Goal: Task Accomplishment & Management: Complete application form

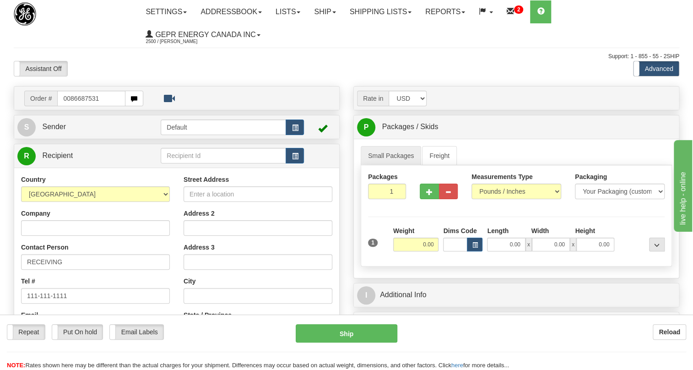
click at [70, 97] on input "0086687531" at bounding box center [91, 99] width 68 height 16
type input "86687531"
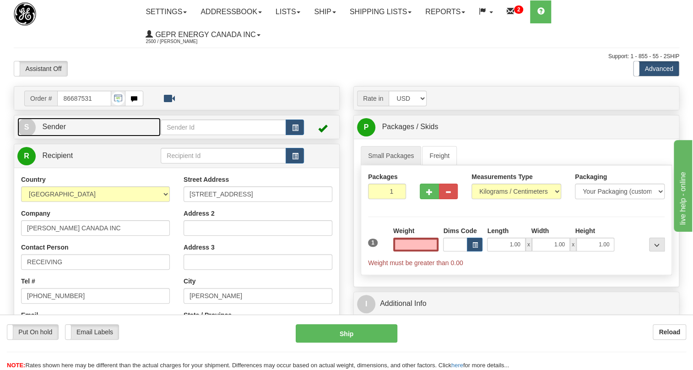
type input "0.00"
click at [56, 125] on span "Sender" at bounding box center [54, 127] width 24 height 8
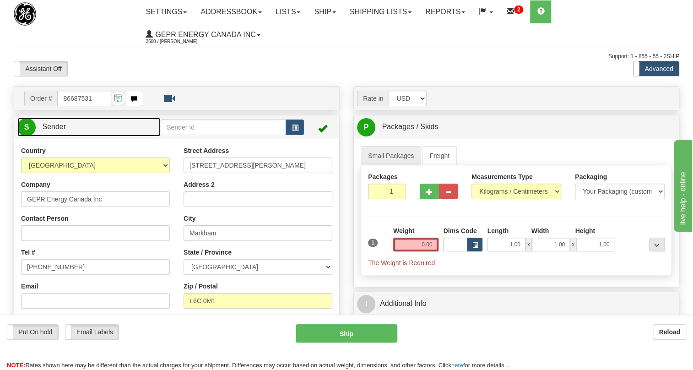
type input "MARKHAM"
click at [65, 127] on span "Sender" at bounding box center [54, 127] width 24 height 8
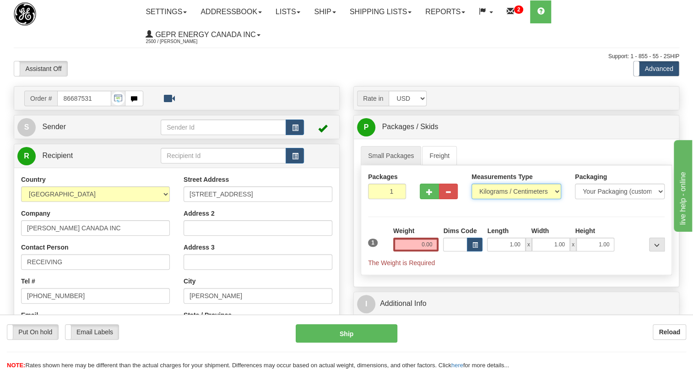
click at [502, 194] on select "Pounds / Inches Kilograms / Centimeters" at bounding box center [516, 192] width 90 height 16
select select "0"
click at [471, 184] on select "Pounds / Inches Kilograms / Centimeters" at bounding box center [516, 192] width 90 height 16
click at [413, 243] on input "0.00" at bounding box center [416, 245] width 46 height 14
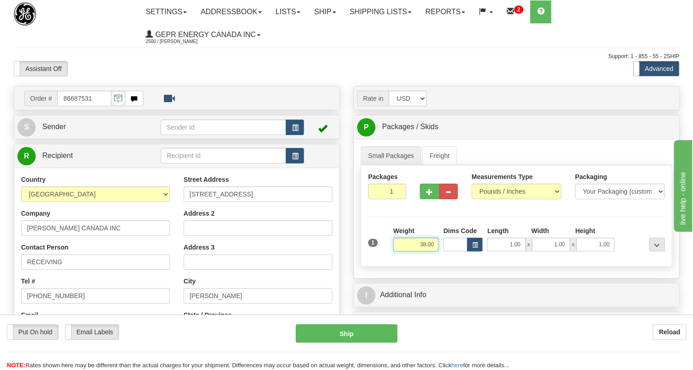
type input "38.00"
click at [375, 189] on input "1" at bounding box center [387, 192] width 38 height 16
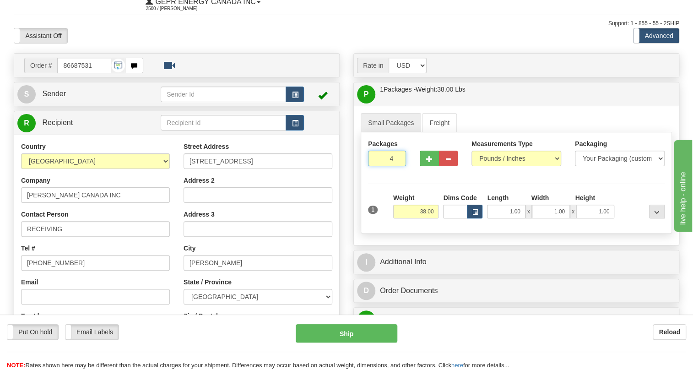
scroll to position [83, 0]
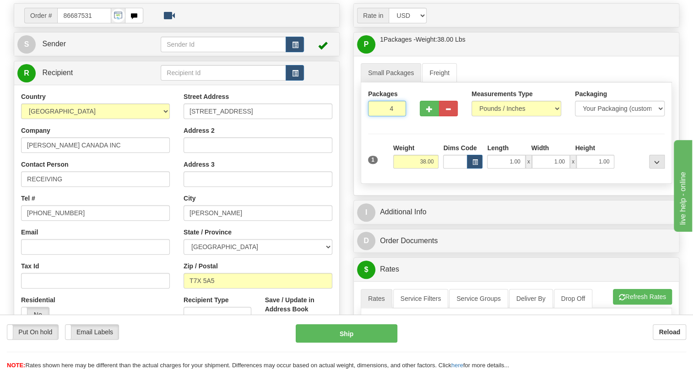
type input "4"
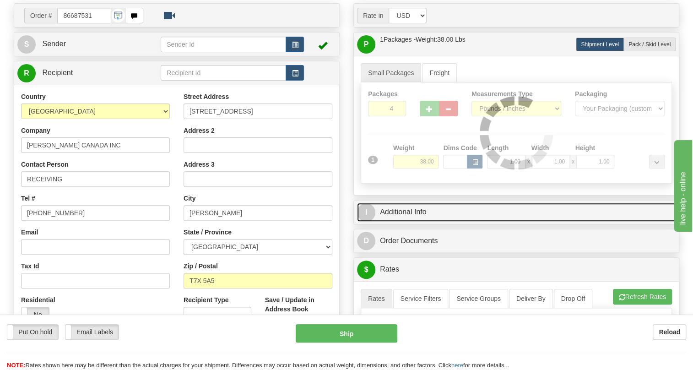
click at [411, 209] on link "I Additional Info" at bounding box center [516, 212] width 319 height 19
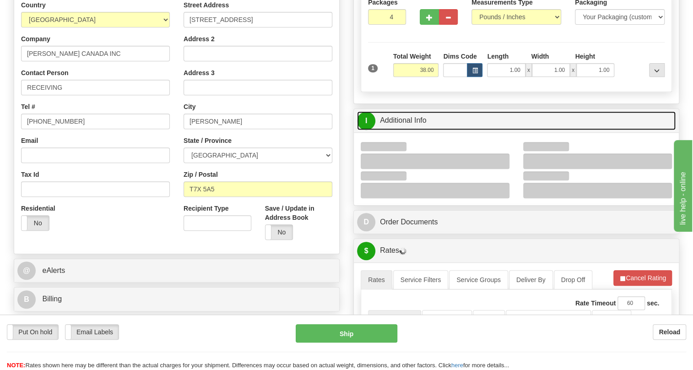
scroll to position [208, 0]
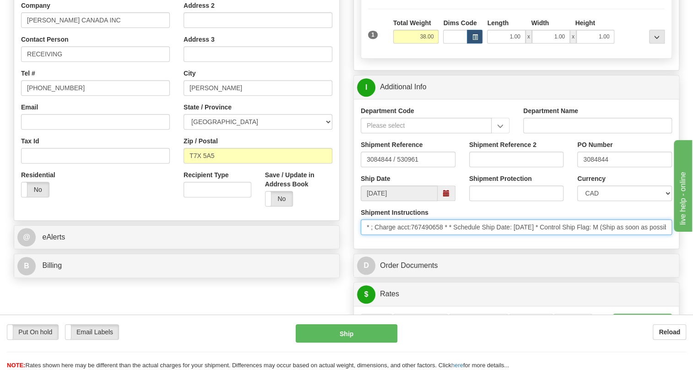
drag, startPoint x: 444, startPoint y: 228, endPoint x: 414, endPoint y: 230, distance: 30.7
click at [414, 230] on input "* ; Charge acct:767490658 * * Schedule Ship Date: 8/25/2025 * Control Ship Flag…" at bounding box center [516, 227] width 311 height 16
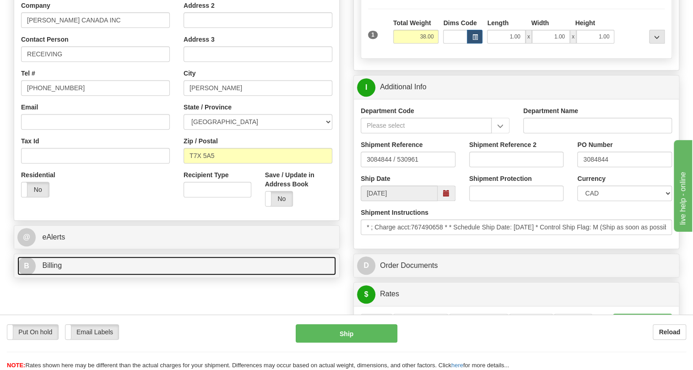
click at [49, 265] on span "Billing" at bounding box center [52, 265] width 20 height 8
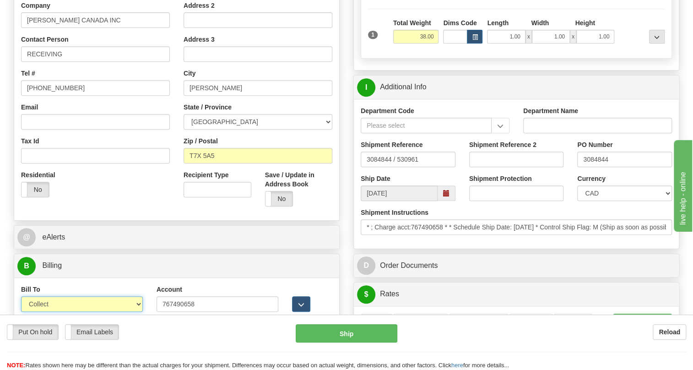
click at [54, 302] on select "Sender Recipient Third Party Collect" at bounding box center [82, 304] width 122 height 16
select select "2"
click at [21, 296] on select "Sender Recipient Third Party Collect" at bounding box center [82, 304] width 122 height 16
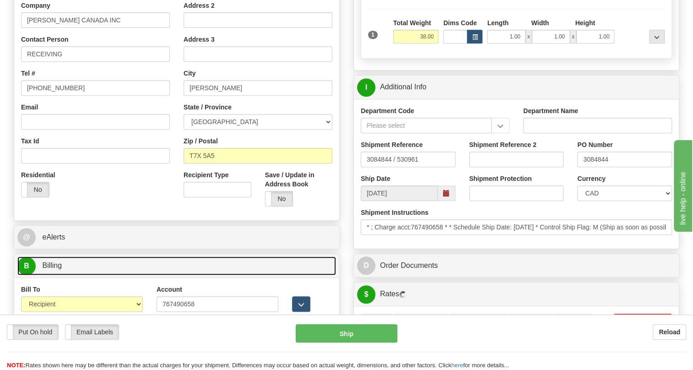
click at [59, 267] on span "Billing" at bounding box center [52, 265] width 20 height 8
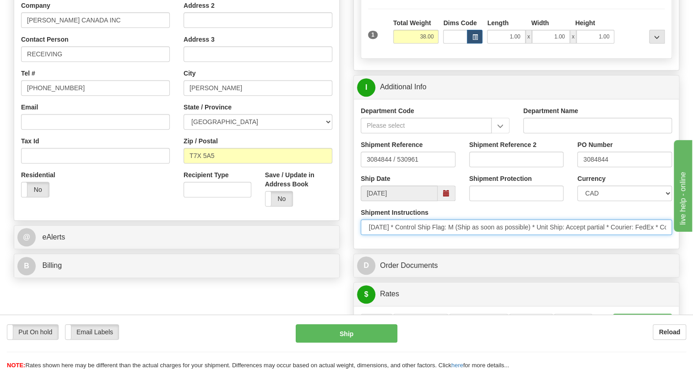
scroll to position [0, 0]
drag, startPoint x: 548, startPoint y: 226, endPoint x: 357, endPoint y: 234, distance: 191.0
click at [357, 234] on div "Shipment Instructions * ; Charge acct:767490658 * * Schedule Ship Date: 8/25/20…" at bounding box center [516, 225] width 325 height 34
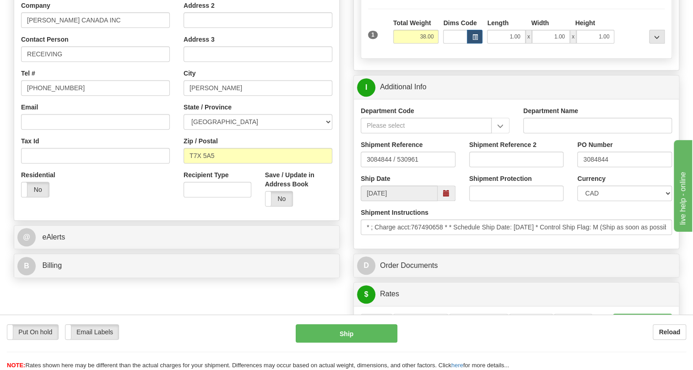
click at [564, 176] on div "Shipment Protection" at bounding box center [516, 191] width 108 height 34
click at [599, 160] on input "3084844" at bounding box center [624, 159] width 95 height 16
click at [78, 53] on input "RECEIVING" at bounding box center [95, 54] width 149 height 16
paste input "3084844"
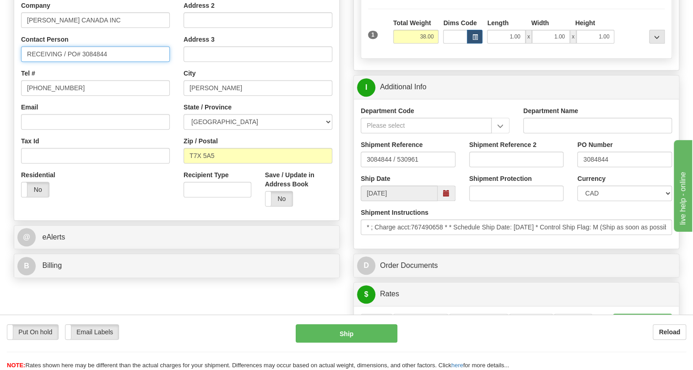
type input "RECEIVING / PO# 3084844"
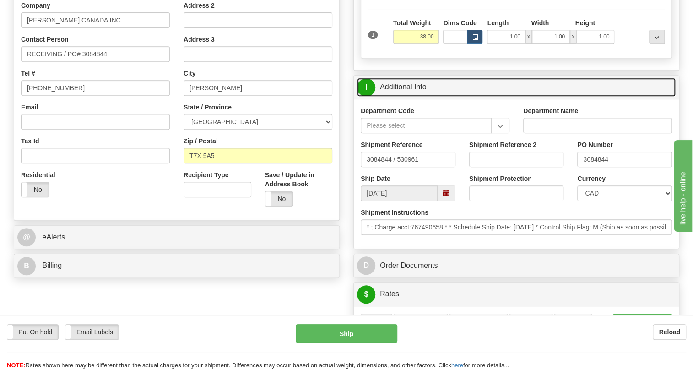
click at [399, 84] on link "I Additional Info" at bounding box center [516, 87] width 319 height 19
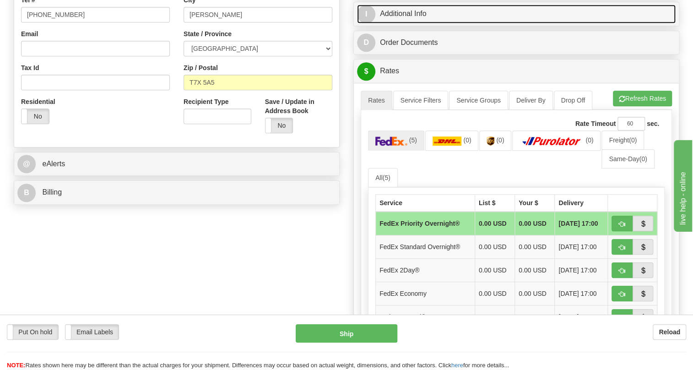
scroll to position [291, 0]
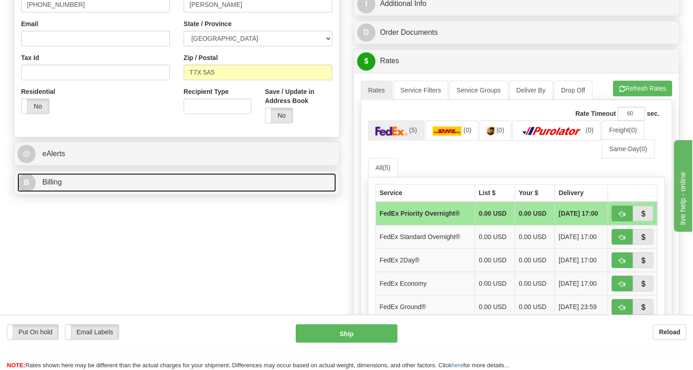
click at [55, 181] on span "Billing" at bounding box center [52, 182] width 20 height 8
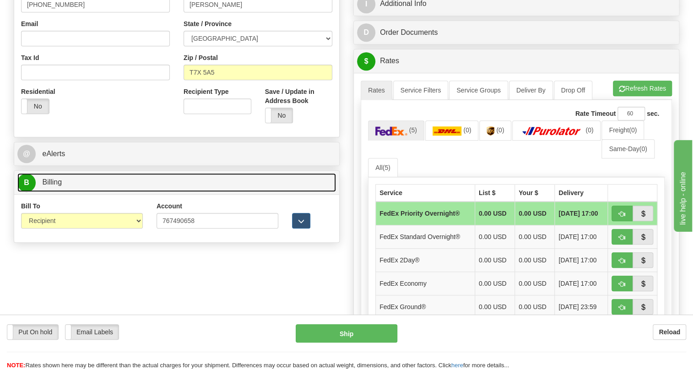
click at [55, 181] on span "Billing" at bounding box center [52, 182] width 20 height 8
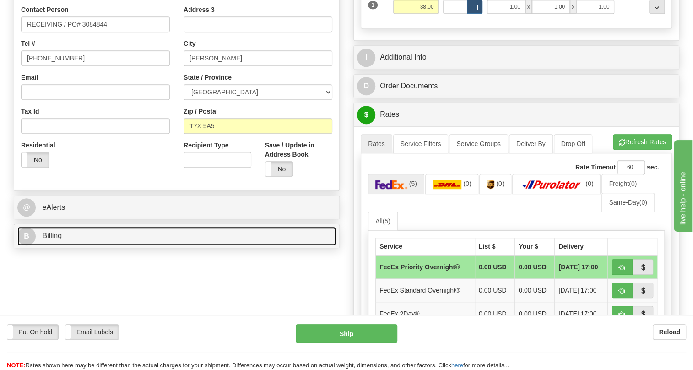
scroll to position [208, 0]
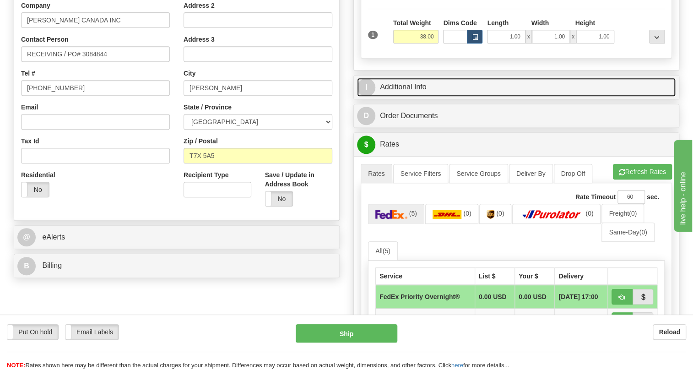
click at [399, 86] on link "I Additional Info" at bounding box center [516, 87] width 319 height 19
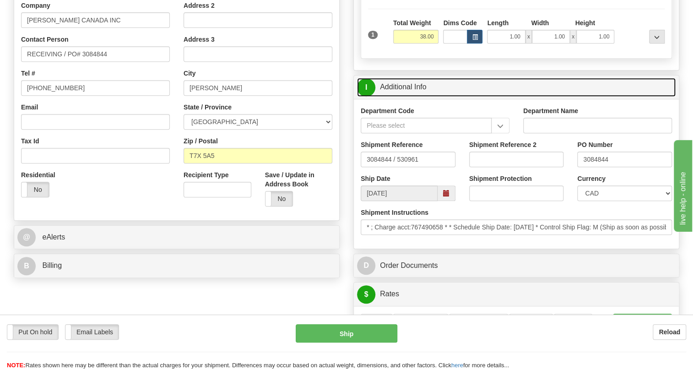
click at [399, 86] on link "I Additional Info" at bounding box center [516, 87] width 319 height 19
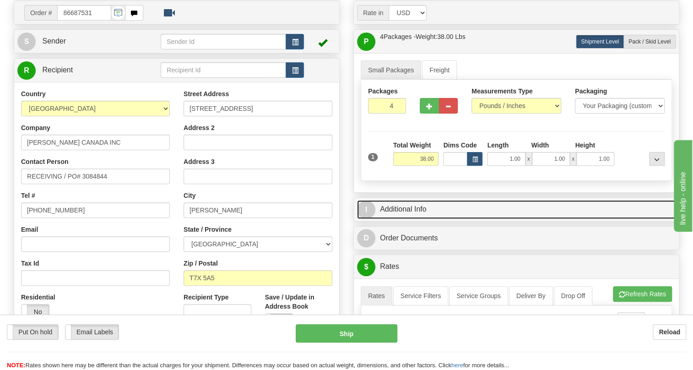
scroll to position [83, 0]
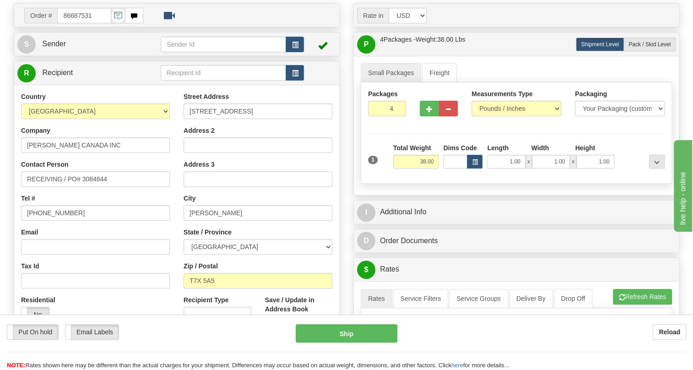
drag, startPoint x: 173, startPoint y: 196, endPoint x: 165, endPoint y: 174, distance: 23.5
click at [173, 195] on div "Country [GEOGRAPHIC_DATA] [GEOGRAPHIC_DATA] [GEOGRAPHIC_DATA] [GEOGRAPHIC_DATA]…" at bounding box center [95, 210] width 162 height 237
click at [50, 42] on span "Sender" at bounding box center [54, 44] width 24 height 8
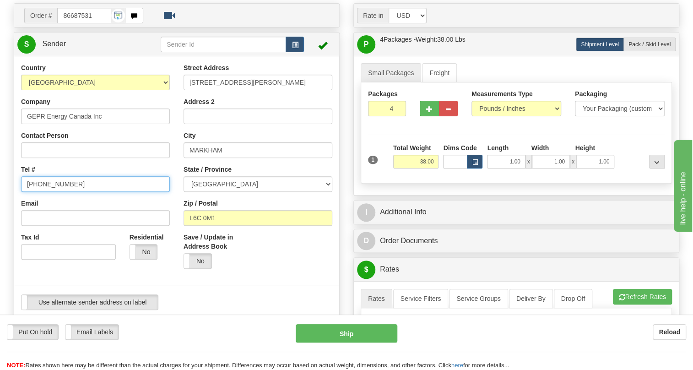
click at [49, 180] on input "[PHONE_NUMBER]" at bounding box center [95, 184] width 149 height 16
paste input "[PHONE_NUMBER]"
type input "[PHONE_NUMBER]"
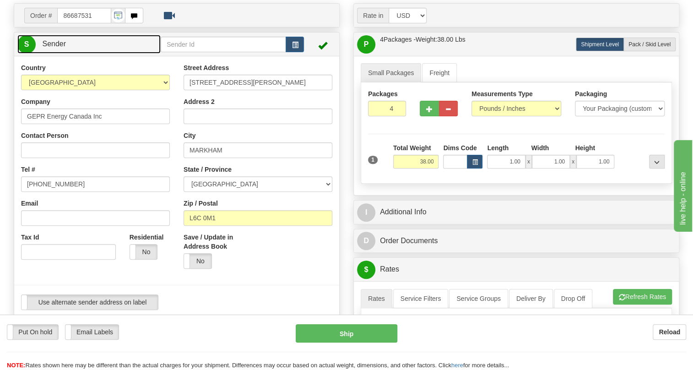
click at [49, 40] on span "Sender" at bounding box center [54, 44] width 24 height 8
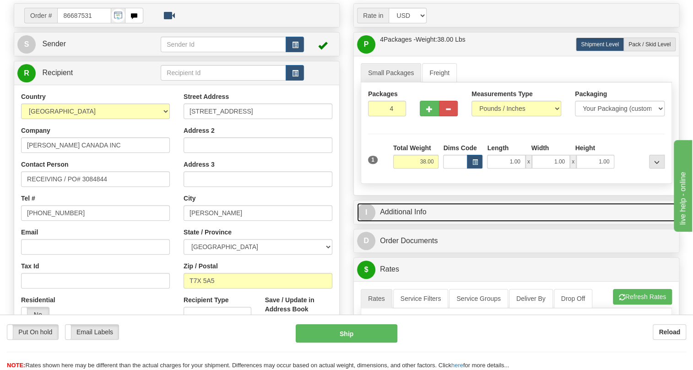
click at [422, 209] on link "I Additional Info" at bounding box center [516, 212] width 319 height 19
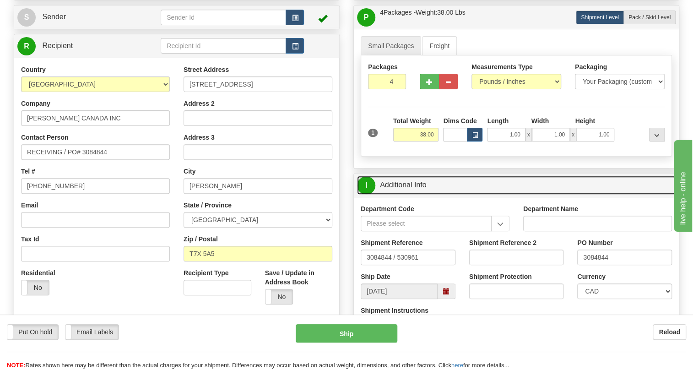
scroll to position [124, 0]
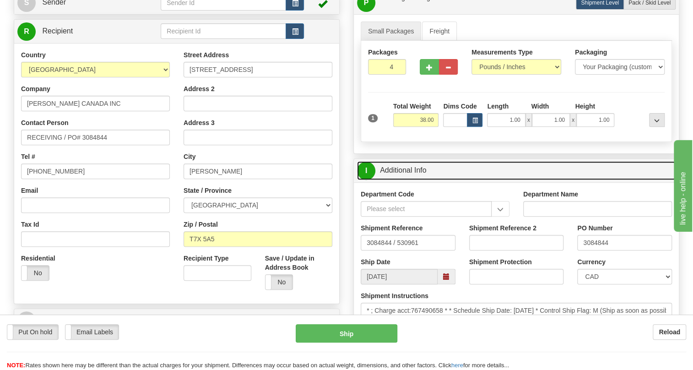
click at [405, 169] on link "I Additional Info" at bounding box center [516, 170] width 319 height 19
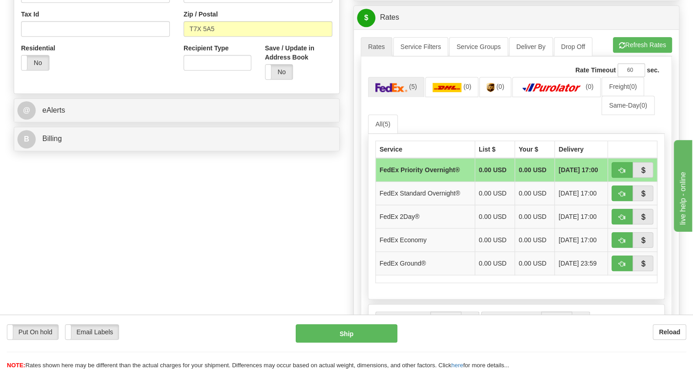
scroll to position [374, 0]
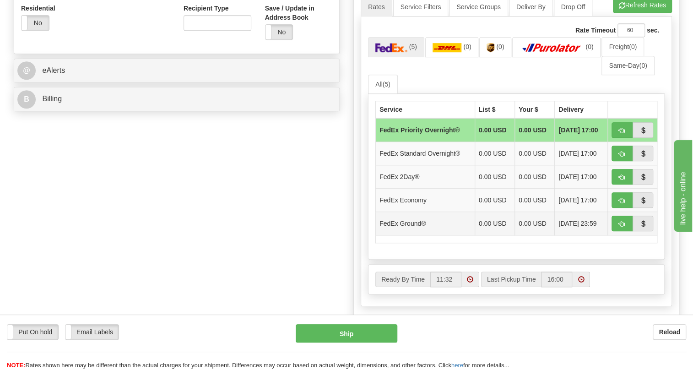
drag, startPoint x: 457, startPoint y: 222, endPoint x: 599, endPoint y: 222, distance: 141.4
click at [457, 222] on td "FedEx Ground®" at bounding box center [425, 223] width 99 height 23
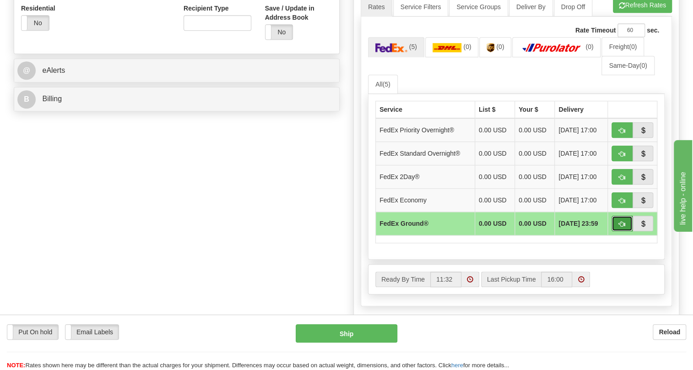
click at [619, 221] on span "button" at bounding box center [622, 224] width 6 height 6
type input "92"
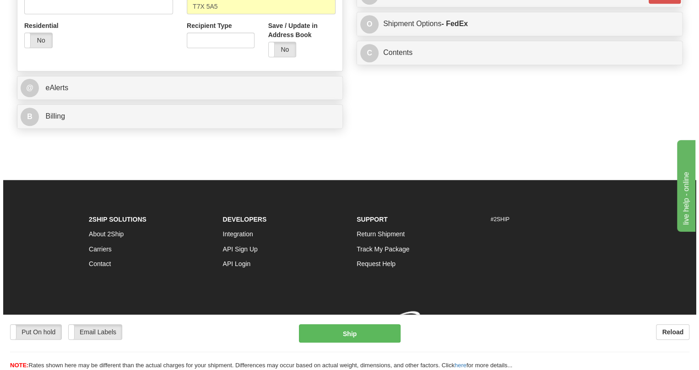
scroll to position [368, 0]
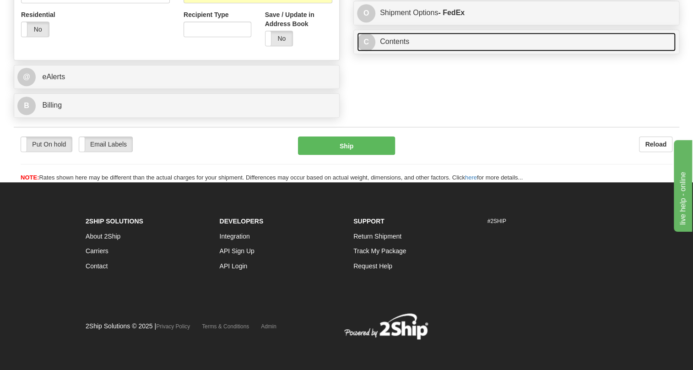
click at [393, 51] on link "C Contents" at bounding box center [516, 41] width 319 height 19
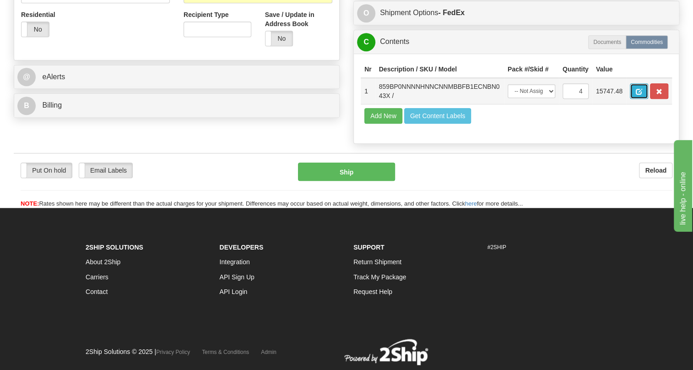
click at [636, 95] on span "button" at bounding box center [639, 92] width 6 height 6
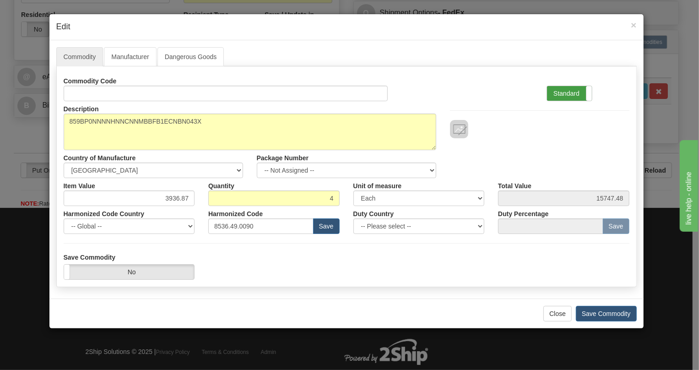
click at [561, 91] on label "Standard" at bounding box center [569, 93] width 45 height 15
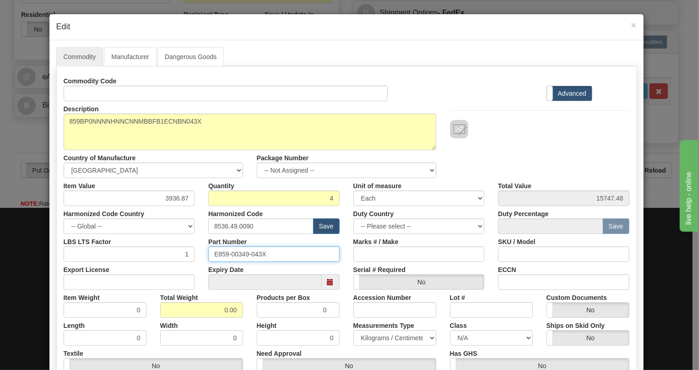
click at [241, 254] on input "E859-00349-043X" at bounding box center [273, 254] width 131 height 16
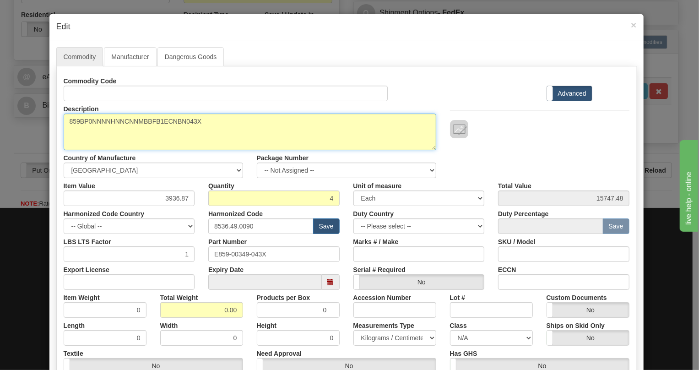
click at [124, 121] on textarea "859BP0NNNNHNNCNNMBBFB1ECNBN043X" at bounding box center [250, 131] width 373 height 37
paste textarea
type textarea "859BP0NNNNHNNCNNMBBFB1ECNBN"
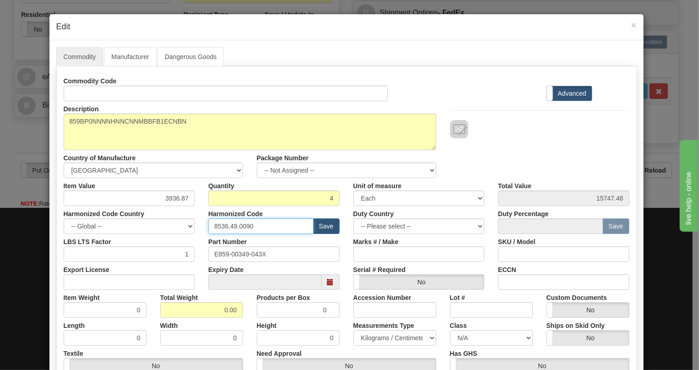
click at [241, 225] on input "8536.49.0090" at bounding box center [260, 226] width 105 height 16
paste input "7.10.916"
type input "8537.10.9160"
click at [173, 199] on input "3936.87" at bounding box center [129, 198] width 131 height 16
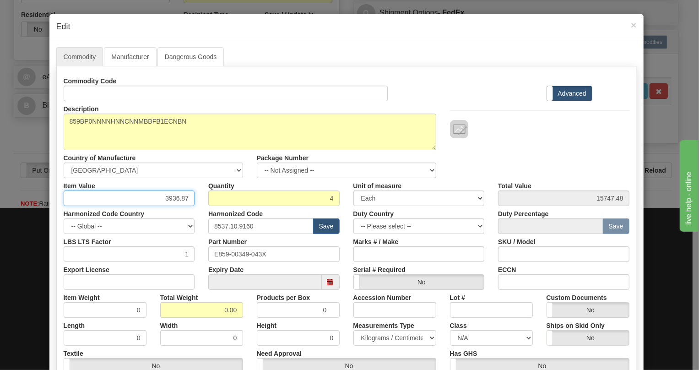
click at [173, 199] on input "3936.87" at bounding box center [129, 198] width 131 height 16
type input "5424.64"
type input "21698.56"
click at [214, 313] on input "0.00" at bounding box center [201, 310] width 83 height 16
type input "1.00"
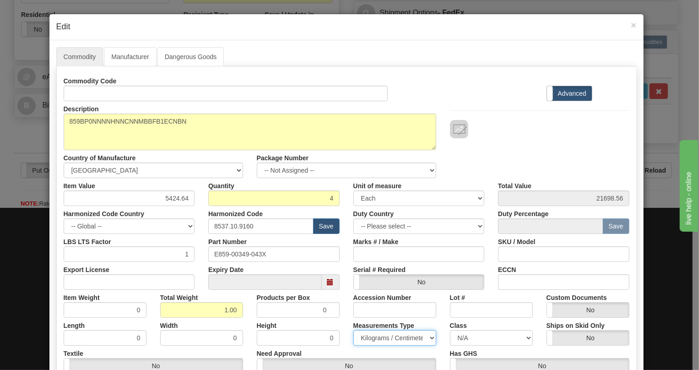
type input "0.2500"
click at [379, 337] on select "Pounds / Inches Kilograms / Centimeters" at bounding box center [394, 338] width 83 height 16
select select "0"
click at [353, 330] on select "Pounds / Inches Kilograms / Centimeters" at bounding box center [394, 338] width 83 height 16
click at [346, 311] on div "Accession Number" at bounding box center [394, 304] width 97 height 28
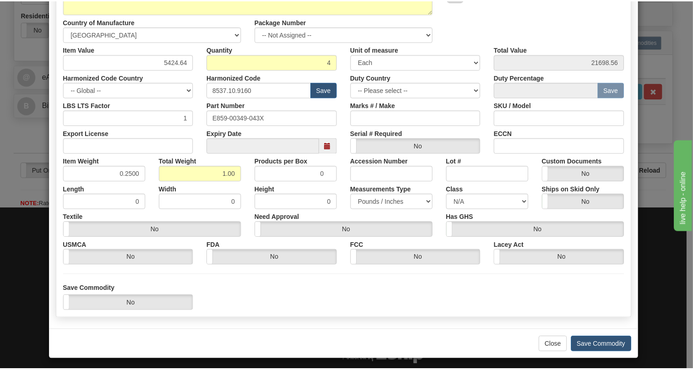
scroll to position [139, 0]
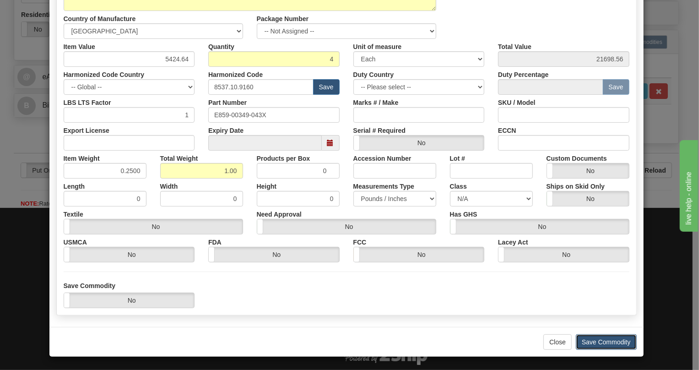
click at [600, 338] on button "Save Commodity" at bounding box center [606, 342] width 61 height 16
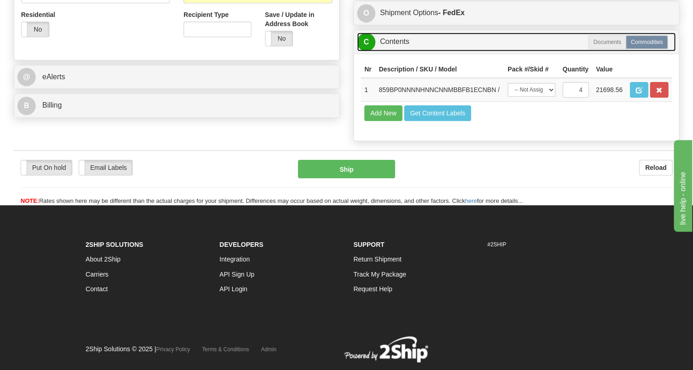
click at [404, 51] on link "C Contents" at bounding box center [516, 41] width 319 height 19
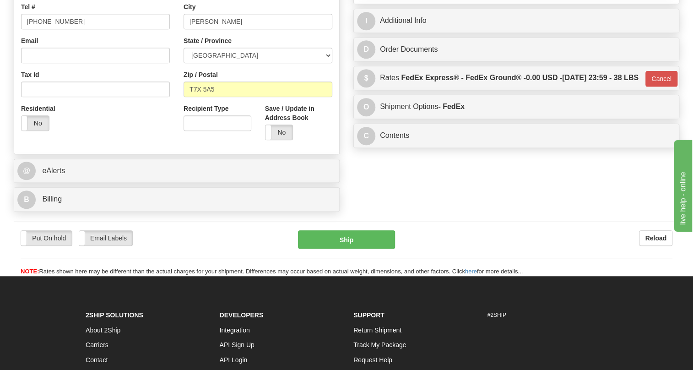
scroll to position [160, 0]
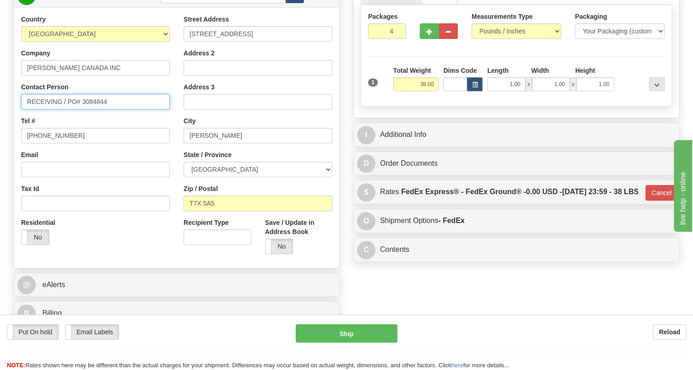
click at [67, 99] on input "RECEIVING / PO# 3084844" at bounding box center [95, 102] width 149 height 16
paste input "Vicky Whiffen"
type input "RECEIVING / Vicky Whiffen / PO# 3084844"
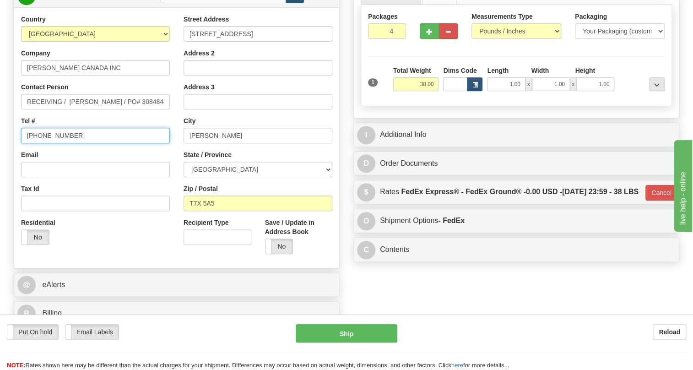
click at [53, 135] on input "(779)7960565" at bounding box center [95, 136] width 149 height 16
paste input "780-948-3377"
type input "780-948-3377"
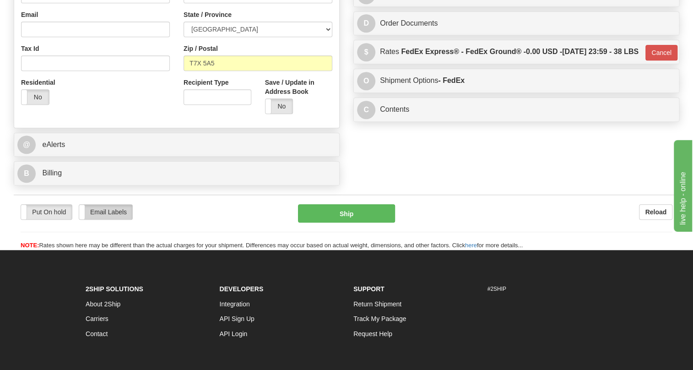
scroll to position [326, 0]
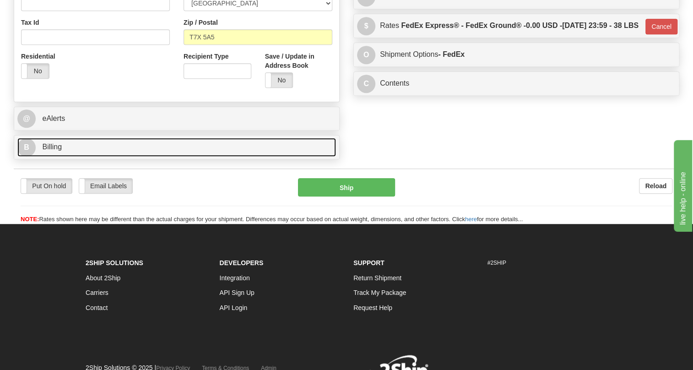
click at [51, 147] on span "Billing" at bounding box center [52, 147] width 20 height 8
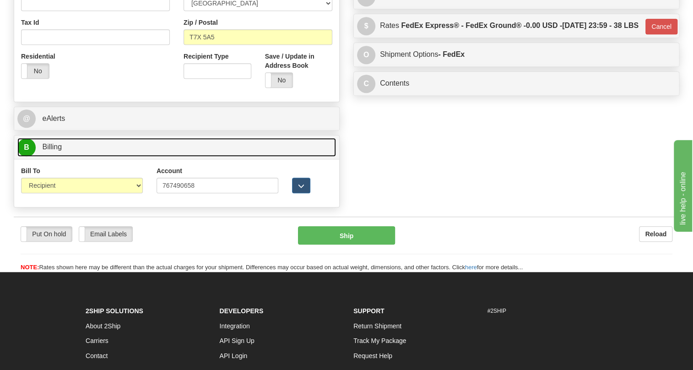
click at [51, 147] on span "Billing" at bounding box center [52, 147] width 20 height 8
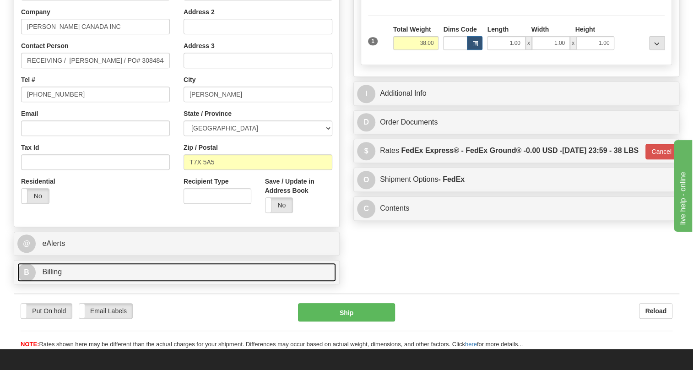
scroll to position [160, 0]
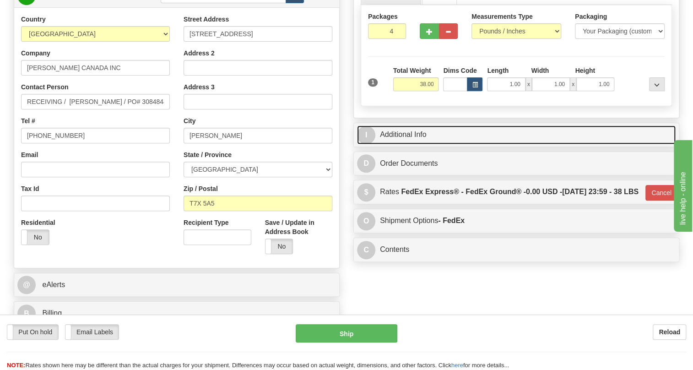
click at [402, 135] on link "I Additional Info" at bounding box center [516, 134] width 319 height 19
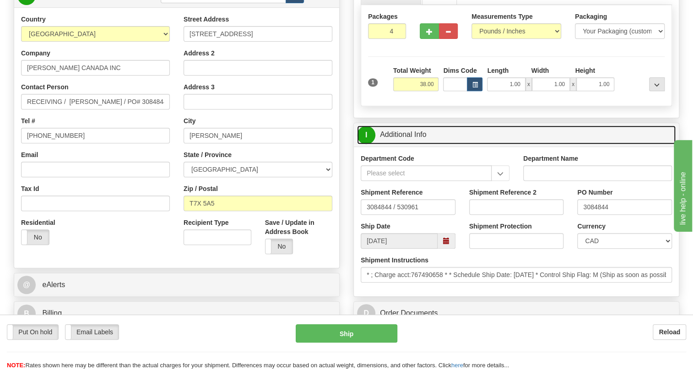
click at [402, 135] on link "I Additional Info" at bounding box center [516, 134] width 319 height 19
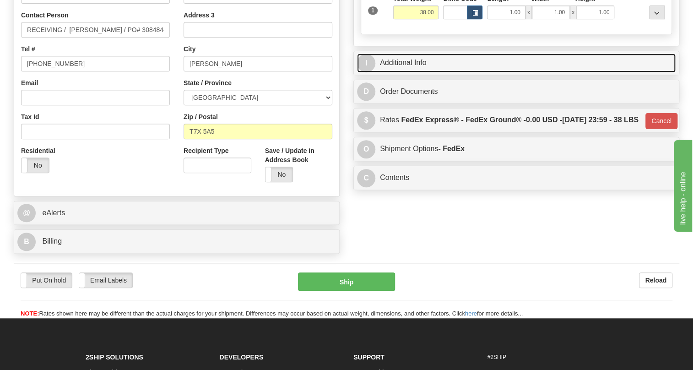
scroll to position [243, 0]
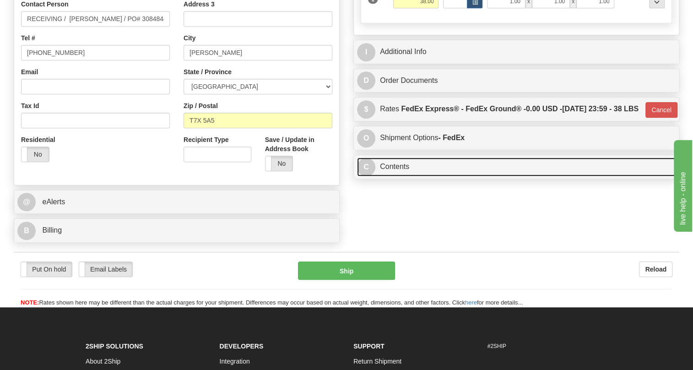
click at [399, 176] on link "C Contents" at bounding box center [516, 166] width 319 height 19
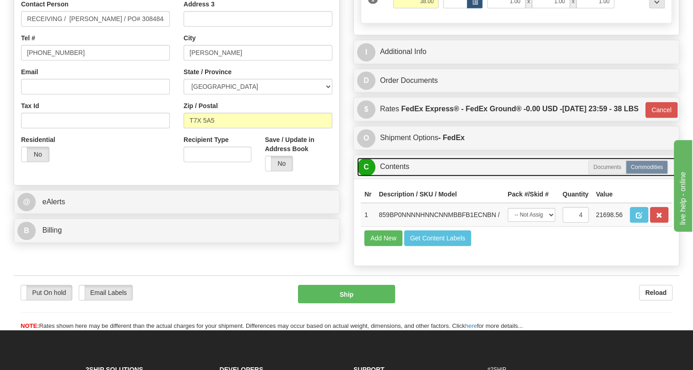
click at [399, 176] on link "C Contents" at bounding box center [516, 166] width 319 height 19
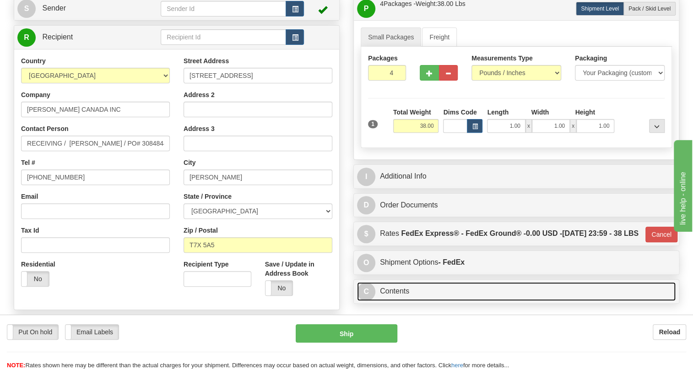
scroll to position [77, 0]
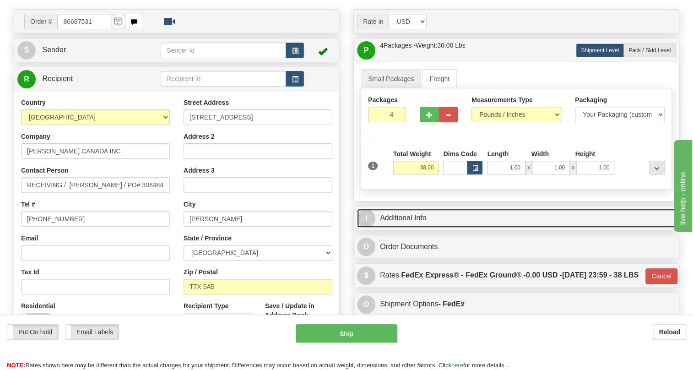
click at [400, 216] on link "I Additional Info" at bounding box center [516, 218] width 319 height 19
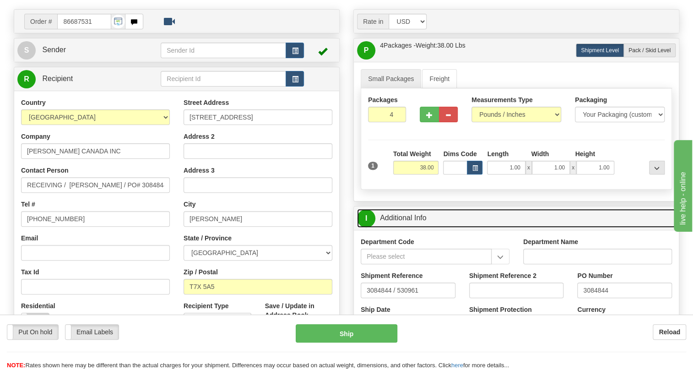
click at [400, 216] on link "I Additional Info" at bounding box center [516, 218] width 319 height 19
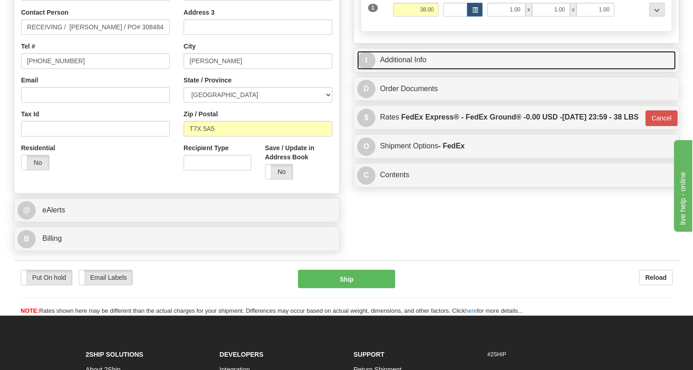
scroll to position [243, 0]
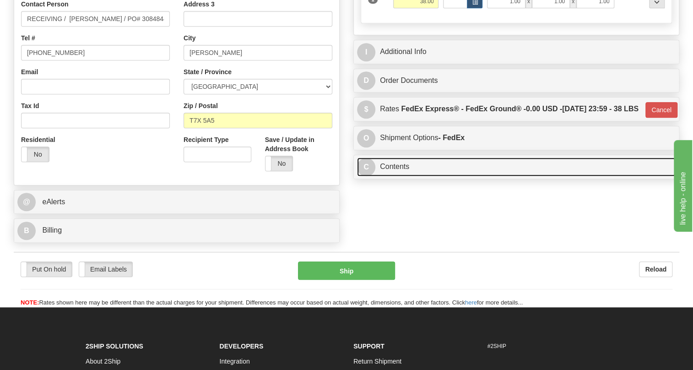
click at [402, 176] on link "C Contents" at bounding box center [516, 166] width 319 height 19
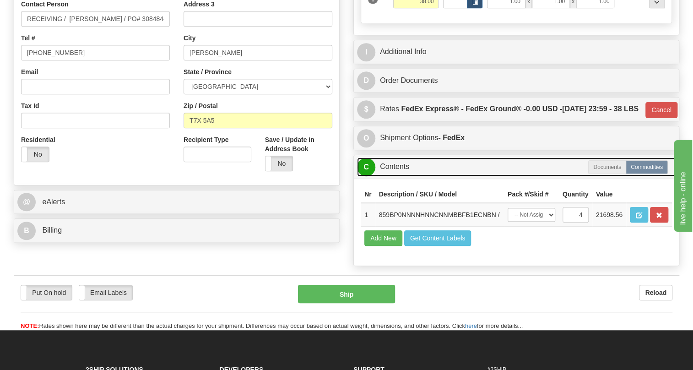
click at [402, 176] on link "C Contents" at bounding box center [516, 166] width 319 height 19
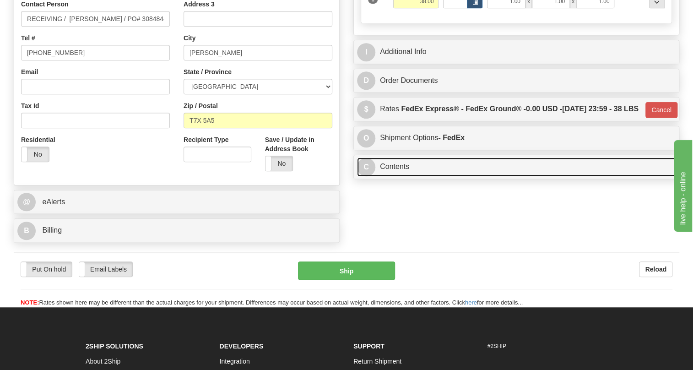
click at [398, 176] on link "C Contents" at bounding box center [516, 166] width 319 height 19
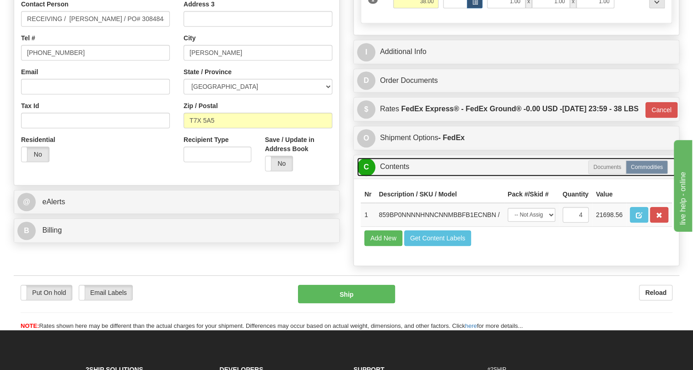
click at [399, 176] on link "C Contents" at bounding box center [516, 166] width 319 height 19
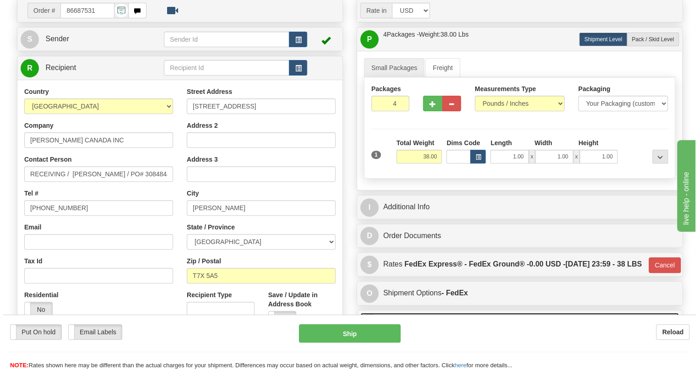
scroll to position [77, 0]
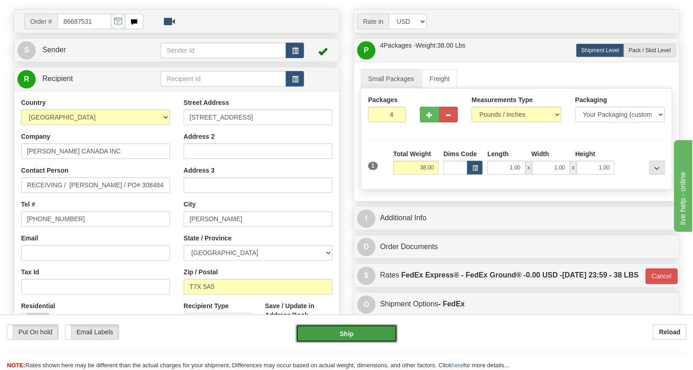
click at [348, 334] on button "Ship" at bounding box center [347, 333] width 102 height 18
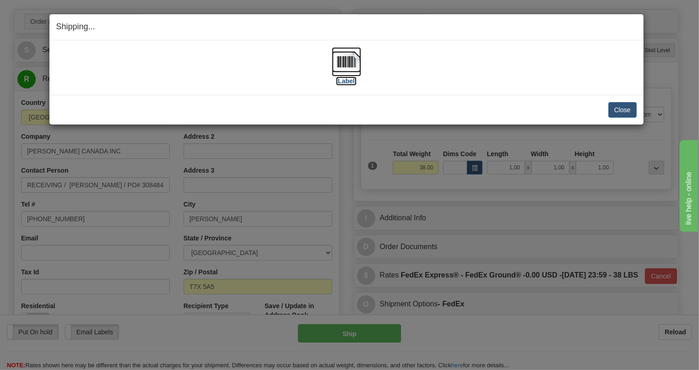
click at [344, 65] on img at bounding box center [346, 61] width 29 height 29
drag, startPoint x: 625, startPoint y: 109, endPoint x: 616, endPoint y: 109, distance: 8.7
click at [625, 109] on button "Close" at bounding box center [622, 110] width 28 height 16
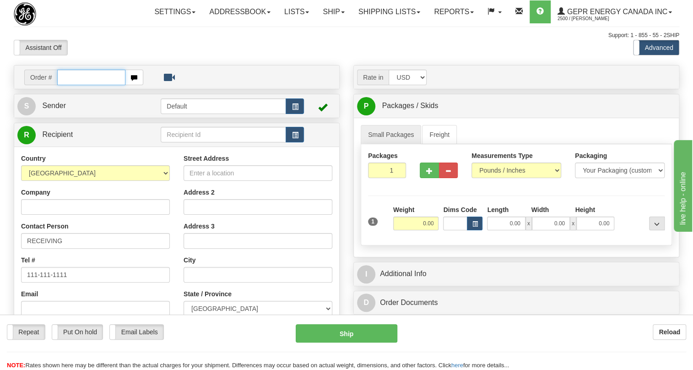
click at [69, 85] on input "text" at bounding box center [91, 78] width 68 height 16
paste input "0086687742"
click at [70, 85] on input "0086687742" at bounding box center [91, 78] width 68 height 16
type input "86687742"
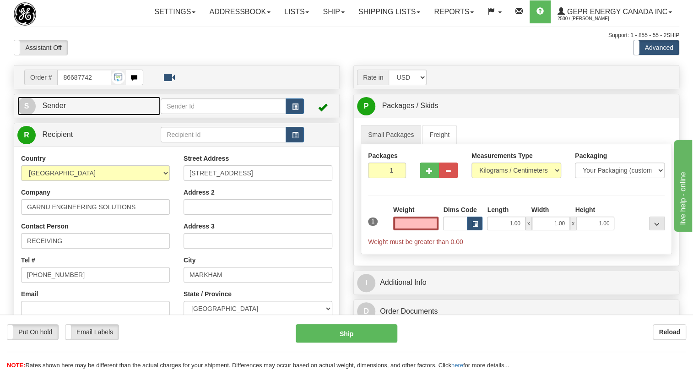
type input "0.00"
drag, startPoint x: 60, startPoint y: 130, endPoint x: 15, endPoint y: 134, distance: 45.5
click at [60, 109] on span "Sender" at bounding box center [54, 106] width 24 height 8
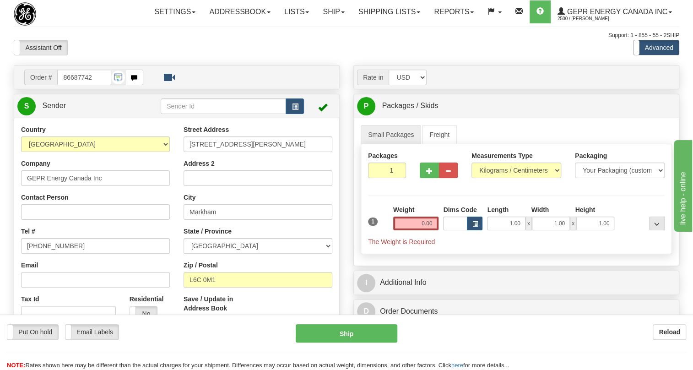
type input "MARKHAM"
click at [50, 254] on input "[PHONE_NUMBER]" at bounding box center [95, 246] width 149 height 16
paste input "[PHONE_NUMBER]"
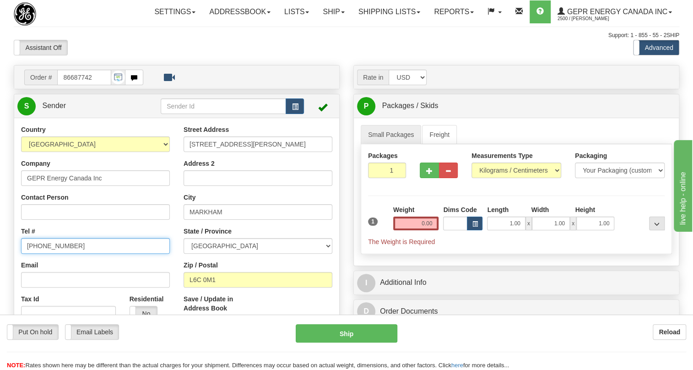
type input "[PHONE_NUMBER]"
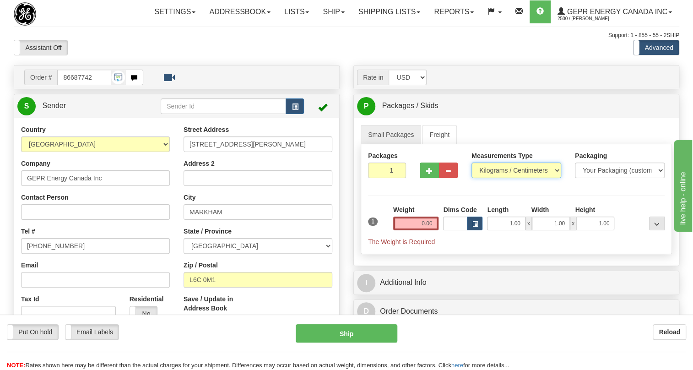
click at [498, 178] on select "Pounds / Inches Kilograms / Centimeters" at bounding box center [516, 170] width 90 height 16
select select "0"
click at [471, 178] on select "Pounds / Inches Kilograms / Centimeters" at bounding box center [516, 170] width 90 height 16
click at [418, 230] on input "0.00" at bounding box center [416, 223] width 46 height 14
type input "0.00"
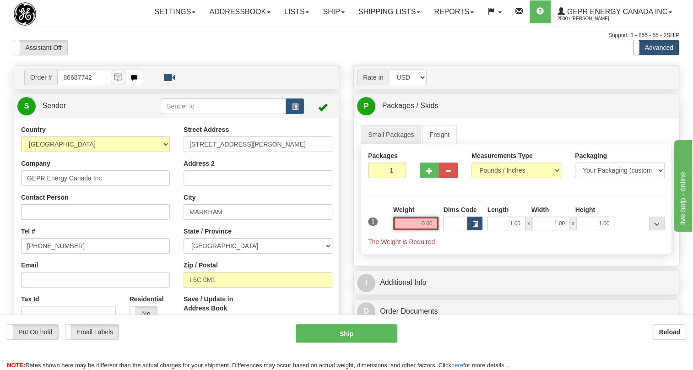
click at [419, 230] on input "0.00" at bounding box center [416, 223] width 46 height 14
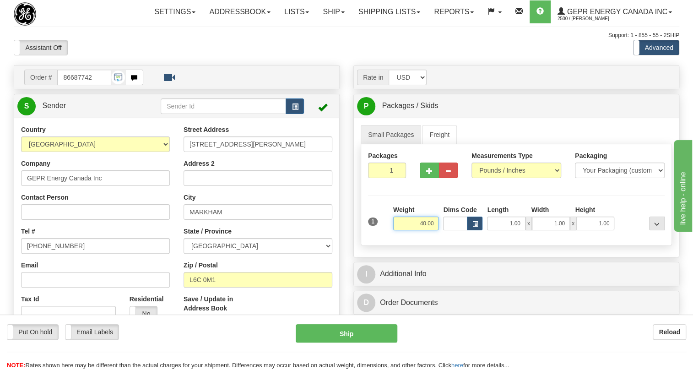
type input "40.00"
click at [385, 178] on input "1" at bounding box center [387, 170] width 38 height 16
type input "4"
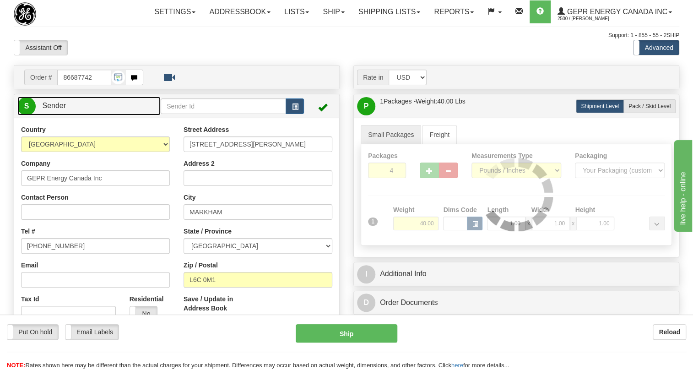
click at [54, 109] on span "Sender" at bounding box center [54, 106] width 24 height 8
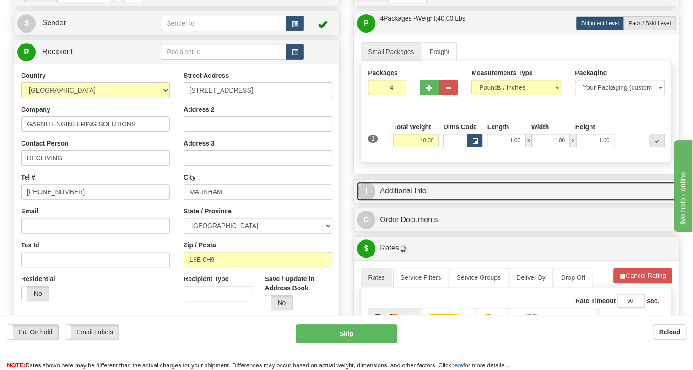
click at [409, 200] on link "I Additional Info" at bounding box center [516, 191] width 319 height 19
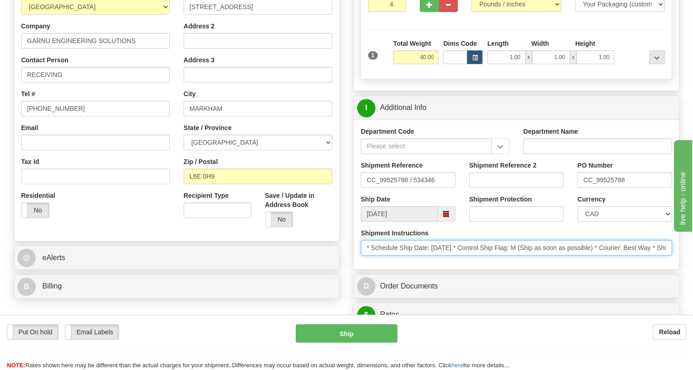
drag, startPoint x: 606, startPoint y: 268, endPoint x: 339, endPoint y: 271, distance: 267.7
click at [126, 145] on div "Email" at bounding box center [95, 136] width 149 height 27
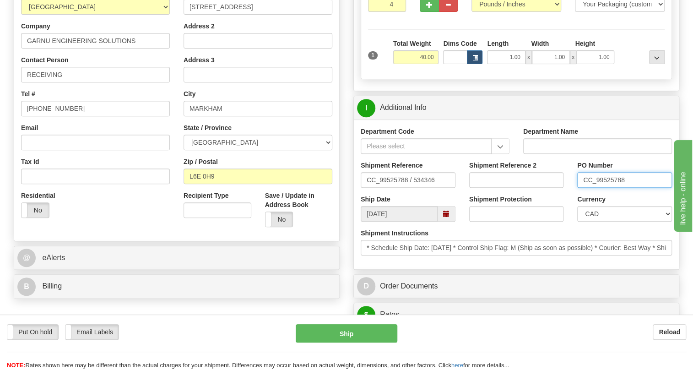
click at [608, 188] on input "CC_99525788" at bounding box center [624, 180] width 95 height 16
click at [87, 82] on input "RECEIVING" at bounding box center [95, 75] width 149 height 16
paste input "CC_99525788"
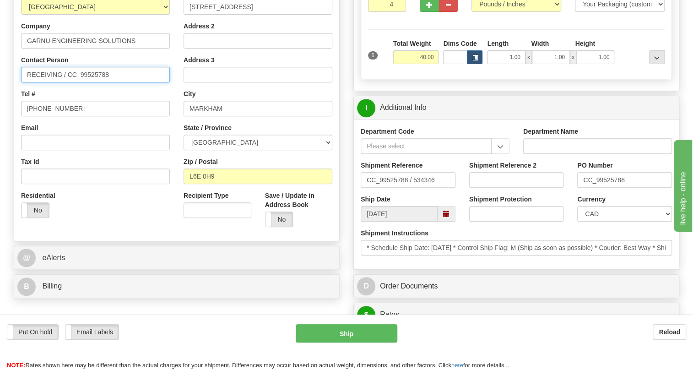
click at [69, 82] on input "RECEIVING / CC_99525788" at bounding box center [95, 75] width 149 height 16
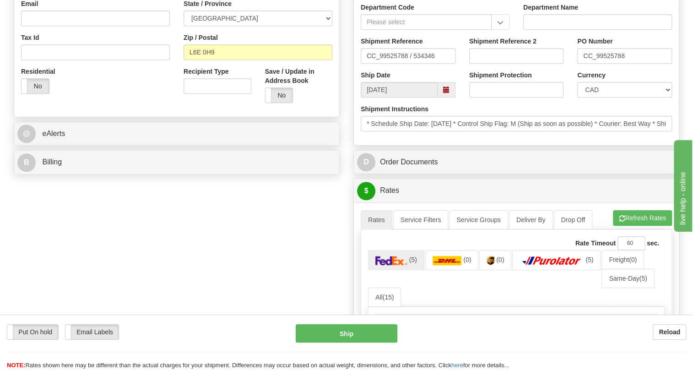
scroll to position [291, 0]
type input "RECEIVING / PO# CC_99525788"
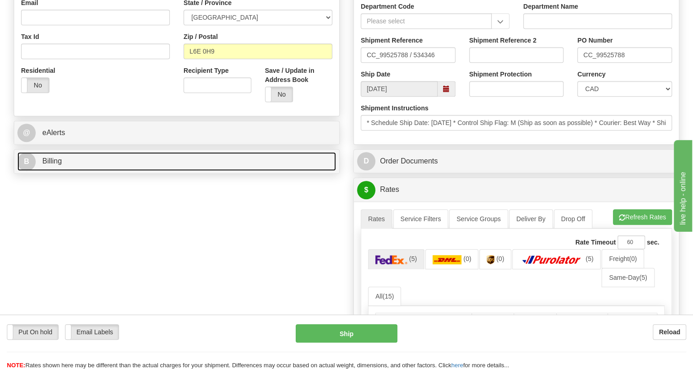
click at [55, 165] on span "Billing" at bounding box center [52, 161] width 20 height 8
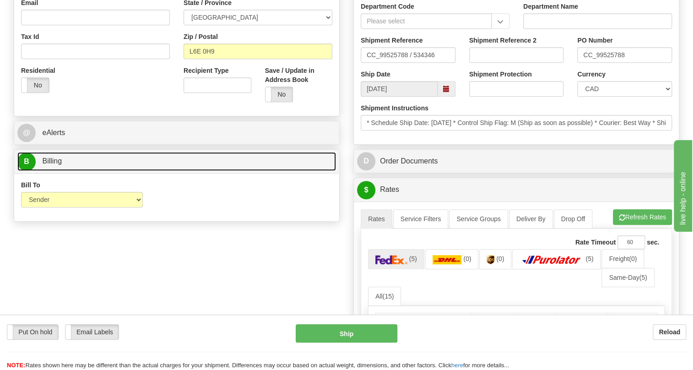
click at [55, 165] on span "Billing" at bounding box center [52, 161] width 20 height 8
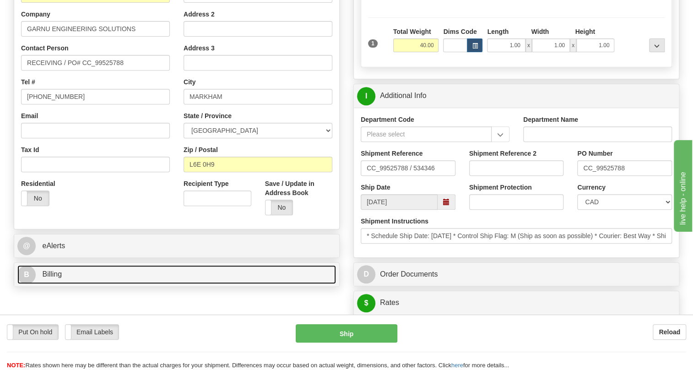
scroll to position [166, 0]
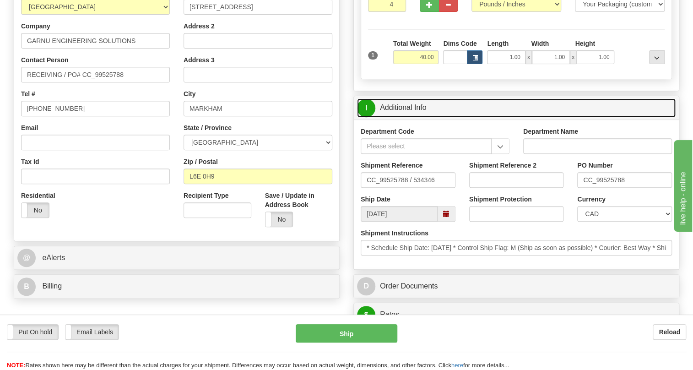
click at [411, 117] on link "I Additional Info" at bounding box center [516, 107] width 319 height 19
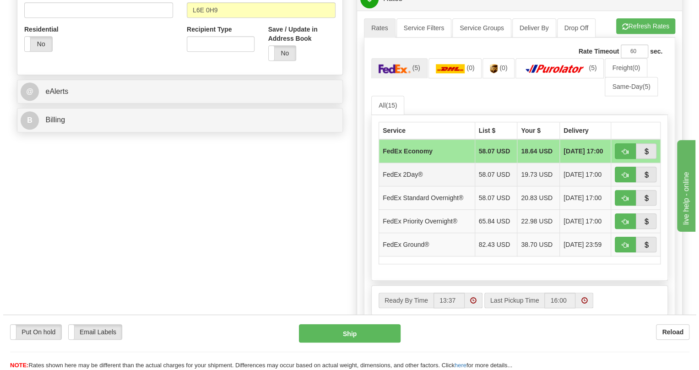
scroll to position [333, 0]
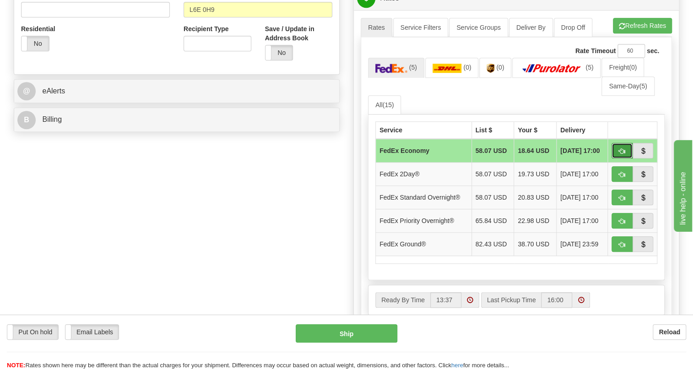
click at [623, 154] on span "button" at bounding box center [622, 151] width 6 height 6
type input "20"
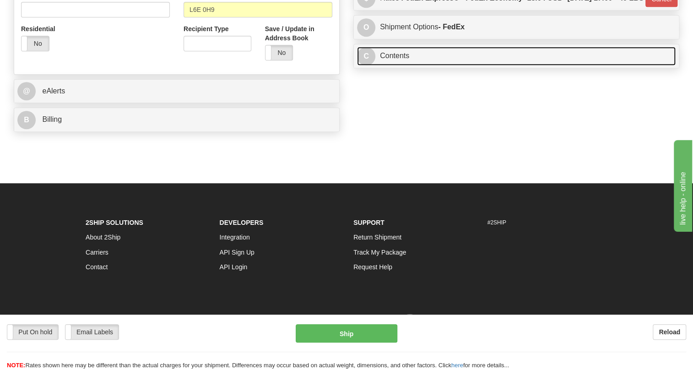
click at [400, 65] on link "C Contents" at bounding box center [516, 56] width 319 height 19
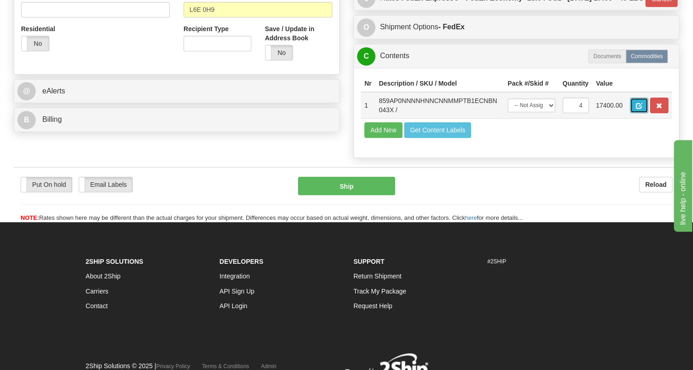
click at [638, 109] on span "button" at bounding box center [639, 106] width 6 height 6
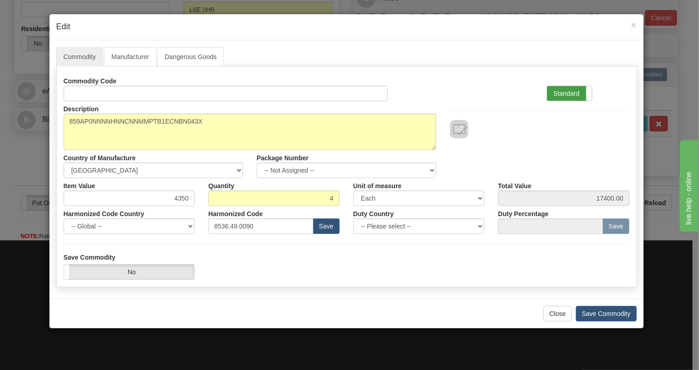
click at [569, 92] on label "Standard" at bounding box center [569, 93] width 45 height 15
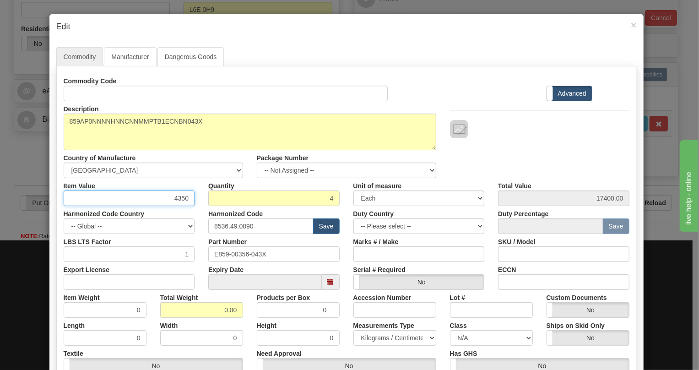
click at [179, 200] on input "4350" at bounding box center [129, 198] width 131 height 16
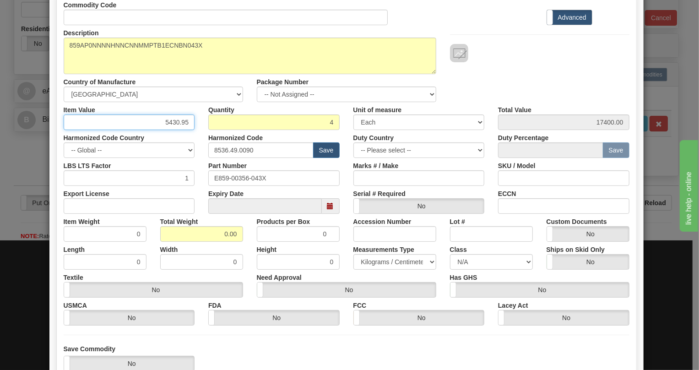
scroll to position [83, 0]
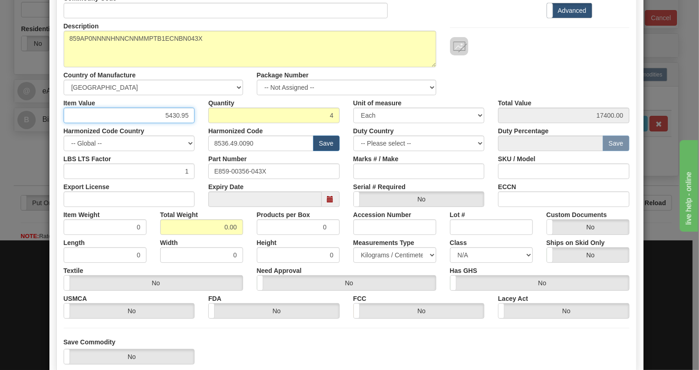
type input "5430.95"
type input "21723.80"
click at [217, 232] on input "0.00" at bounding box center [201, 227] width 83 height 16
type input "1.00"
type input "0.2500"
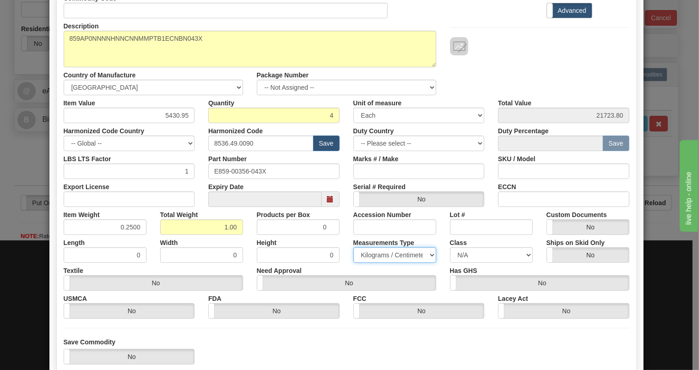
drag, startPoint x: 381, startPoint y: 256, endPoint x: 374, endPoint y: 261, distance: 8.2
click at [381, 256] on select "Pounds / Inches Kilograms / Centimeters" at bounding box center [394, 255] width 83 height 16
select select "0"
click at [353, 247] on select "Pounds / Inches Kilograms / Centimeters" at bounding box center [394, 255] width 83 height 16
click at [347, 265] on div "Need Approval Yes No" at bounding box center [346, 277] width 193 height 28
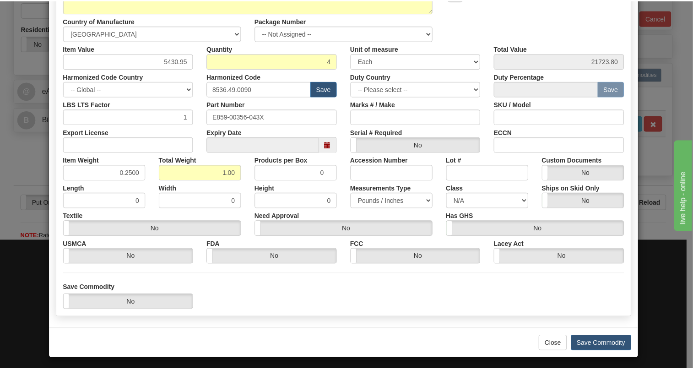
scroll to position [139, 0]
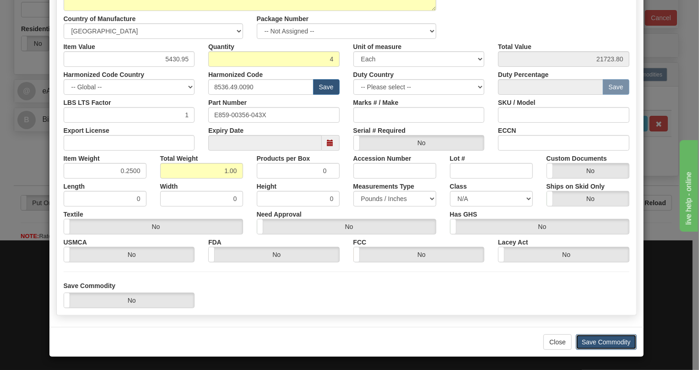
click at [602, 343] on button "Save Commodity" at bounding box center [606, 342] width 61 height 16
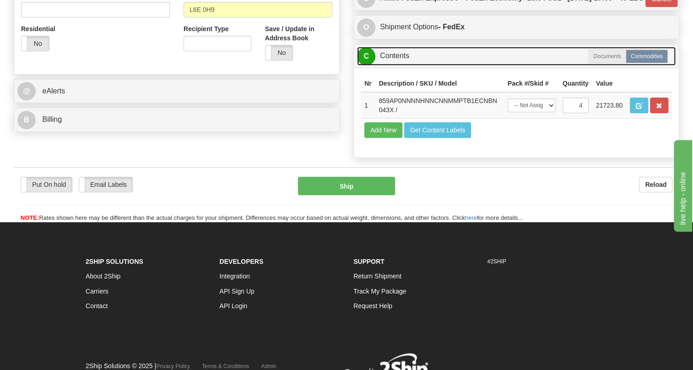
click at [396, 65] on link "C Contents" at bounding box center [516, 56] width 319 height 19
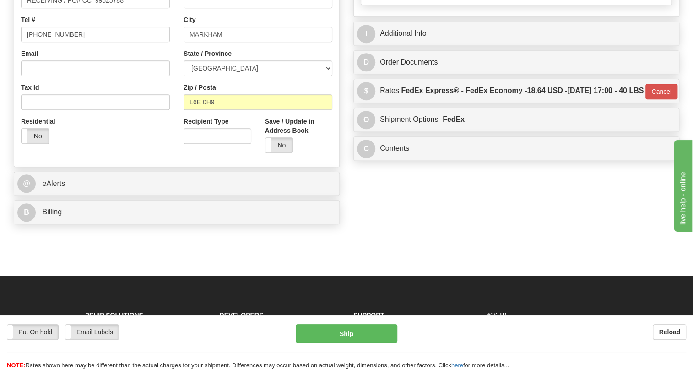
scroll to position [249, 0]
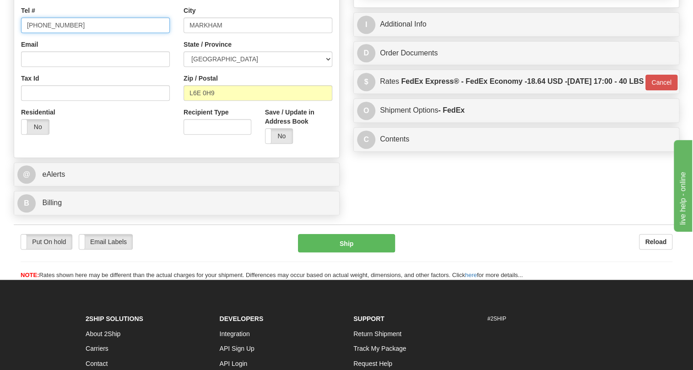
click at [49, 33] on input "[PHONE_NUMBER]" at bounding box center [95, 25] width 149 height 16
type input "111-111-1111"
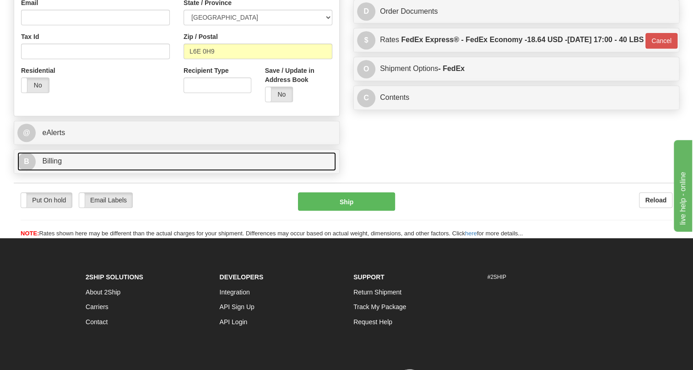
click at [49, 165] on span "Billing" at bounding box center [52, 161] width 20 height 8
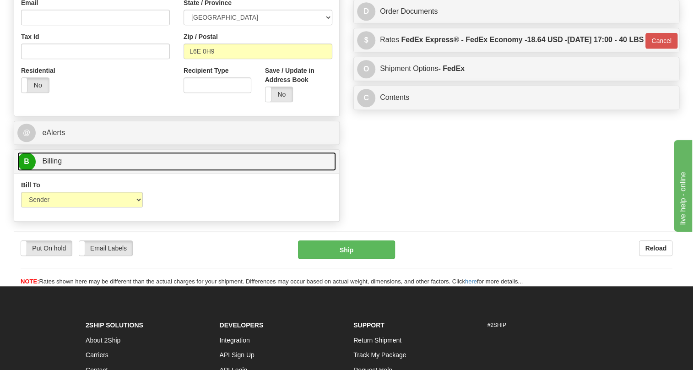
click at [49, 165] on span "Billing" at bounding box center [52, 161] width 20 height 8
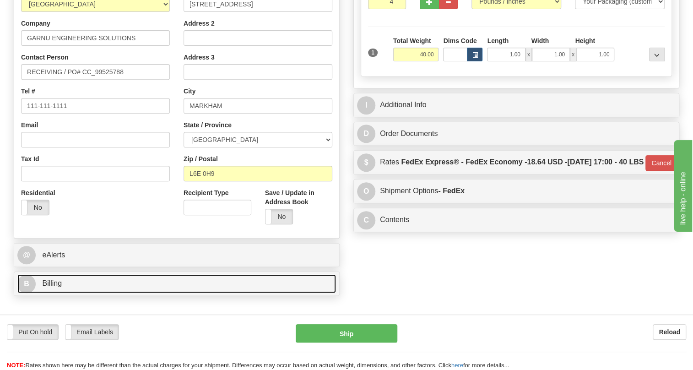
scroll to position [166, 0]
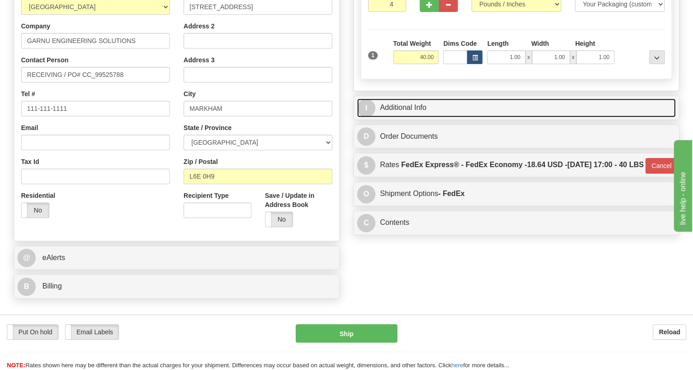
click at [407, 117] on link "I Additional Info" at bounding box center [516, 107] width 319 height 19
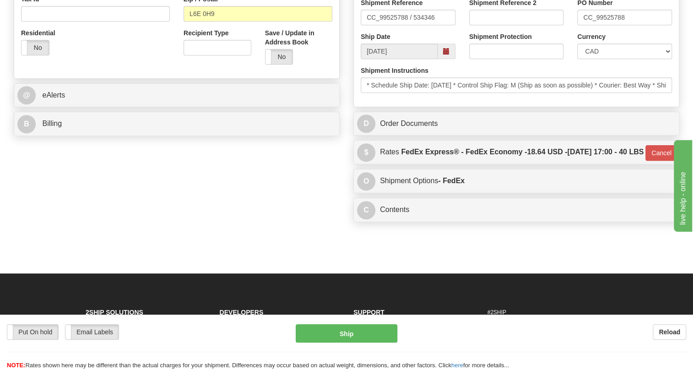
scroll to position [333, 0]
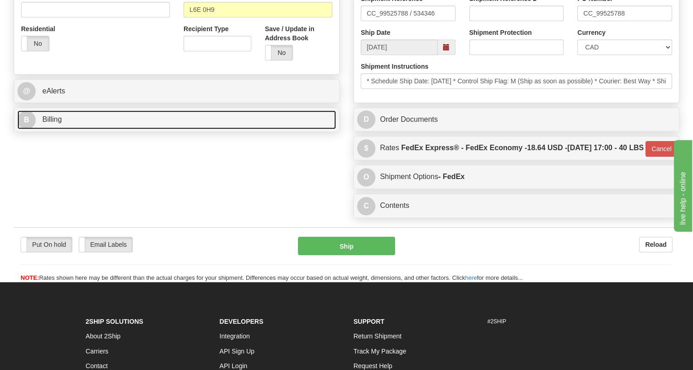
click at [57, 123] on span "Billing" at bounding box center [52, 119] width 20 height 8
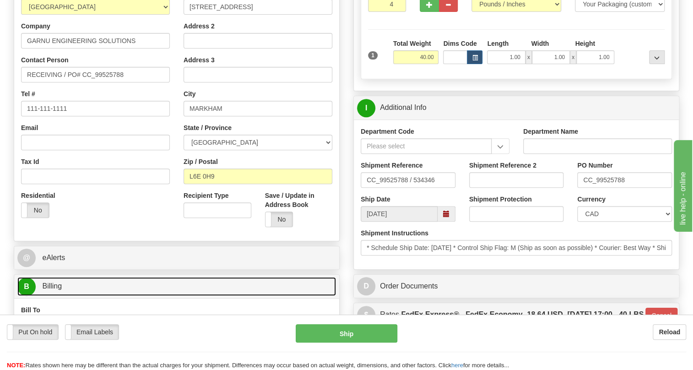
scroll to position [208, 0]
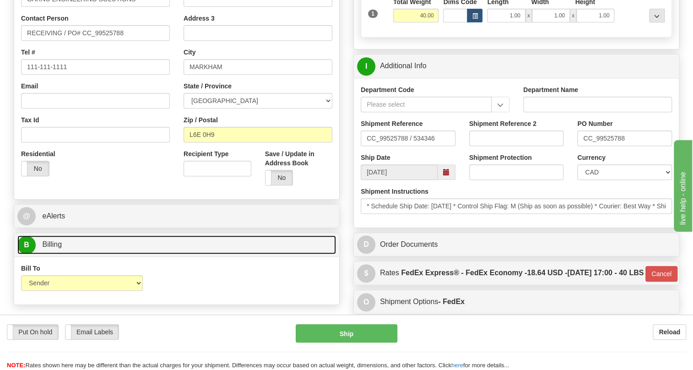
click at [56, 248] on span "Billing" at bounding box center [52, 244] width 20 height 8
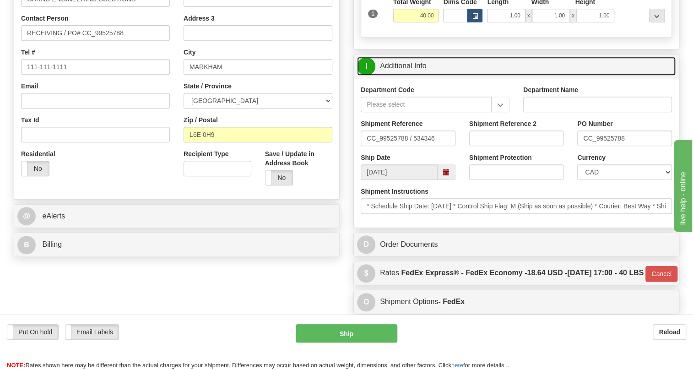
click at [392, 76] on link "I Additional Info" at bounding box center [516, 66] width 319 height 19
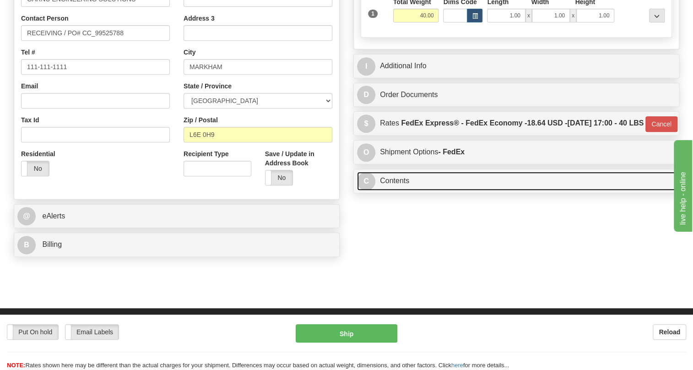
click at [398, 190] on link "C Contents" at bounding box center [516, 181] width 319 height 19
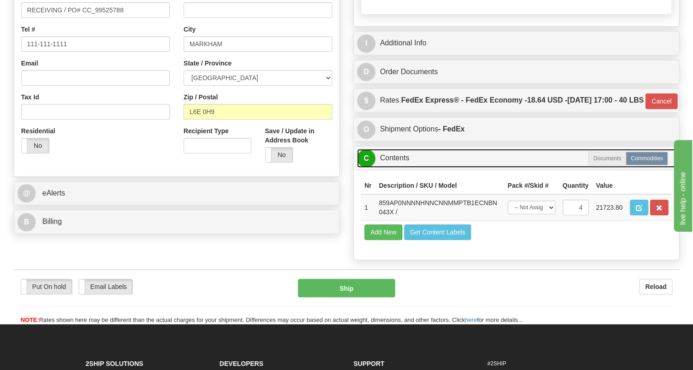
scroll to position [249, 0]
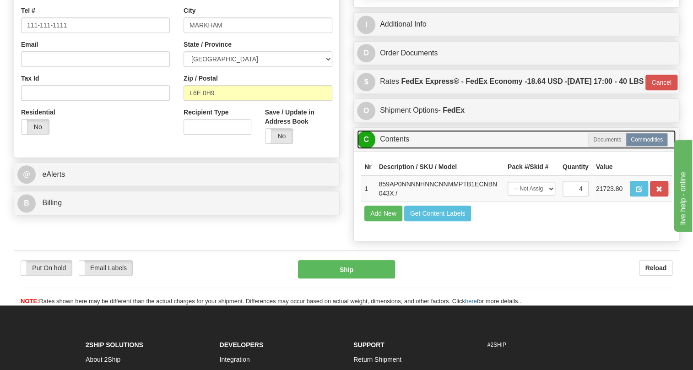
click at [398, 149] on link "C Contents" at bounding box center [516, 139] width 319 height 19
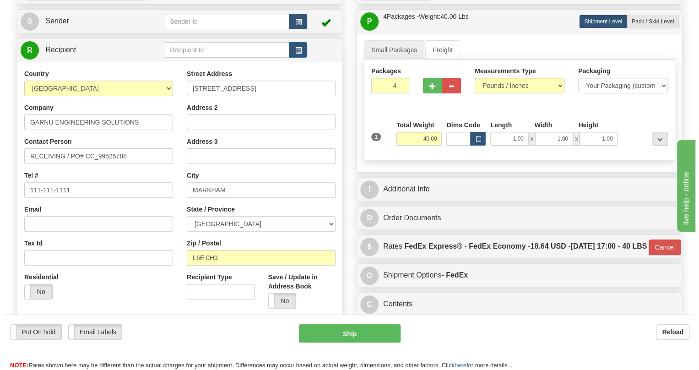
scroll to position [83, 0]
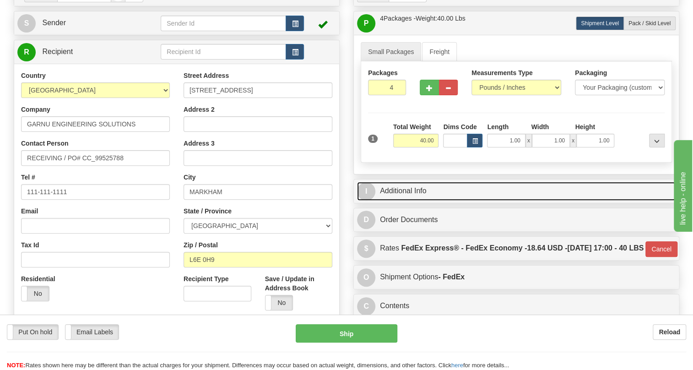
click at [411, 200] on link "I Additional Info" at bounding box center [516, 191] width 319 height 19
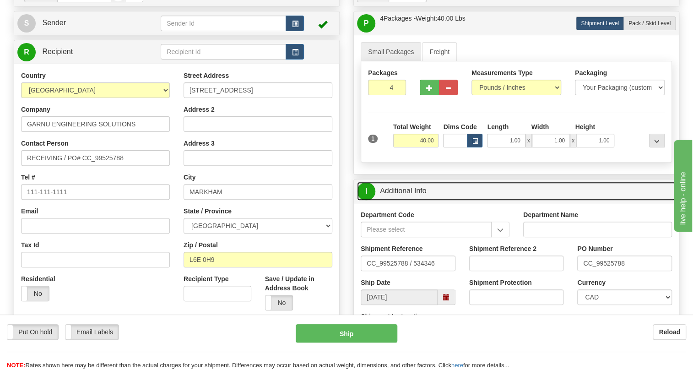
click at [411, 200] on link "I Additional Info" at bounding box center [516, 191] width 319 height 19
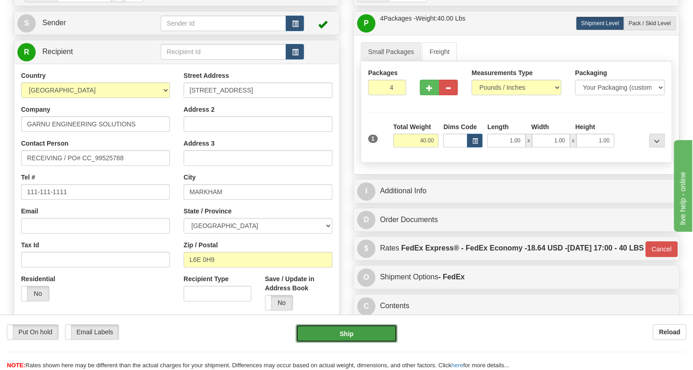
click at [349, 336] on button "Ship" at bounding box center [347, 333] width 102 height 18
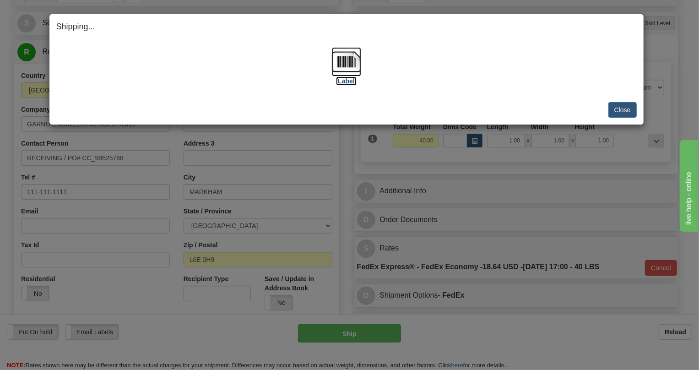
click at [351, 60] on img at bounding box center [346, 61] width 29 height 29
click at [628, 105] on button "Close" at bounding box center [622, 110] width 28 height 16
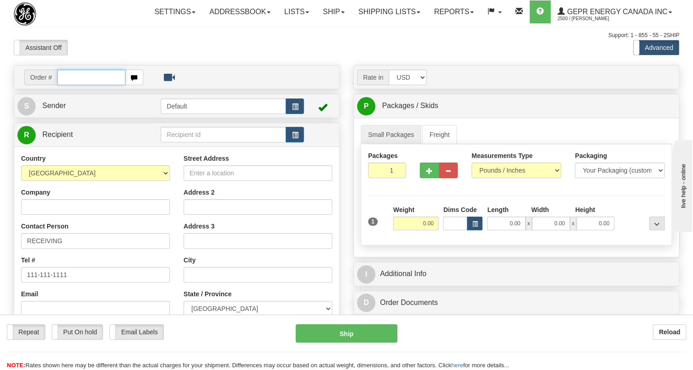
click at [81, 85] on input "text" at bounding box center [91, 78] width 68 height 16
paste input "0086687527"
click at [70, 85] on input "0086687527" at bounding box center [91, 78] width 68 height 16
type input "86687527"
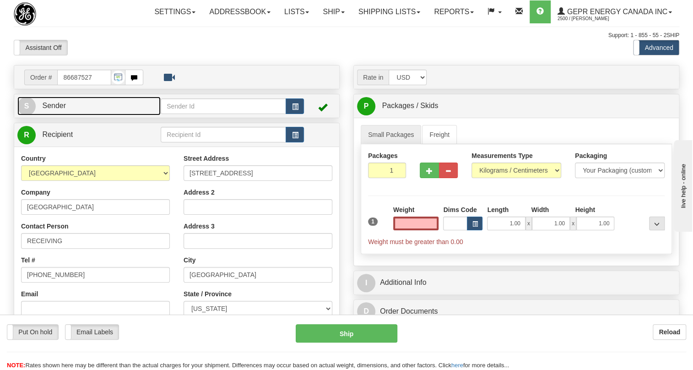
type input "0.00"
click at [58, 109] on span "Sender" at bounding box center [54, 106] width 24 height 8
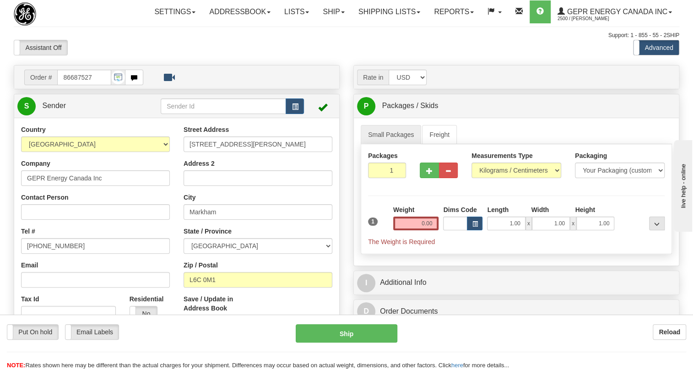
type input "MARKHAM"
click at [50, 254] on input "[PHONE_NUMBER]" at bounding box center [95, 246] width 149 height 16
paste input "[PHONE_NUMBER]"
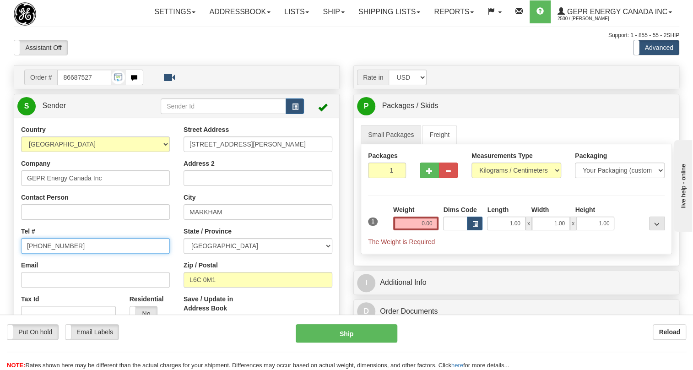
type input "[PHONE_NUMBER]"
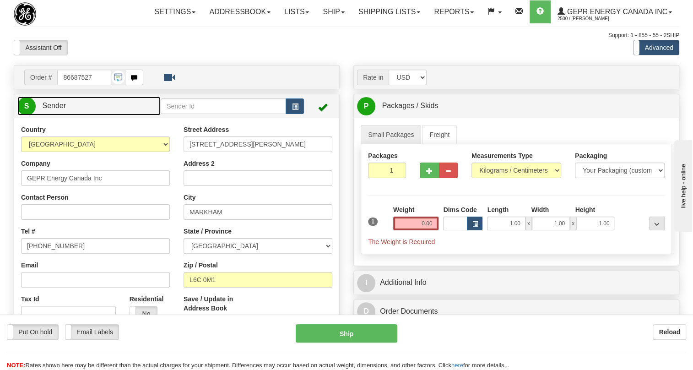
click at [54, 109] on span "Sender" at bounding box center [54, 106] width 24 height 8
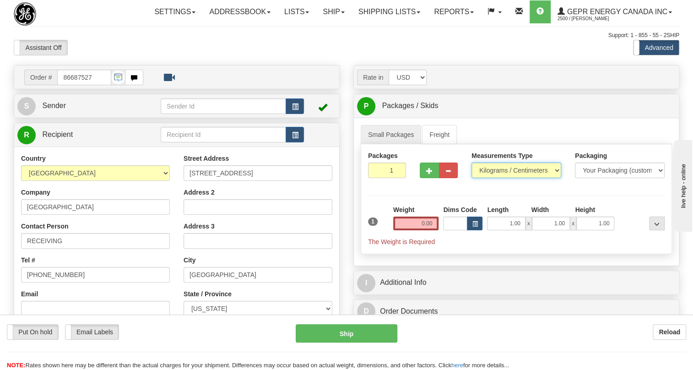
click at [505, 178] on select "Pounds / Inches Kilograms / Centimeters" at bounding box center [516, 170] width 90 height 16
select select "0"
click at [471, 178] on select "Pounds / Inches Kilograms / Centimeters" at bounding box center [516, 170] width 90 height 16
click at [416, 230] on input "0.00" at bounding box center [416, 223] width 46 height 14
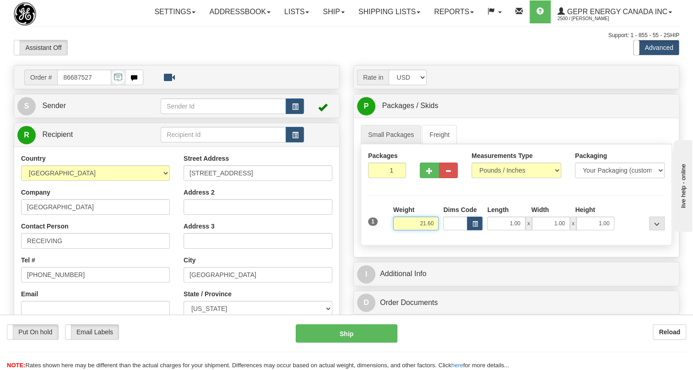
scroll to position [83, 0]
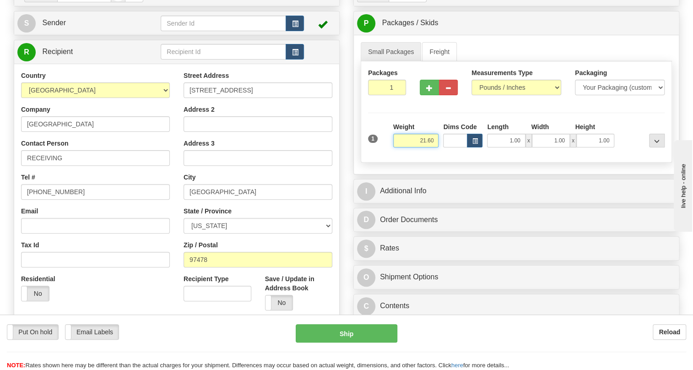
type input "21.60"
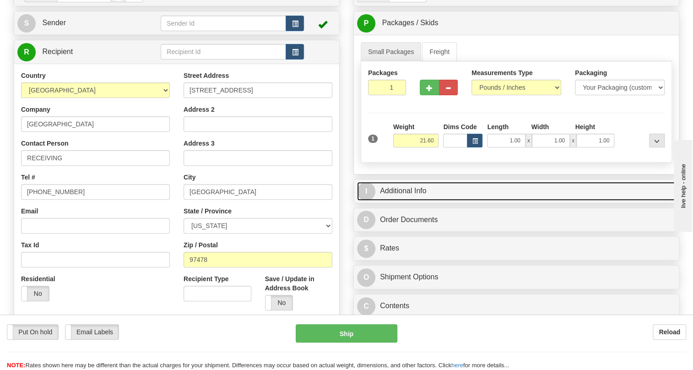
click at [410, 200] on link "I Additional Info" at bounding box center [516, 191] width 319 height 19
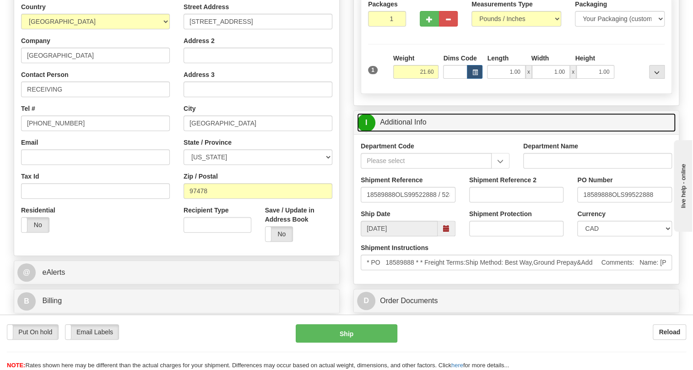
scroll to position [166, 0]
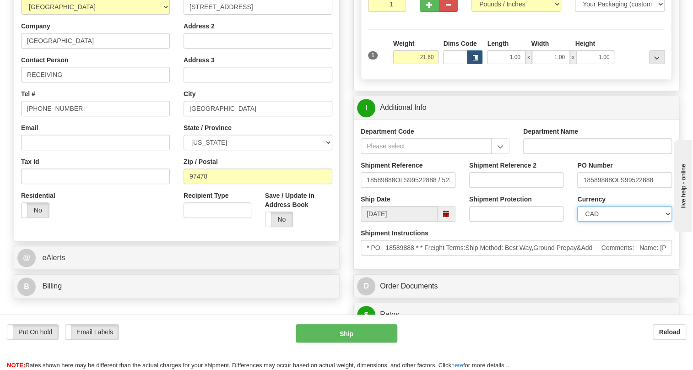
click at [613, 221] on select "CAD USD EUR ZAR RON ANG ARN AUD AUS AWG BBD BFR BGN BHD BMD BND BRC BRL CHP CKZ…" at bounding box center [624, 214] width 95 height 16
select select "1"
click at [577, 221] on select "CAD USD EUR ZAR RON ANG ARN AUD AUS AWG BBD BFR BGN BHD BMD BND BRC BRL CHP CKZ…" at bounding box center [624, 214] width 95 height 16
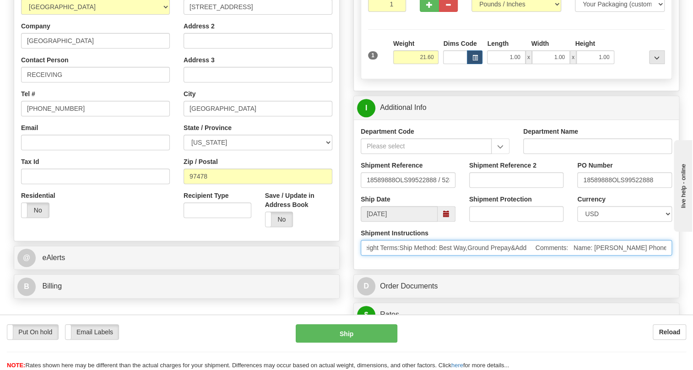
scroll to position [0, 250]
drag, startPoint x: 590, startPoint y: 267, endPoint x: 622, endPoint y: 270, distance: 32.2
click at [622, 255] on input "* PO 18589888 * * Freight Terms:Ship Method: Best Way,Ground Prepay&Add Comment…" at bounding box center [516, 248] width 311 height 16
click at [455, 255] on input "* PO 18589888 * * Freight Terms:Ship Method: Best Way,Ground Prepay&Add Comment…" at bounding box center [516, 248] width 311 height 16
drag, startPoint x: 454, startPoint y: 268, endPoint x: 411, endPoint y: 273, distance: 43.3
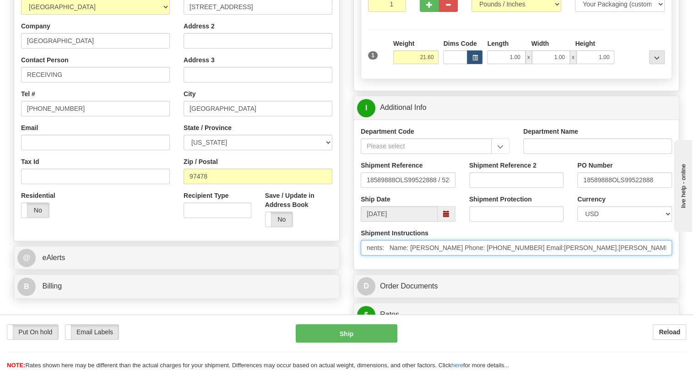
click at [411, 255] on input "* PO 18589888 * * Freight Terms:Ship Method: Best Way,Ground Prepay&Add Comment…" at bounding box center [516, 248] width 311 height 16
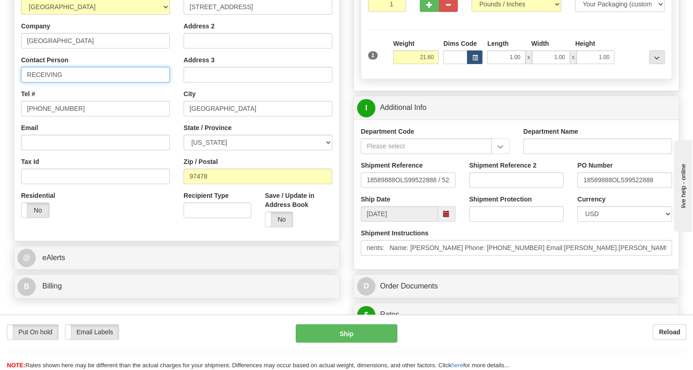
scroll to position [0, 0]
click at [68, 82] on input "RECEIVING" at bounding box center [95, 75] width 149 height 16
paste input "DAWN SCOTT"
type input "RECEIVING / DAWN SCOTT"
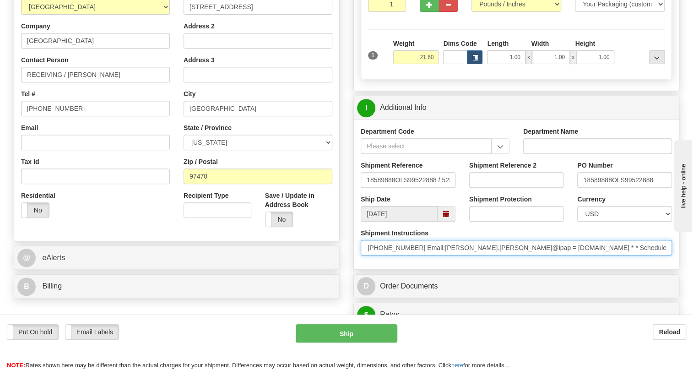
scroll to position [0, 371]
drag, startPoint x: 580, startPoint y: 270, endPoint x: 614, endPoint y: 271, distance: 33.9
click at [614, 255] on input "* PO 18589888 * * Freight Terms:Ship Method: Best Way,Ground Prepay&Add Comment…" at bounding box center [516, 248] width 311 height 16
click at [397, 255] on input "* PO 18589888 * * Freight Terms:Ship Method: Best Way,Ground Prepay&Add Comment…" at bounding box center [516, 248] width 311 height 16
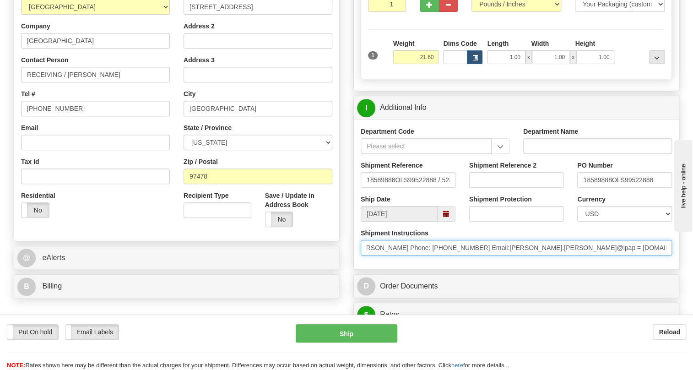
drag, startPoint x: 397, startPoint y: 268, endPoint x: 423, endPoint y: 268, distance: 26.1
click at [423, 255] on input "* PO 18589888 * * Freight Terms:Ship Method: Best Way,Ground Prepay&Add Comment…" at bounding box center [516, 248] width 311 height 16
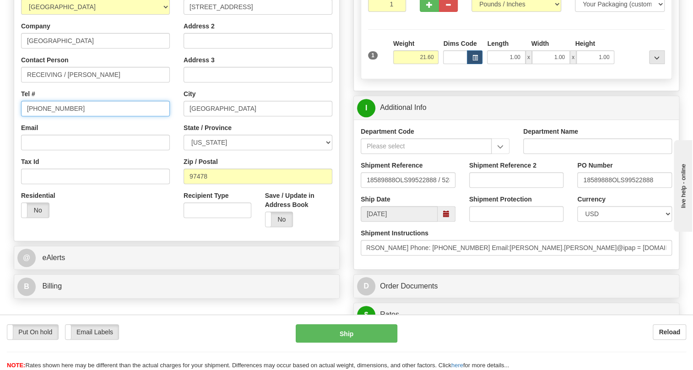
click at [54, 116] on input "[PHONE_NUMBER]" at bounding box center [95, 109] width 149 height 16
paste input "541-741-561"
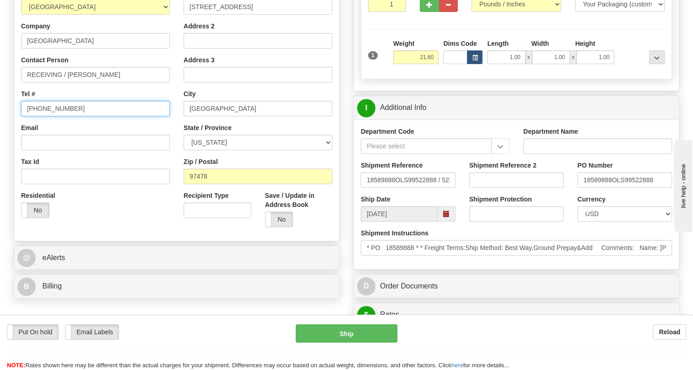
type input "541-741-5615"
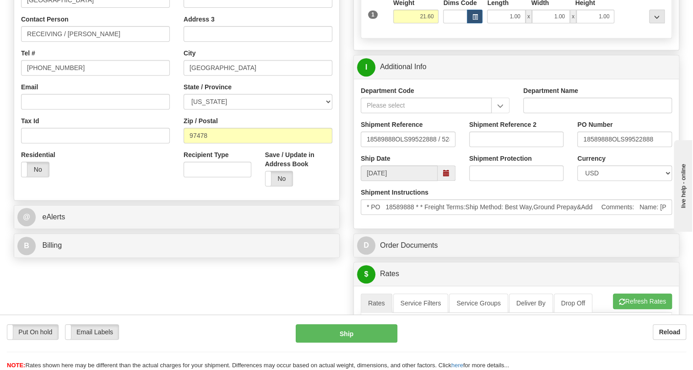
scroll to position [208, 0]
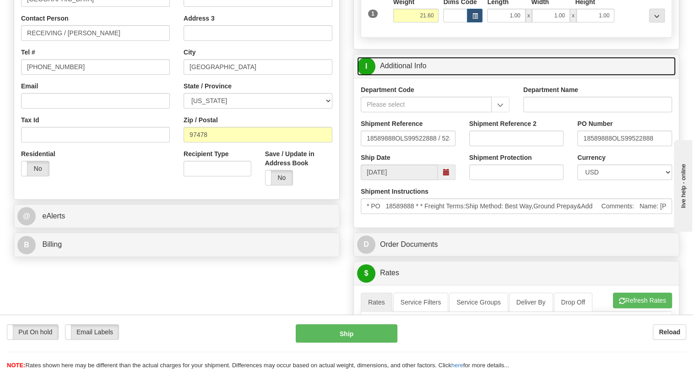
click at [410, 76] on link "I Additional Info" at bounding box center [516, 66] width 319 height 19
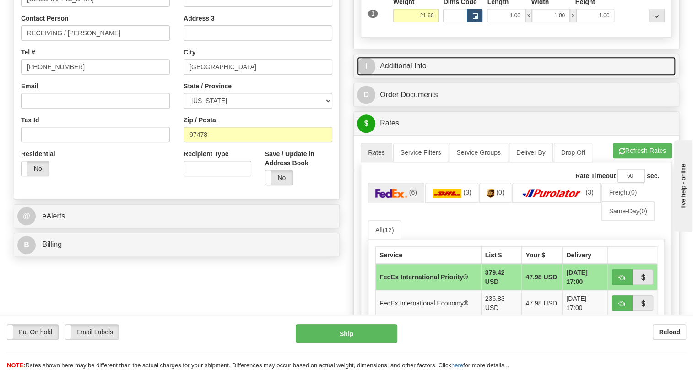
click at [402, 76] on link "I Additional Info" at bounding box center [516, 66] width 319 height 19
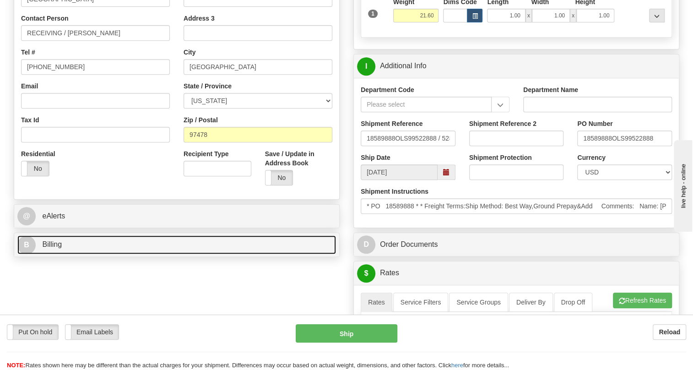
click at [54, 248] on span "Billing" at bounding box center [52, 244] width 20 height 8
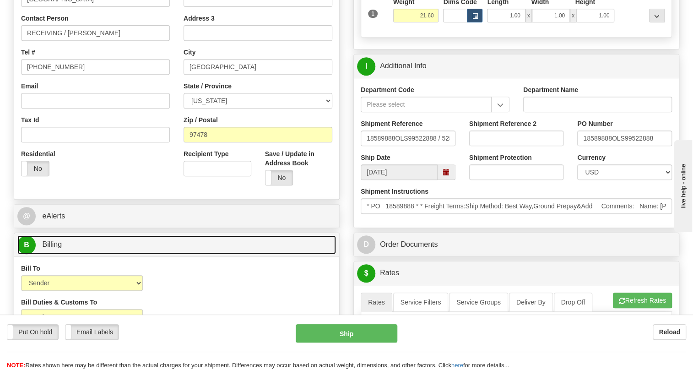
click at [54, 248] on span "Billing" at bounding box center [52, 244] width 20 height 8
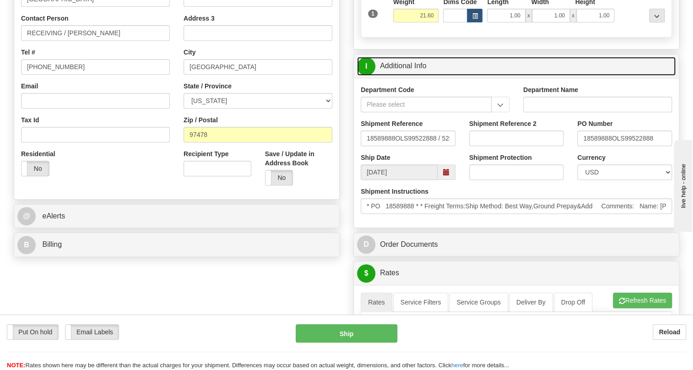
click at [410, 76] on link "I Additional Info" at bounding box center [516, 66] width 319 height 19
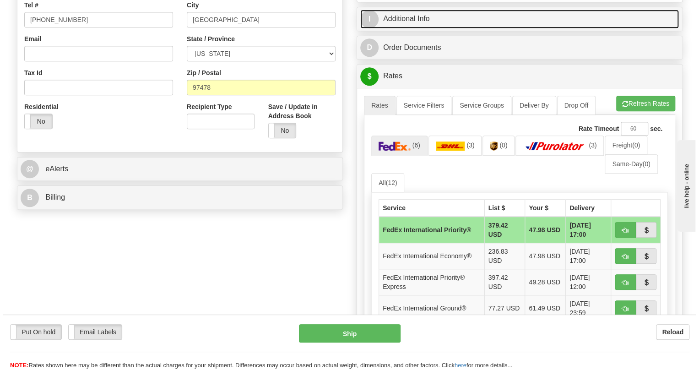
scroll to position [291, 0]
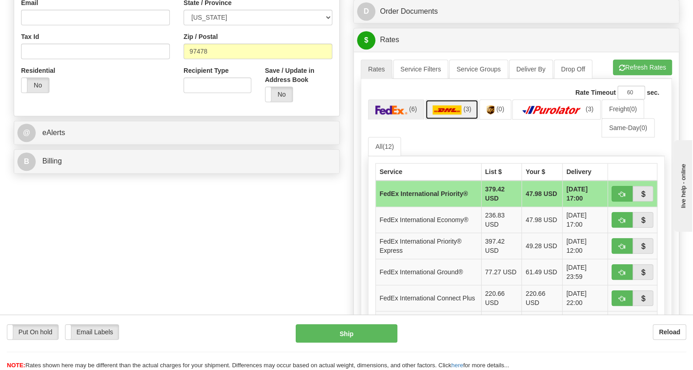
click at [444, 114] on img at bounding box center [446, 109] width 29 height 9
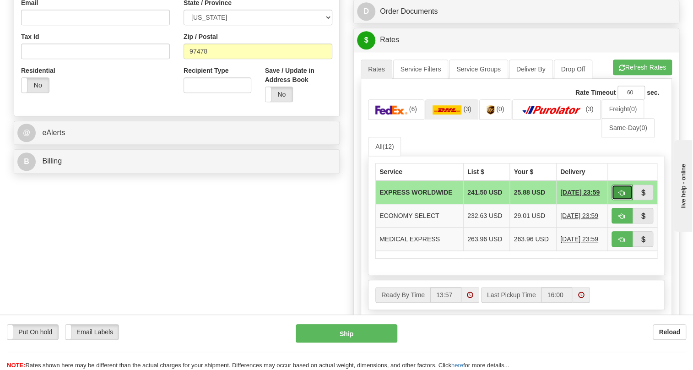
click at [625, 200] on button "button" at bounding box center [621, 192] width 21 height 16
type input "P"
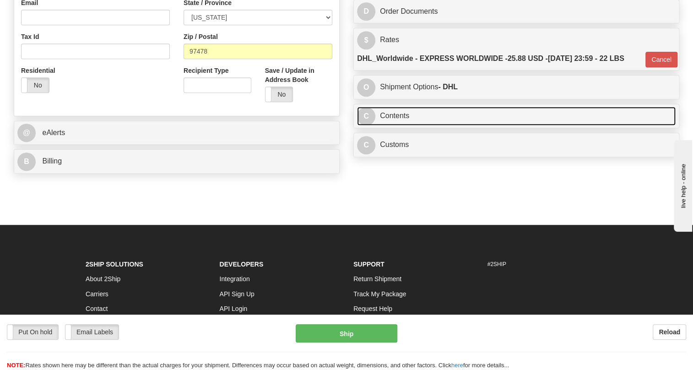
click at [401, 125] on link "C Contents" at bounding box center [516, 116] width 319 height 19
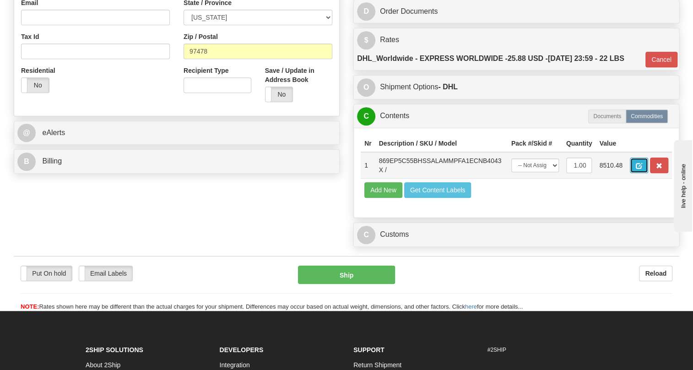
click at [638, 169] on span "button" at bounding box center [639, 166] width 6 height 6
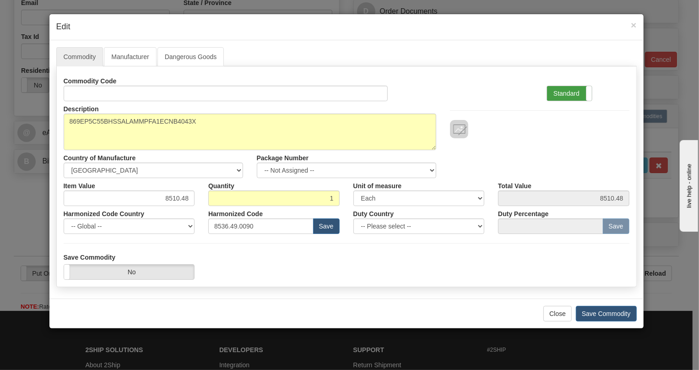
click at [564, 89] on label "Standard" at bounding box center [569, 93] width 45 height 15
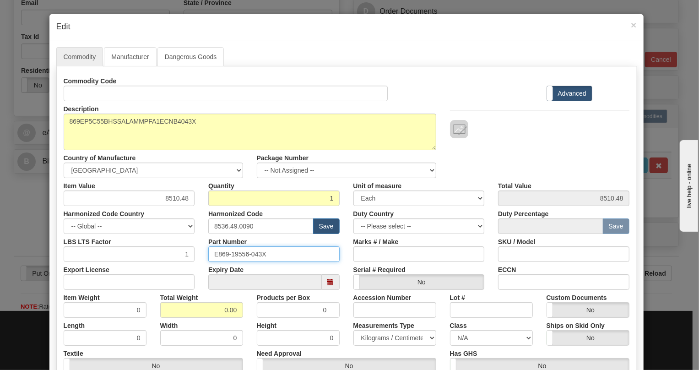
click at [240, 252] on input "E869-19556-043X" at bounding box center [273, 254] width 131 height 16
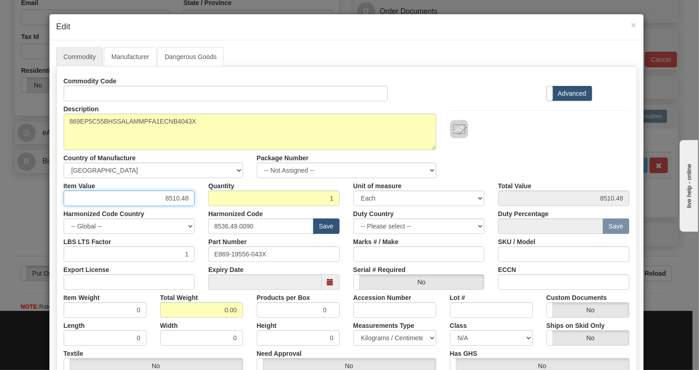
click at [169, 197] on input "8510.48" at bounding box center [129, 198] width 131 height 16
type input "4845.28"
click at [221, 305] on input "0.00" at bounding box center [201, 310] width 83 height 16
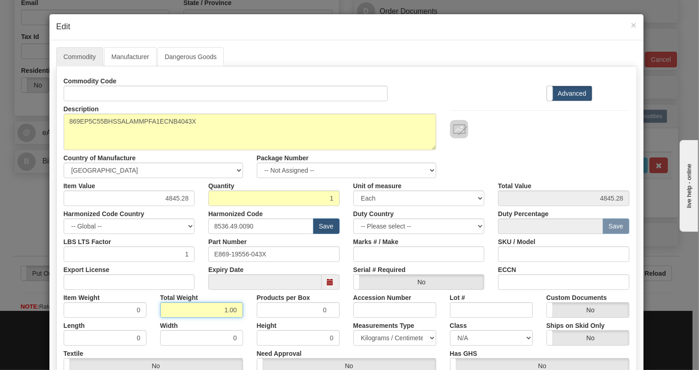
type input "1.00"
type input "1.0000"
click at [386, 337] on select "Pounds / Inches Kilograms / Centimeters" at bounding box center [394, 338] width 83 height 16
select select "0"
click at [353, 330] on select "Pounds / Inches Kilograms / Centimeters" at bounding box center [394, 338] width 83 height 16
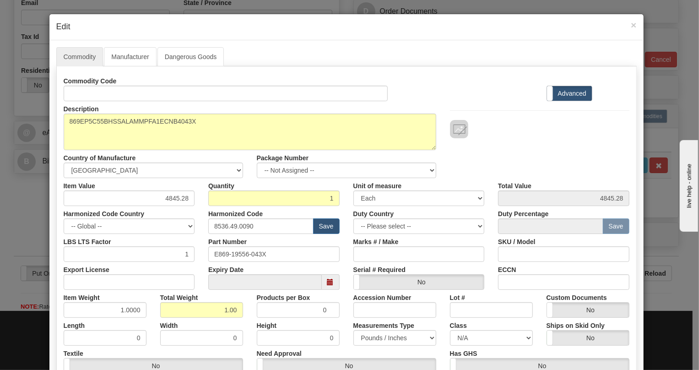
click at [346, 323] on div "Measurements Type Pounds / Inches Kilograms / Centimeters" at bounding box center [394, 332] width 97 height 28
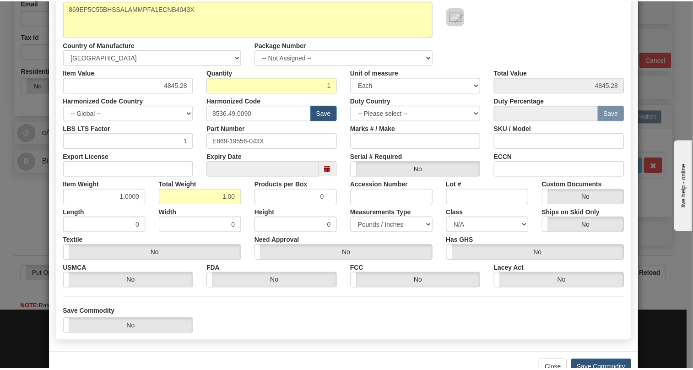
scroll to position [139, 0]
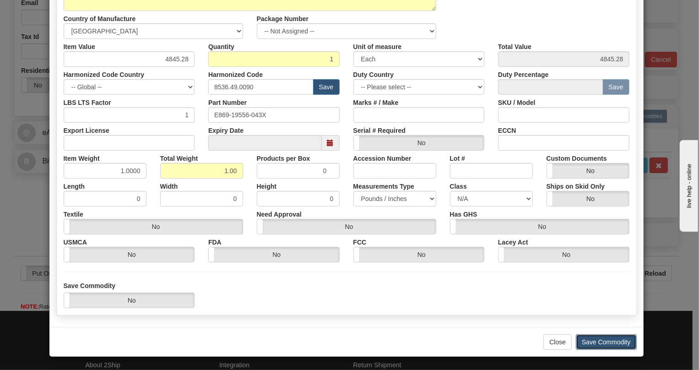
click at [599, 341] on button "Save Commodity" at bounding box center [606, 342] width 61 height 16
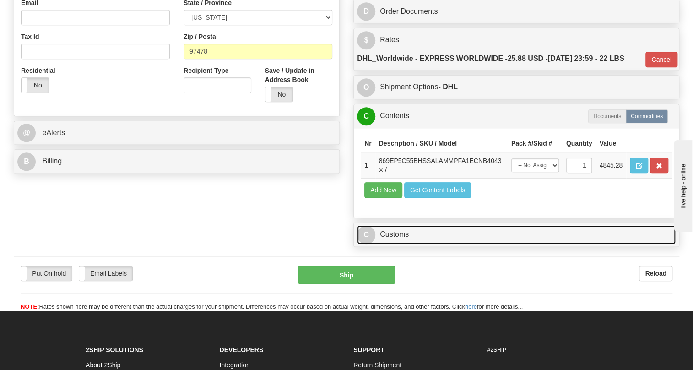
drag, startPoint x: 397, startPoint y: 255, endPoint x: 568, endPoint y: 246, distance: 171.4
click at [398, 244] on link "C Customs" at bounding box center [516, 234] width 319 height 19
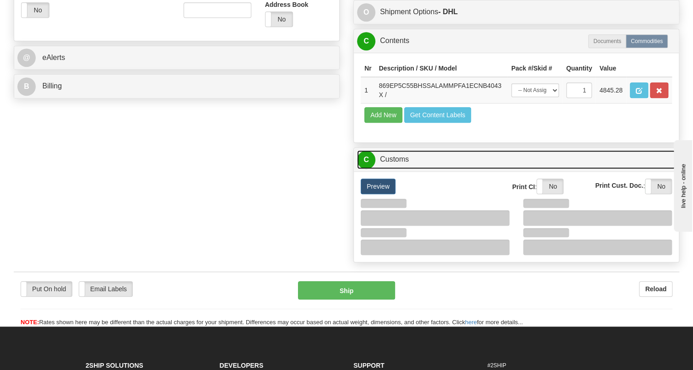
scroll to position [374, 0]
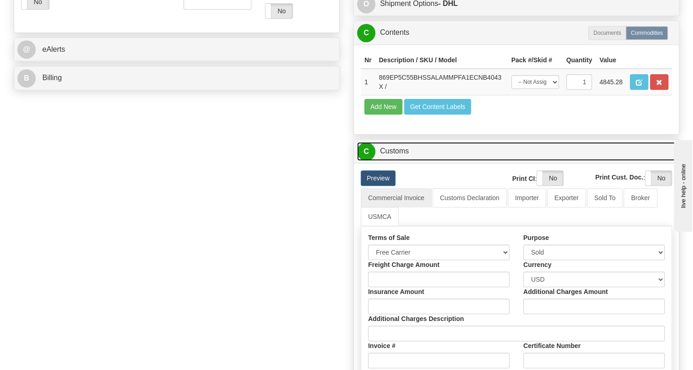
click at [395, 161] on link "C Customs" at bounding box center [516, 151] width 319 height 19
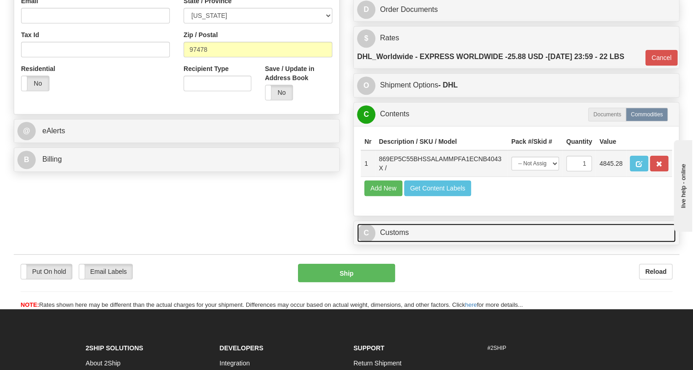
scroll to position [291, 0]
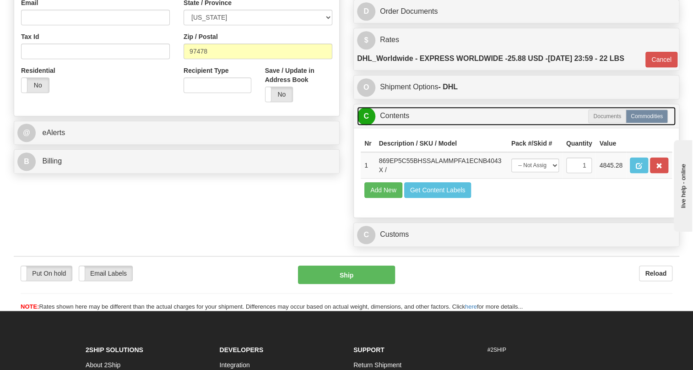
click at [398, 125] on link "C Contents" at bounding box center [516, 116] width 319 height 19
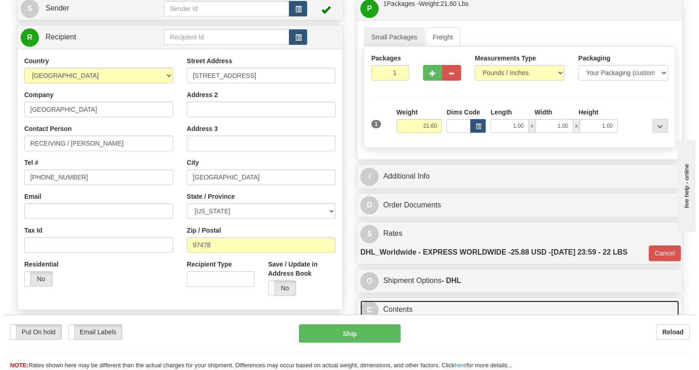
scroll to position [83, 0]
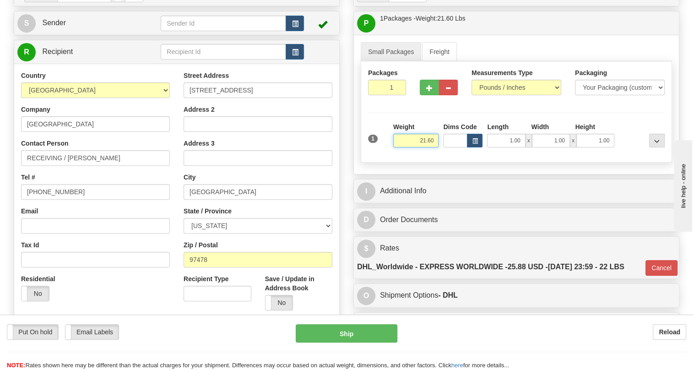
click at [432, 147] on input "21.60" at bounding box center [416, 141] width 46 height 14
type input "22.00"
type input "P"
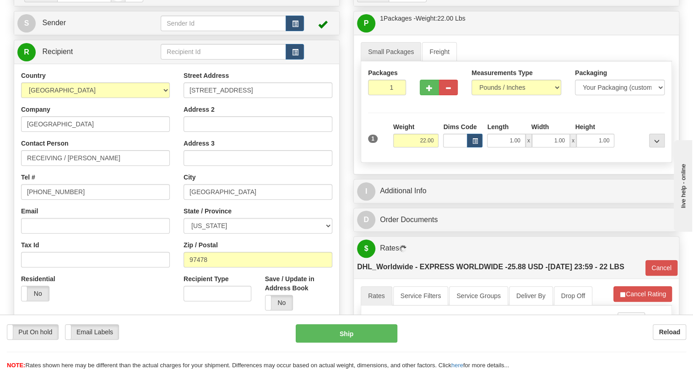
click at [346, 188] on div "Rate in Account Currency ARN AWG AUD AUS BHD BBD BFR BMD BRC BRL GBP UKL BND BG…" at bounding box center [516, 315] width 340 height 667
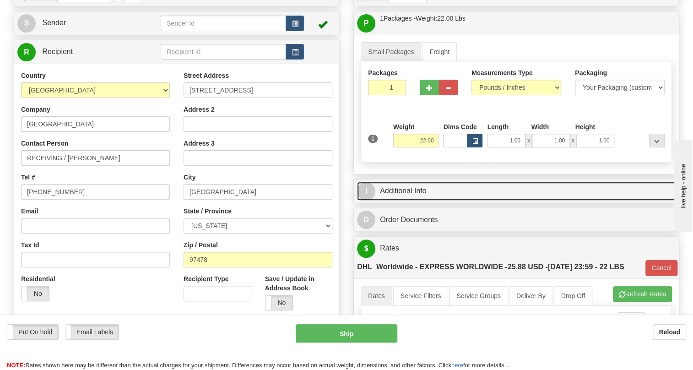
click at [410, 200] on link "I Additional Info" at bounding box center [516, 191] width 319 height 19
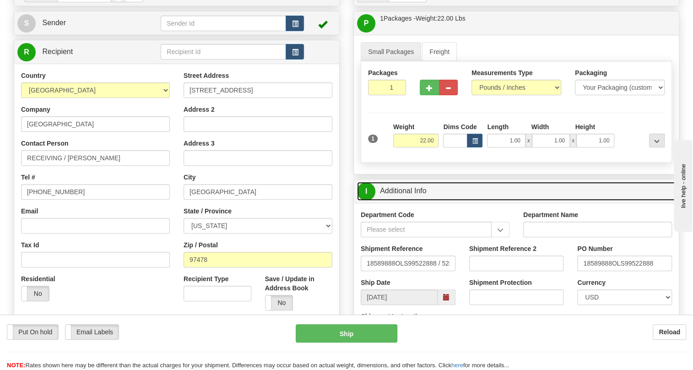
click at [410, 200] on link "I Additional Info" at bounding box center [516, 191] width 319 height 19
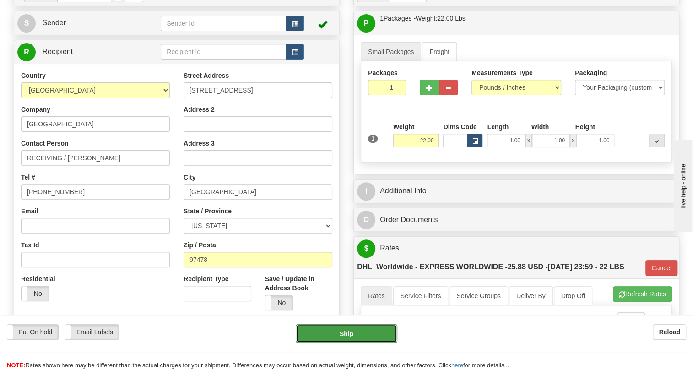
click at [348, 332] on button "Ship" at bounding box center [347, 333] width 102 height 18
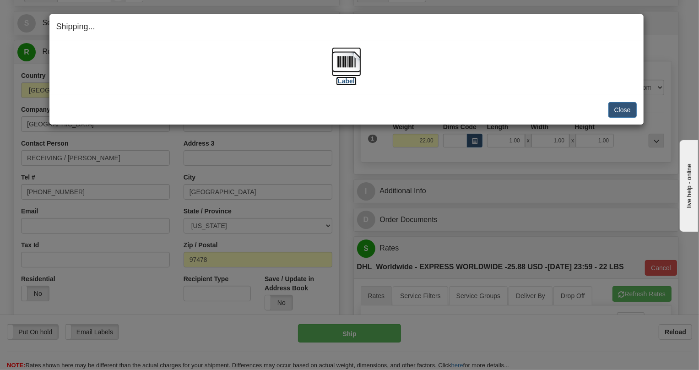
click at [346, 63] on img at bounding box center [346, 61] width 29 height 29
click at [624, 111] on button "Close" at bounding box center [622, 110] width 28 height 16
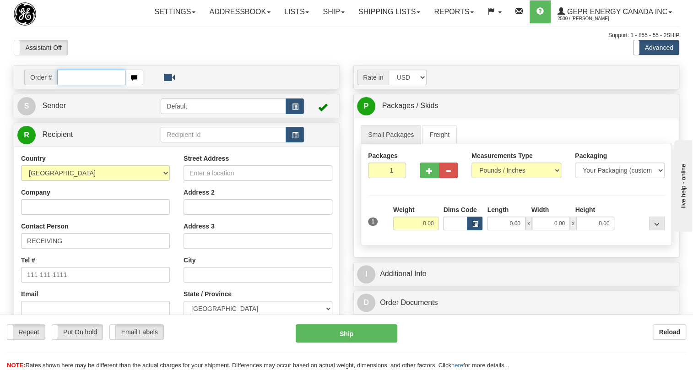
click at [72, 85] on input "text" at bounding box center [91, 78] width 68 height 16
paste input "0086687741"
click at [70, 85] on input "0086687741" at bounding box center [91, 78] width 68 height 16
type input "86687741"
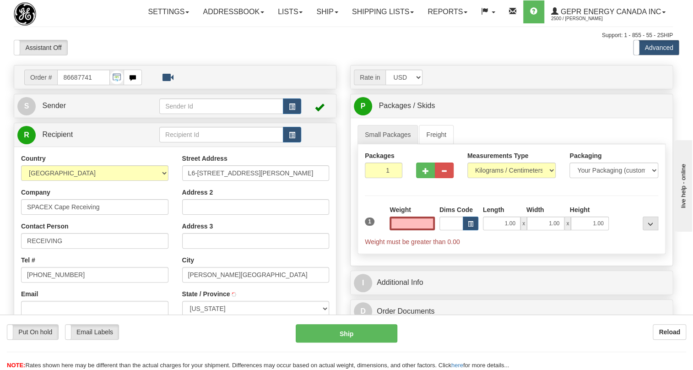
type input "ORLANDO"
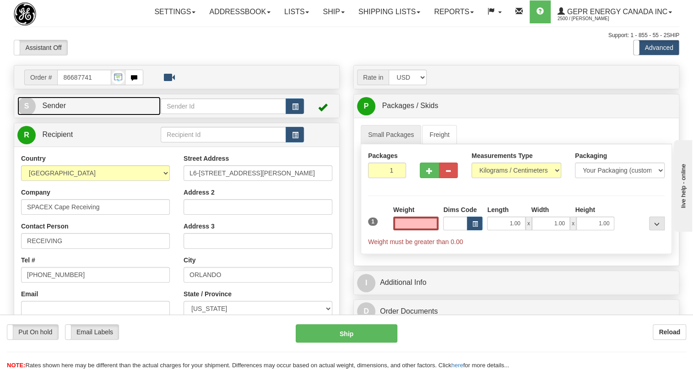
type input "0.00"
click at [60, 109] on span "Sender" at bounding box center [54, 106] width 24 height 8
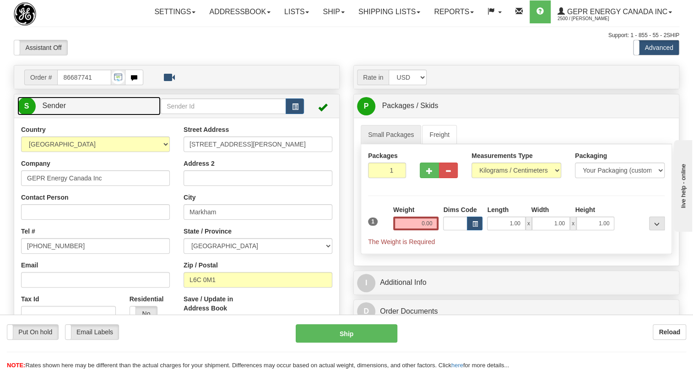
type input "MARKHAM"
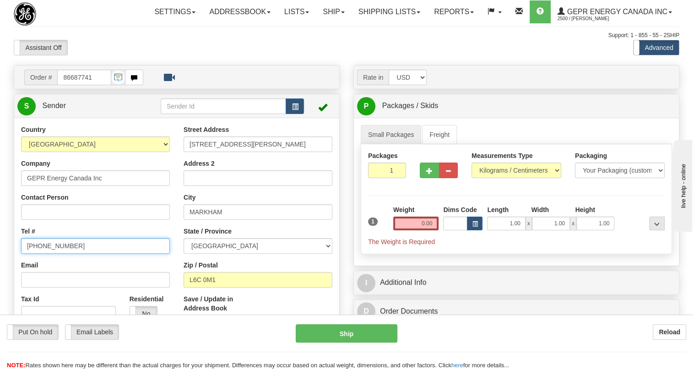
click at [44, 254] on input "[PHONE_NUMBER]" at bounding box center [95, 246] width 149 height 16
paste input "[PHONE_NUMBER]"
type input "[PHONE_NUMBER]"
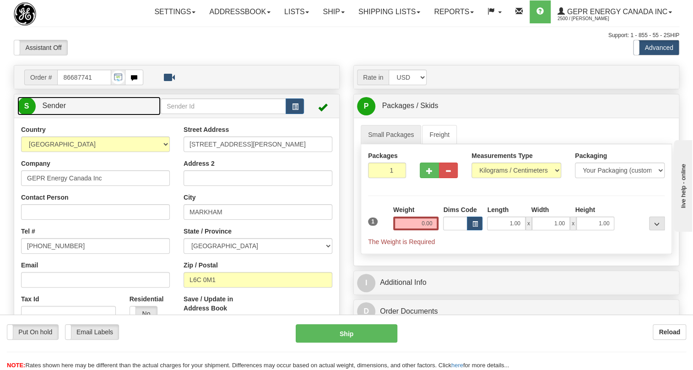
click at [50, 109] on span "Sender" at bounding box center [54, 106] width 24 height 8
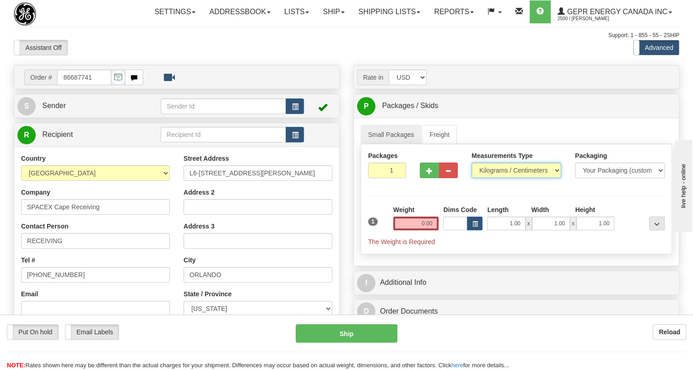
click at [526, 178] on select "Pounds / Inches Kilograms / Centimeters" at bounding box center [516, 170] width 90 height 16
select select "0"
click at [471, 178] on select "Pounds / Inches Kilograms / Centimeters" at bounding box center [516, 170] width 90 height 16
click at [408, 230] on input "0.00" at bounding box center [416, 223] width 46 height 14
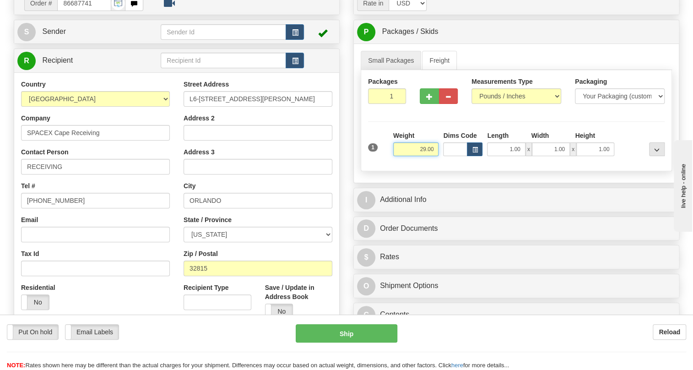
scroll to position [83, 0]
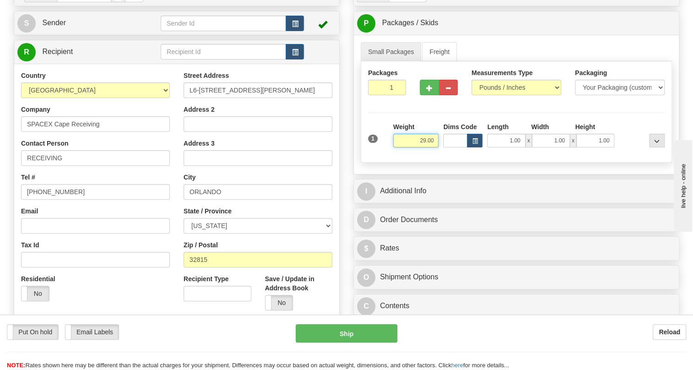
type input "29.00"
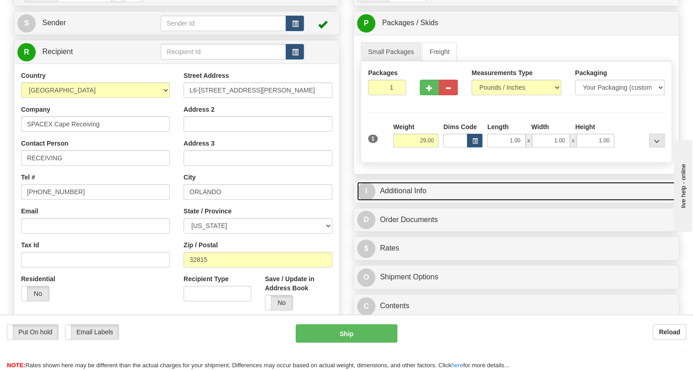
click at [407, 200] on link "I Additional Info" at bounding box center [516, 191] width 319 height 19
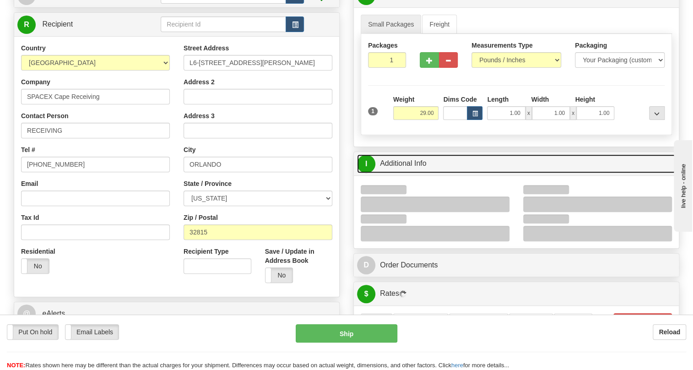
scroll to position [166, 0]
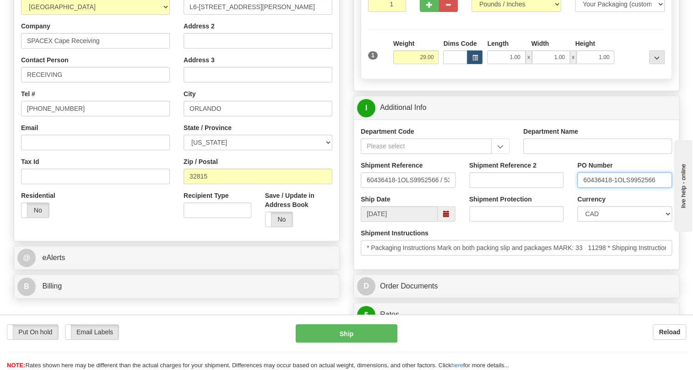
drag, startPoint x: 616, startPoint y: 202, endPoint x: 580, endPoint y: 204, distance: 36.2
click at [580, 188] on input "60436418-1OLS9952566" at bounding box center [624, 180] width 95 height 16
click at [63, 82] on input "RECEIVING" at bounding box center [95, 75] width 149 height 16
paste input "60436418-1"
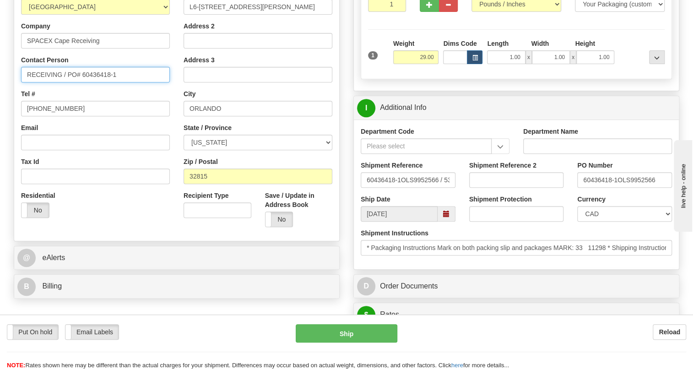
type input "RECEIVING / PO# 60436418-1"
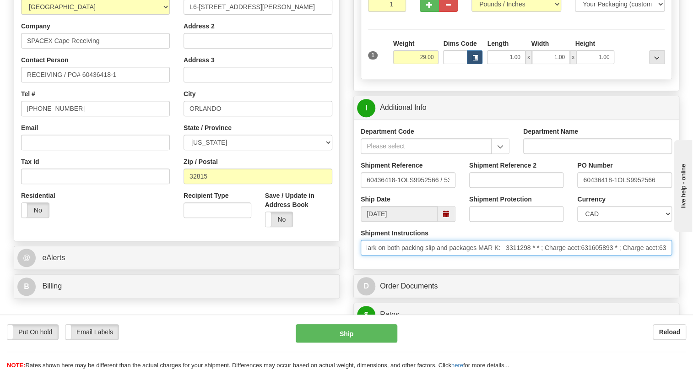
scroll to position [0, 385]
drag, startPoint x: 598, startPoint y: 270, endPoint x: 677, endPoint y: 266, distance: 79.3
click at [677, 262] on div "Shipment Instructions * Packaging Instructions Mark on both packing slip and pa…" at bounding box center [516, 245] width 325 height 34
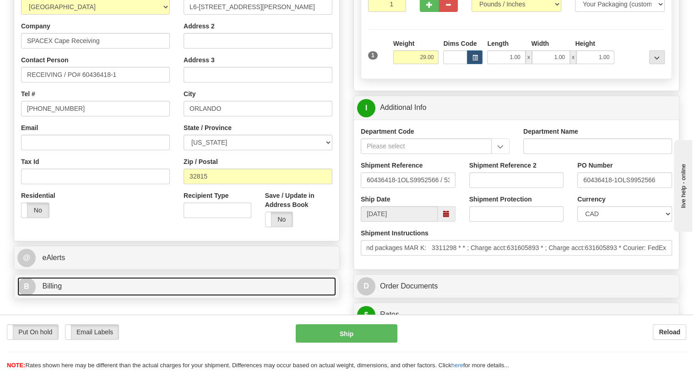
click at [53, 290] on span "Billing" at bounding box center [52, 286] width 20 height 8
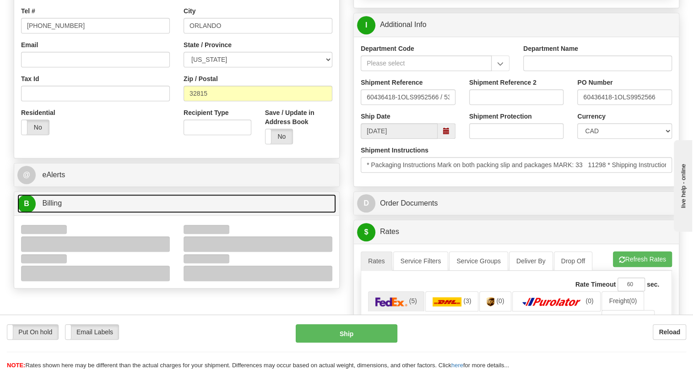
scroll to position [249, 0]
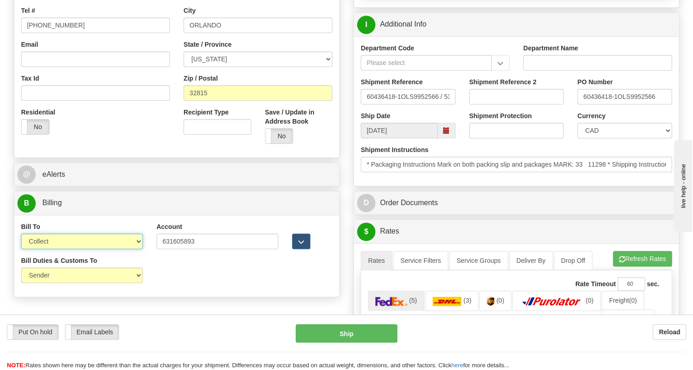
click at [65, 249] on select "Sender Recipient Third Party Collect" at bounding box center [82, 241] width 122 height 16
select select "2"
click at [21, 249] on select "Sender Recipient Third Party Collect" at bounding box center [82, 241] width 122 height 16
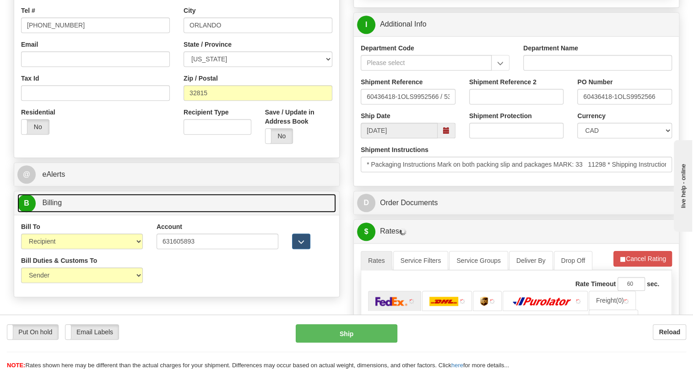
click at [60, 206] on span "Billing" at bounding box center [52, 203] width 20 height 8
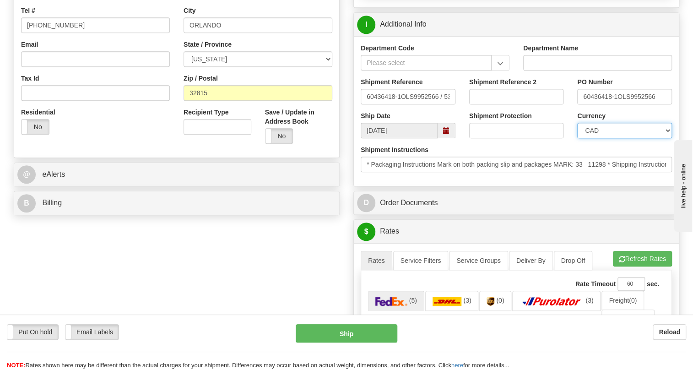
click at [609, 138] on select "CAD USD EUR ZAR RON ANG ARN AUD AUS AWG BBD BFR BGN BHD BMD BND BRC BRL CHP CKZ…" at bounding box center [624, 131] width 95 height 16
select select "1"
click at [577, 138] on select "CAD USD EUR ZAR RON ANG ARN AUD AUS AWG BBD BFR BGN BHD BMD BND BRC BRL CHP CKZ…" at bounding box center [624, 131] width 95 height 16
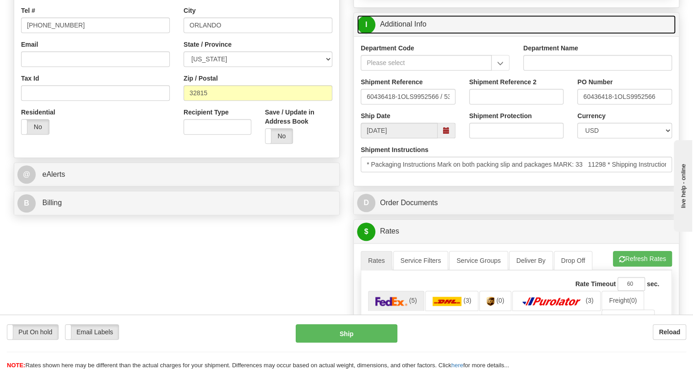
click at [402, 34] on link "I Additional Info" at bounding box center [516, 24] width 319 height 19
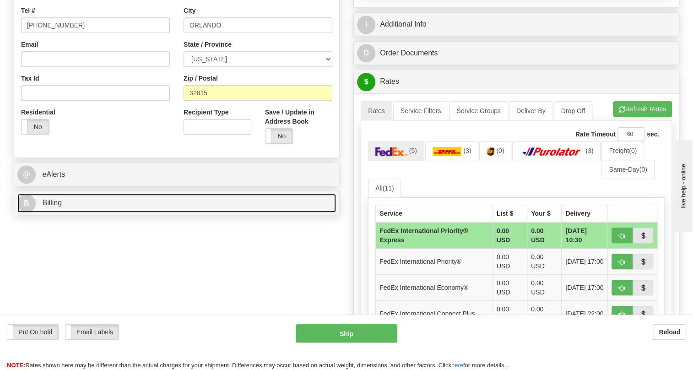
click at [49, 206] on span "Billing" at bounding box center [52, 203] width 20 height 8
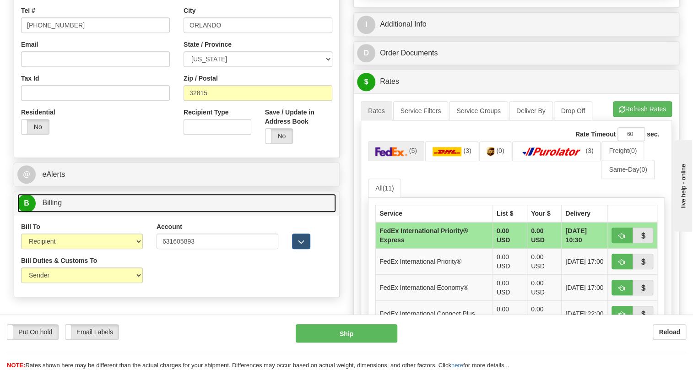
click at [49, 206] on span "Billing" at bounding box center [52, 203] width 20 height 8
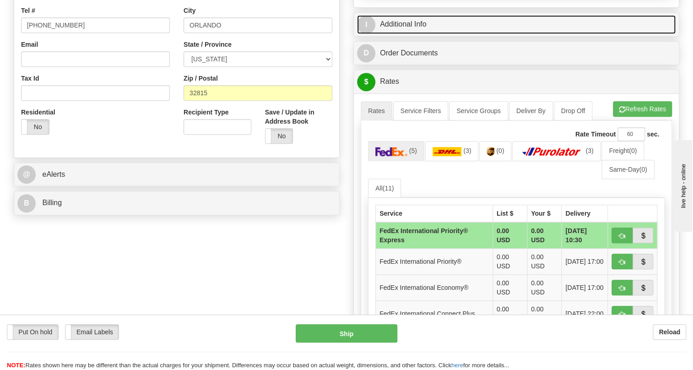
click at [401, 34] on link "I Additional Info" at bounding box center [516, 24] width 319 height 19
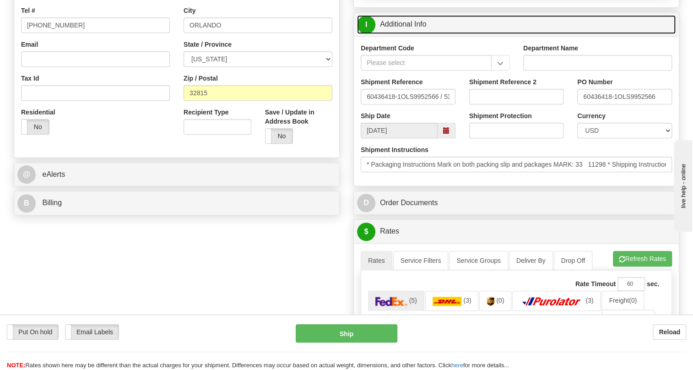
click at [399, 34] on link "I Additional Info" at bounding box center [516, 24] width 319 height 19
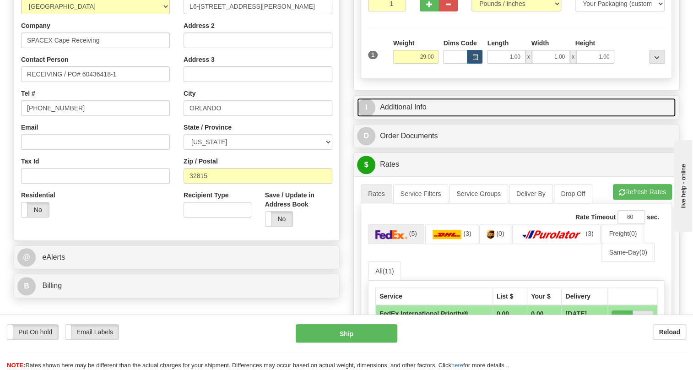
scroll to position [166, 0]
click at [412, 117] on link "I Additional Info" at bounding box center [516, 107] width 319 height 19
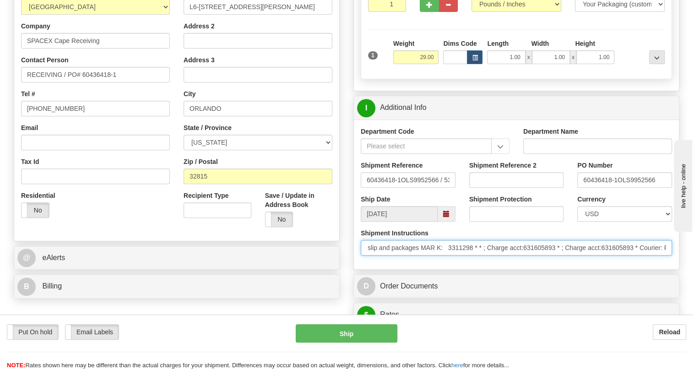
scroll to position [0, 385]
drag, startPoint x: 595, startPoint y: 268, endPoint x: 682, endPoint y: 275, distance: 87.2
click at [682, 275] on div "Rate in Account Currency ARN AWG AUD AUS BHD BBD BFR BMD BRC BRL GBP UKL BND BG…" at bounding box center [516, 329] width 340 height 860
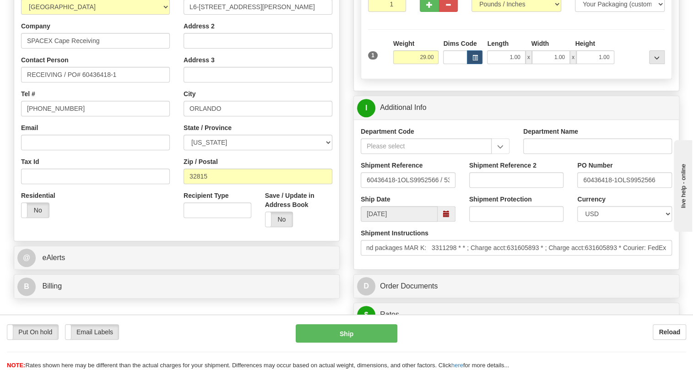
click at [572, 262] on div "Shipment Instructions * Packaging Instructions Mark on both packing slip and pa…" at bounding box center [516, 245] width 325 height 34
drag, startPoint x: 165, startPoint y: 175, endPoint x: 196, endPoint y: 180, distance: 31.5
click at [165, 175] on div "Country [GEOGRAPHIC_DATA] [GEOGRAPHIC_DATA] [GEOGRAPHIC_DATA] [GEOGRAPHIC_DATA]…" at bounding box center [95, 106] width 162 height 237
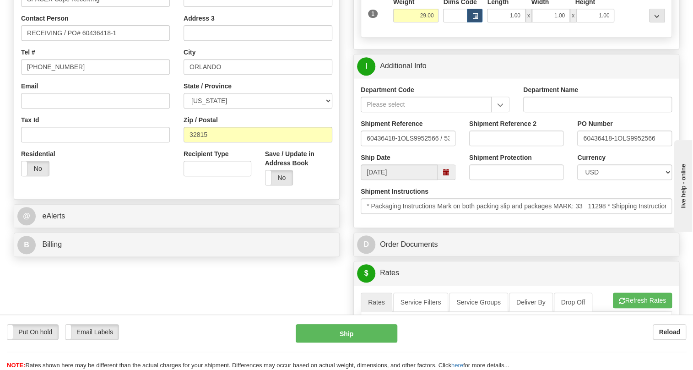
scroll to position [249, 0]
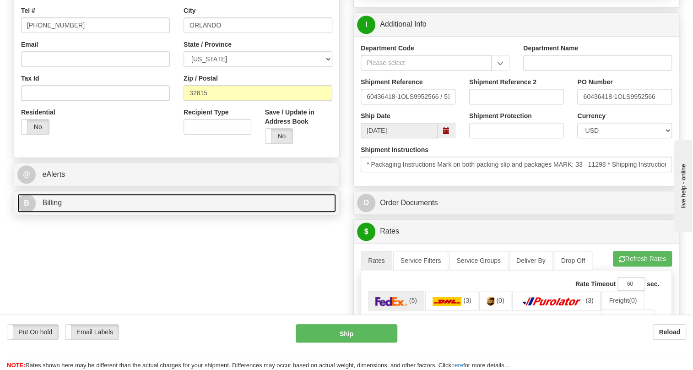
click at [54, 206] on span "Billing" at bounding box center [52, 203] width 20 height 8
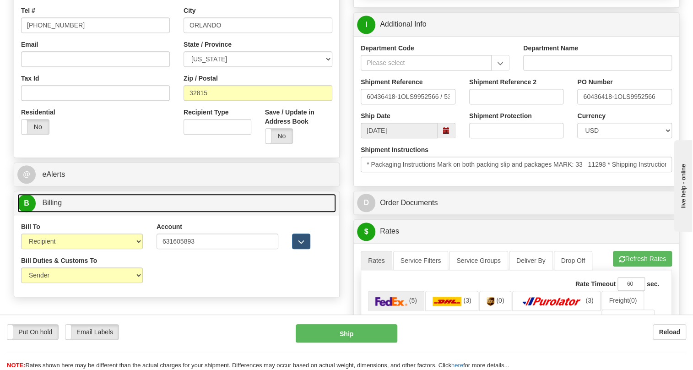
click at [54, 206] on span "Billing" at bounding box center [52, 203] width 20 height 8
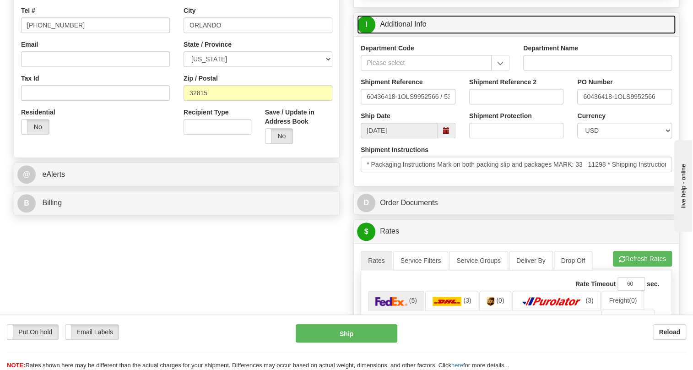
click at [401, 34] on link "I Additional Info" at bounding box center [516, 24] width 319 height 19
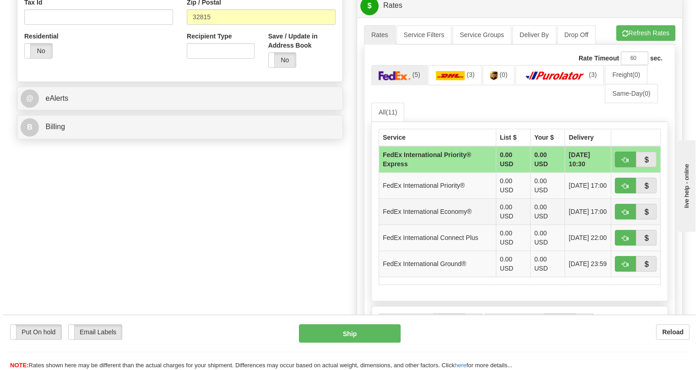
scroll to position [333, 0]
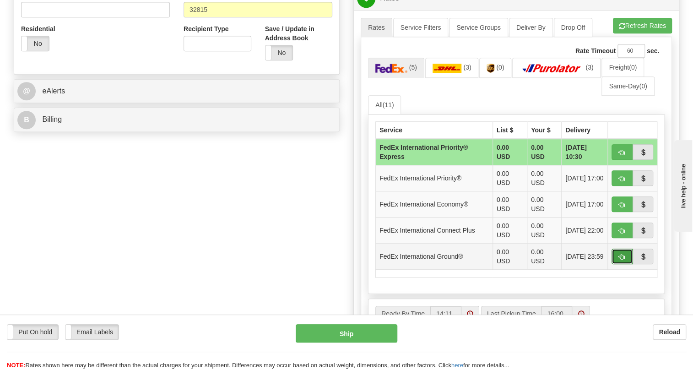
click at [622, 260] on span "button" at bounding box center [622, 257] width 6 height 6
type input "92"
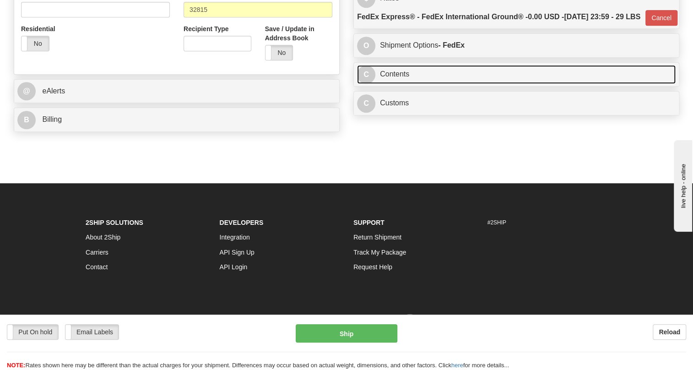
click at [405, 84] on link "C Contents" at bounding box center [516, 74] width 319 height 19
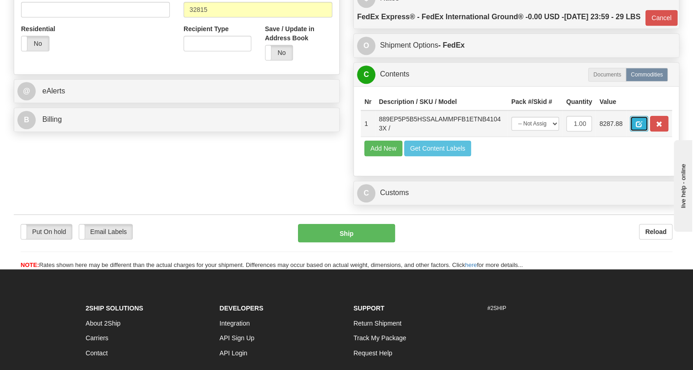
click at [635, 131] on button "button" at bounding box center [639, 124] width 18 height 16
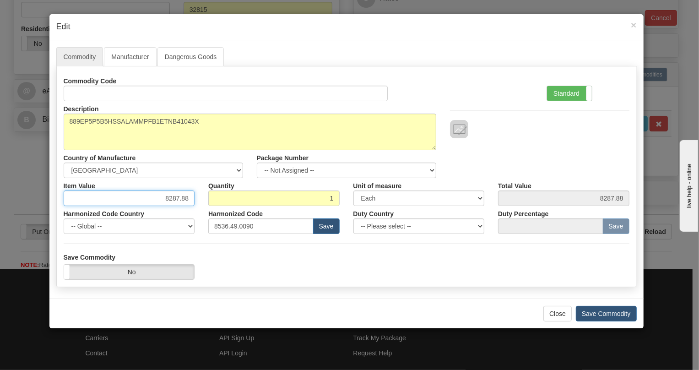
click at [176, 200] on input "8287.88" at bounding box center [129, 198] width 131 height 16
click at [176, 199] on input "8287.88" at bounding box center [129, 198] width 131 height 16
type input "7518.26"
click at [563, 94] on label "Standard" at bounding box center [569, 93] width 45 height 15
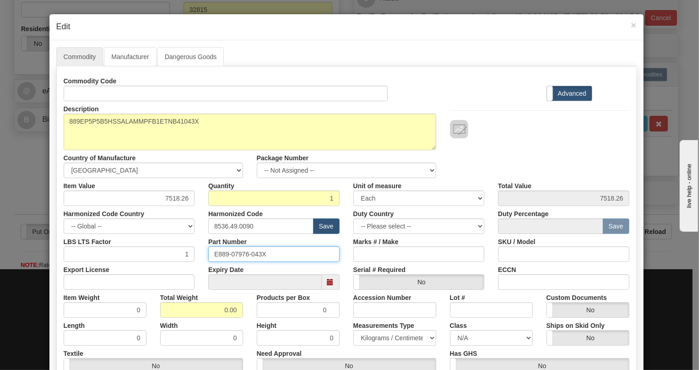
click at [238, 254] on input "E889-07976-043X" at bounding box center [273, 254] width 131 height 16
click at [202, 318] on div "Width 0" at bounding box center [201, 332] width 97 height 28
click at [204, 311] on input "0.00" at bounding box center [201, 310] width 83 height 16
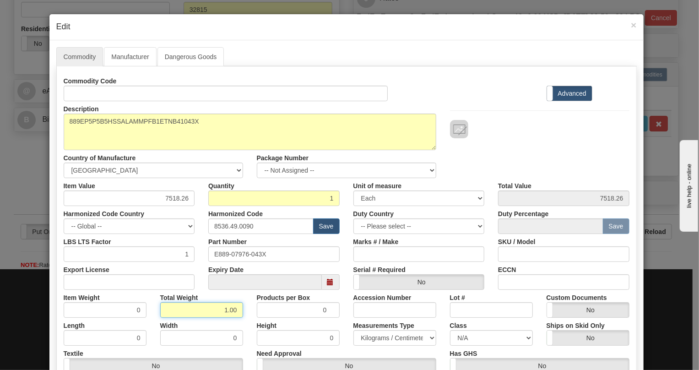
type input "1.00"
type input "1.0000"
click at [372, 337] on select "Pounds / Inches Kilograms / Centimeters" at bounding box center [394, 338] width 83 height 16
select select "0"
click at [353, 330] on select "Pounds / Inches Kilograms / Centimeters" at bounding box center [394, 338] width 83 height 16
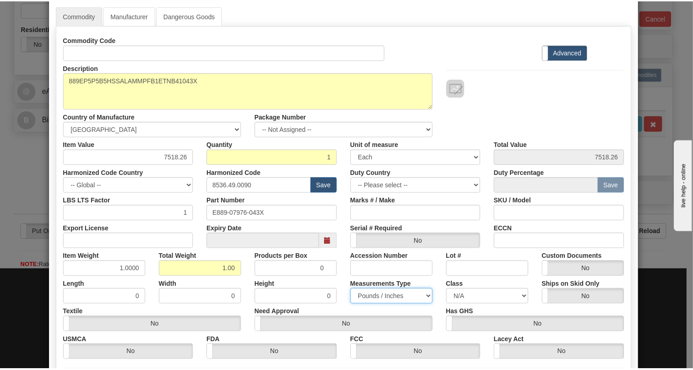
scroll to position [124, 0]
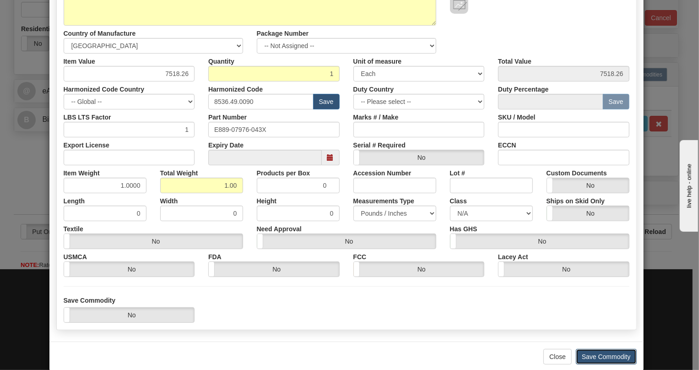
click at [607, 354] on button "Save Commodity" at bounding box center [606, 357] width 61 height 16
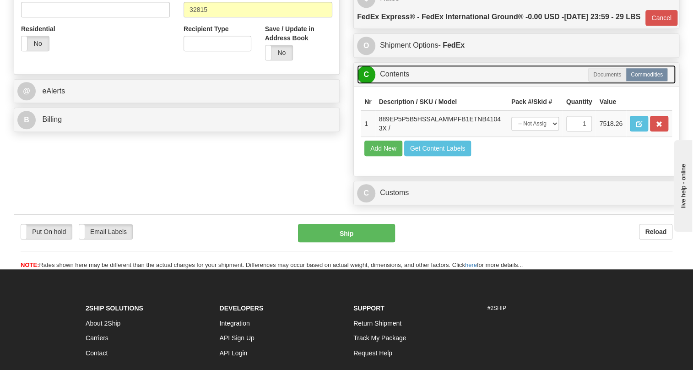
click at [397, 84] on link "C Contents" at bounding box center [516, 74] width 319 height 19
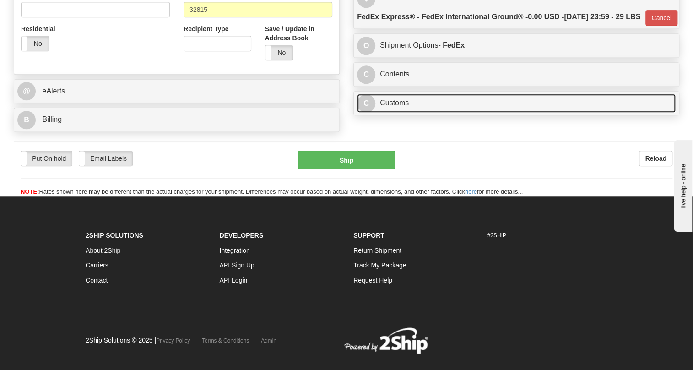
click at [396, 113] on link "C Customs" at bounding box center [516, 103] width 319 height 19
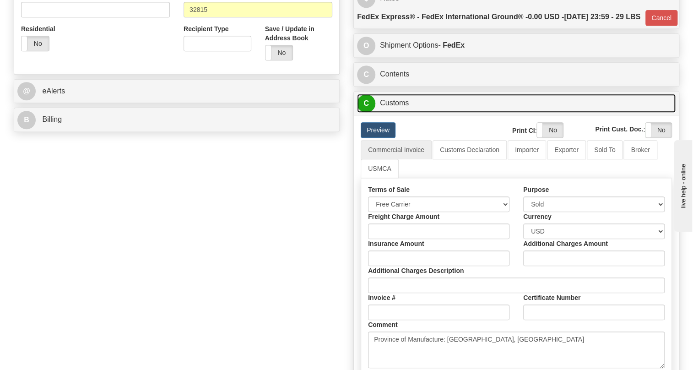
click at [396, 113] on link "C Customs" at bounding box center [516, 103] width 319 height 19
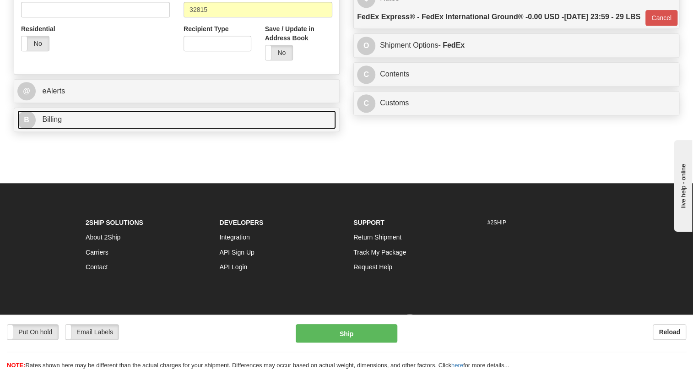
click at [59, 123] on span "Billing" at bounding box center [52, 119] width 20 height 8
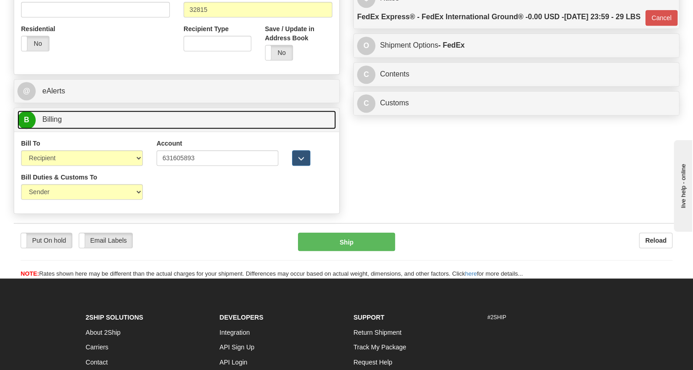
click at [59, 123] on span "Billing" at bounding box center [52, 119] width 20 height 8
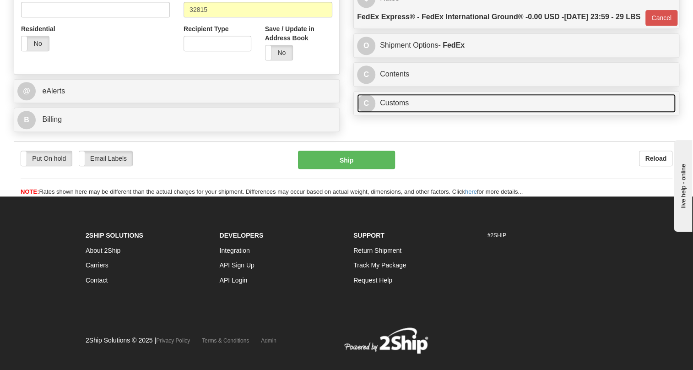
click at [396, 113] on link "C Customs" at bounding box center [516, 103] width 319 height 19
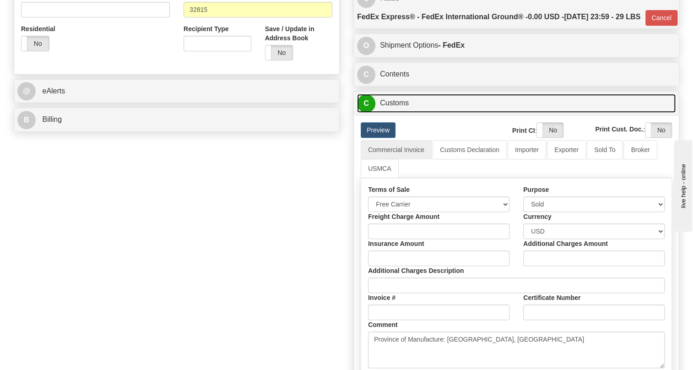
click at [396, 113] on link "C Customs" at bounding box center [516, 103] width 319 height 19
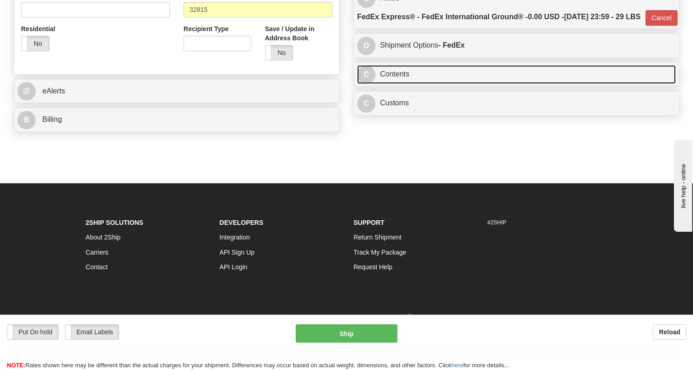
click at [393, 84] on link "C Contents" at bounding box center [516, 74] width 319 height 19
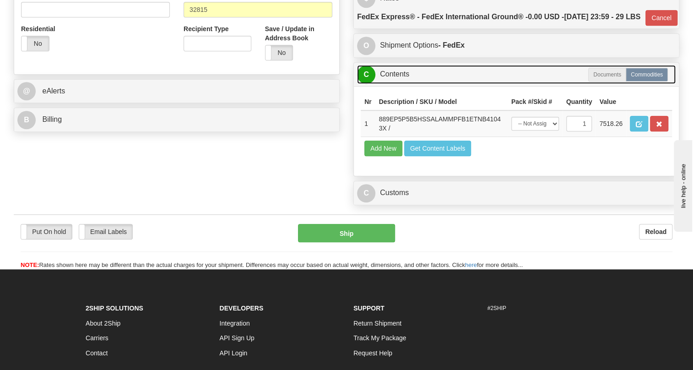
click at [393, 84] on link "C Contents" at bounding box center [516, 74] width 319 height 19
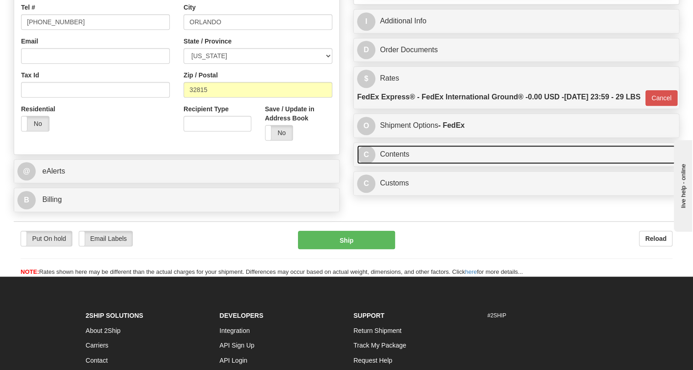
scroll to position [166, 0]
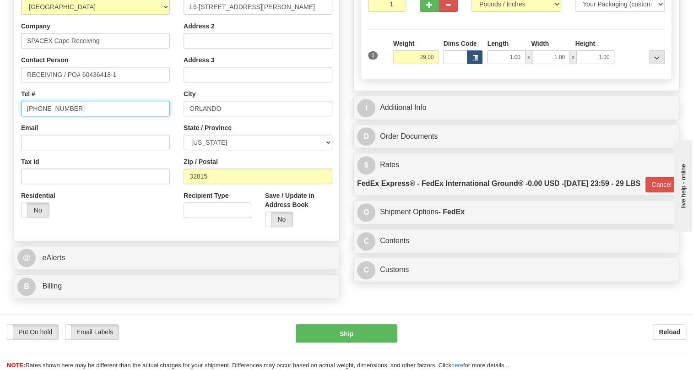
click at [54, 116] on input "(779)7960565" at bounding box center [95, 109] width 149 height 16
paste input "800-393-7304"
type input "800-393-7304"
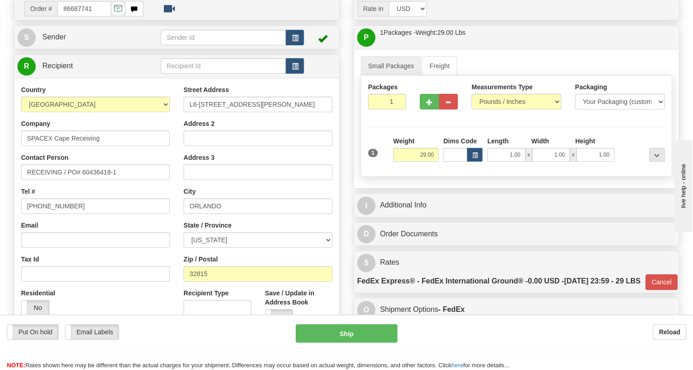
scroll to position [83, 0]
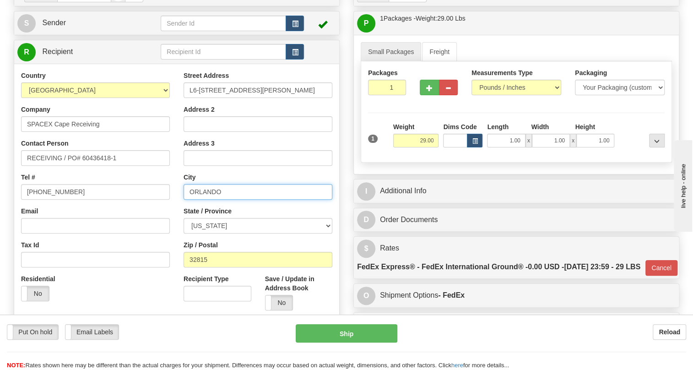
click at [210, 200] on input "ORLANDO" at bounding box center [258, 192] width 149 height 16
paste input "KENNEDY SPACE CENTER"
type input "KENNEDY SPACE CENTER"
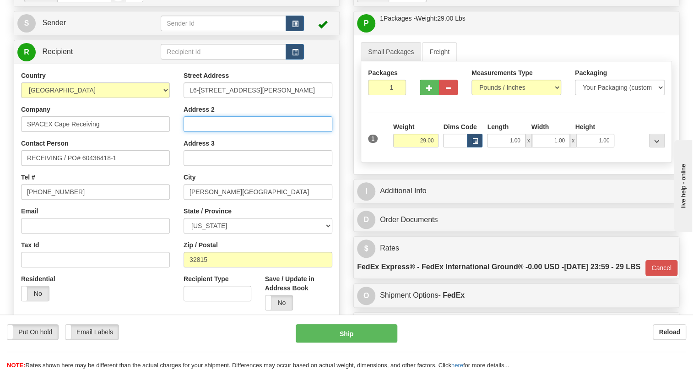
click at [194, 132] on input "Address 2" at bounding box center [258, 124] width 149 height 16
paste input "MARK: 33 11298"
type input "MARK: 33 11298"
drag, startPoint x: 242, startPoint y: 142, endPoint x: 188, endPoint y: 146, distance: 54.6
click at [188, 132] on input "MARK: 33 11298" at bounding box center [258, 124] width 149 height 16
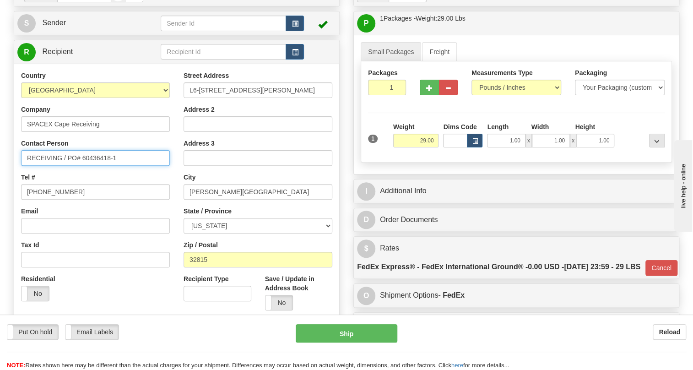
drag, startPoint x: 116, startPoint y: 176, endPoint x: 68, endPoint y: 178, distance: 48.1
click at [68, 166] on input "RECEIVING / PO# 60436418-1" at bounding box center [95, 158] width 149 height 16
click at [122, 166] on input "RECEIVING / PO# 60436418-1" at bounding box center [95, 158] width 149 height 16
paste input "MARK: 33 11298"
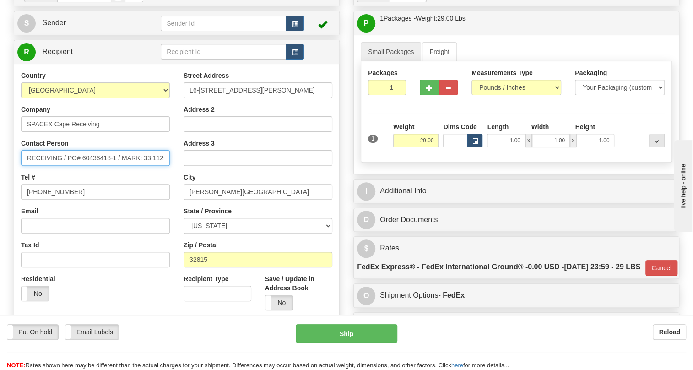
drag, startPoint x: 54, startPoint y: 177, endPoint x: 31, endPoint y: 180, distance: 23.6
click at [31, 166] on input "RECEIVING / PO# 60436418-1 / MARK: 33 11298" at bounding box center [95, 158] width 149 height 16
type input "Receiving / PO# 60436418-1 / MARK: 33 11298"
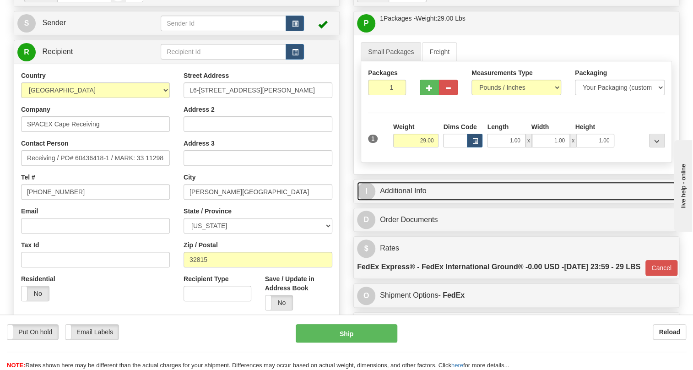
click at [416, 200] on link "I Additional Info" at bounding box center [516, 191] width 319 height 19
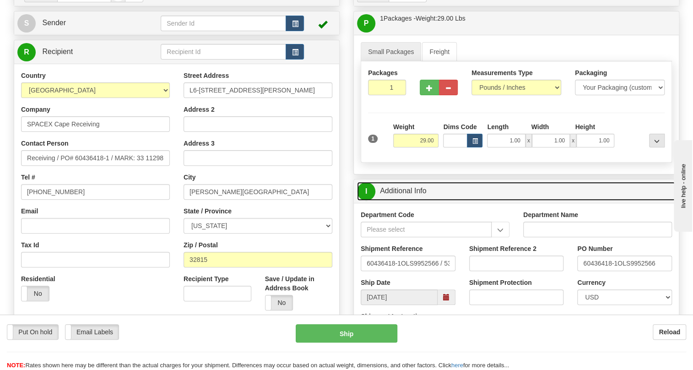
click at [416, 200] on link "I Additional Info" at bounding box center [516, 191] width 319 height 19
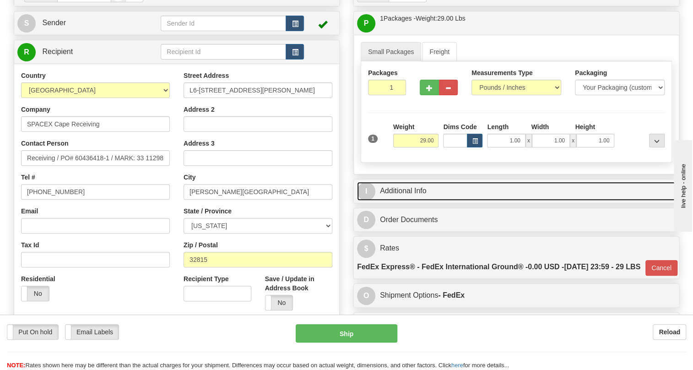
click at [416, 200] on link "I Additional Info" at bounding box center [516, 191] width 319 height 19
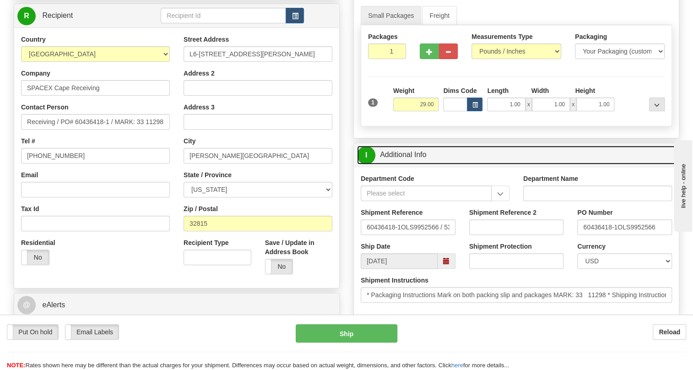
scroll to position [166, 0]
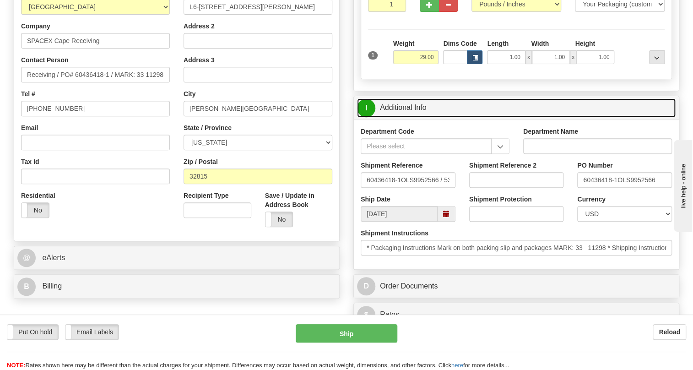
click at [407, 117] on link "I Additional Info" at bounding box center [516, 107] width 319 height 19
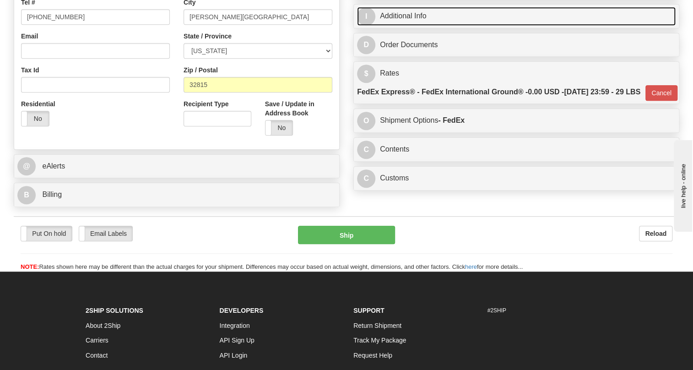
scroll to position [208, 0]
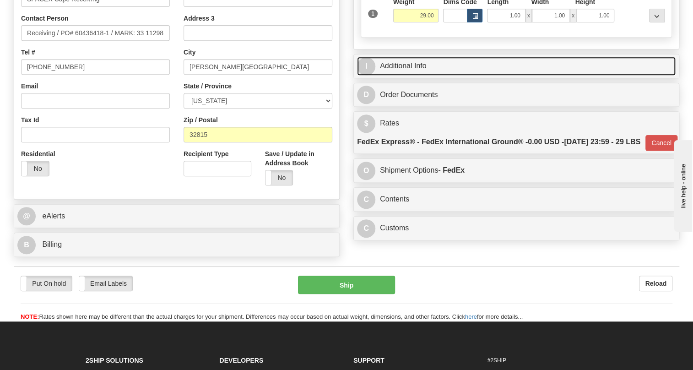
click at [406, 76] on link "I Additional Info" at bounding box center [516, 66] width 319 height 19
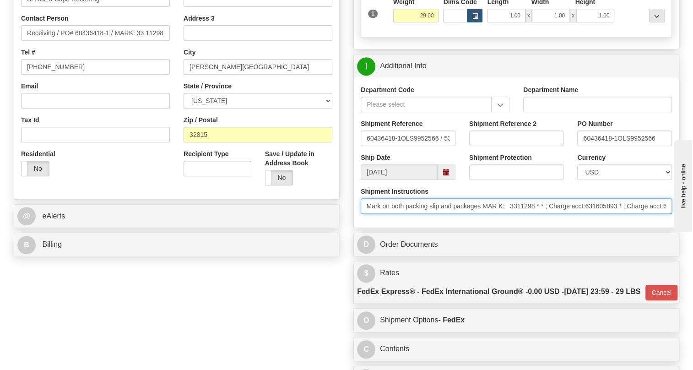
scroll to position [0, 385]
drag, startPoint x: 1243, startPoint y: 459, endPoint x: 673, endPoint y: 241, distance: 610.7
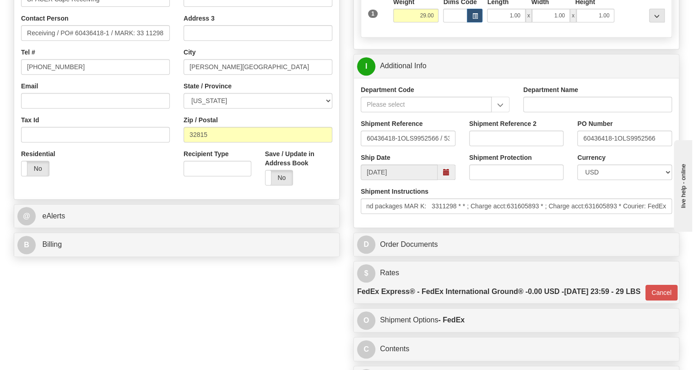
scroll to position [0, 0]
click at [484, 227] on div "Department Code Department Name Shipment Reference 60436418-1OLS9952566 / 53429…" at bounding box center [516, 153] width 325 height 150
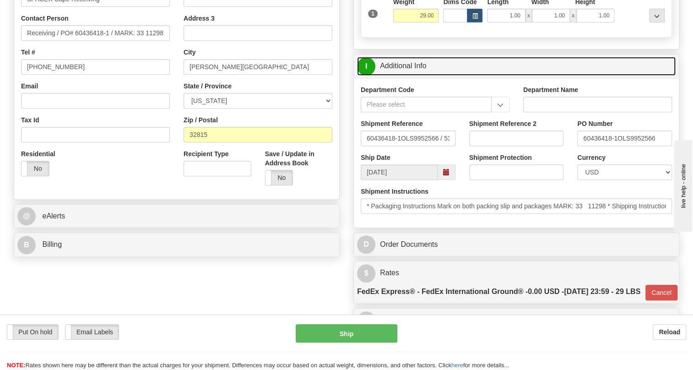
click at [402, 76] on link "I Additional Info" at bounding box center [516, 66] width 319 height 19
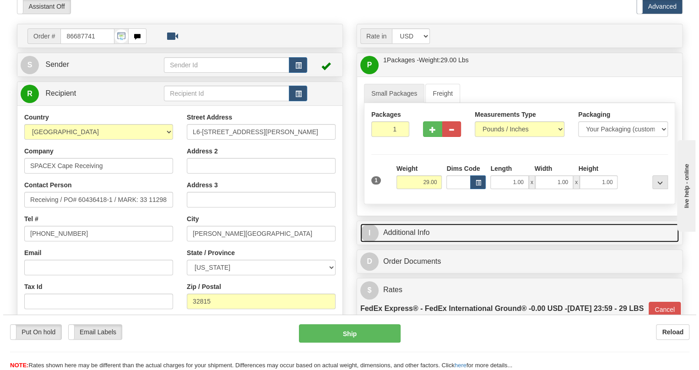
scroll to position [83, 0]
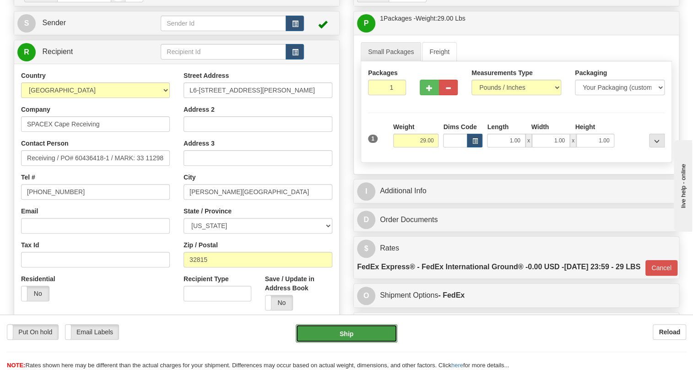
click at [346, 334] on button "Ship" at bounding box center [347, 333] width 102 height 18
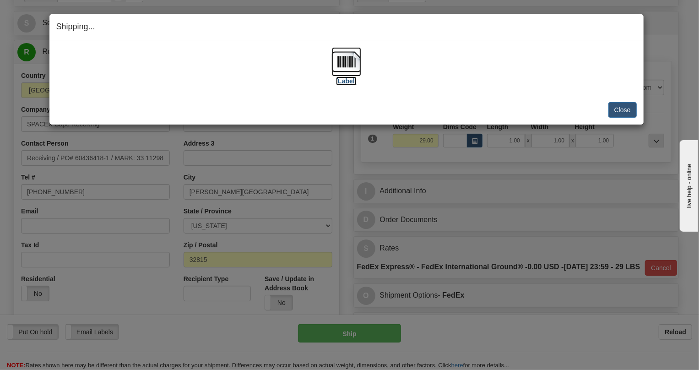
click at [346, 59] on img at bounding box center [346, 61] width 29 height 29
click at [621, 108] on button "Close" at bounding box center [622, 110] width 28 height 16
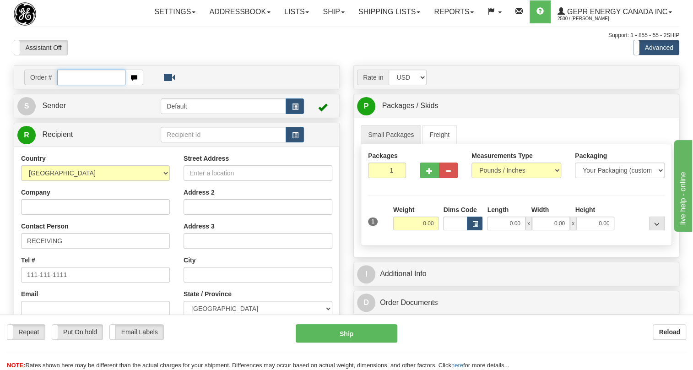
click at [75, 85] on input "text" at bounding box center [91, 78] width 68 height 16
paste input "0086687525"
click at [70, 85] on input "0086687525" at bounding box center [91, 78] width 68 height 16
type input "86687525"
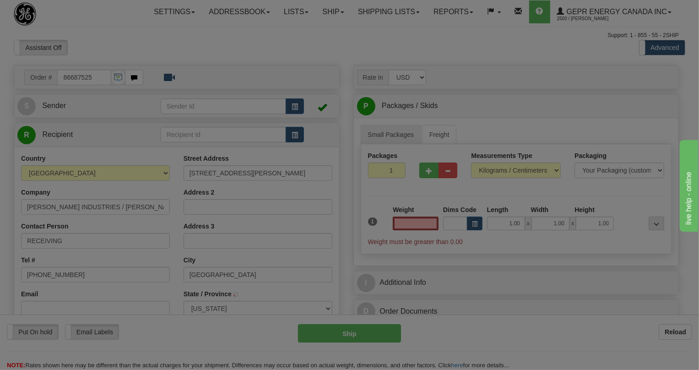
type input "EL PASO"
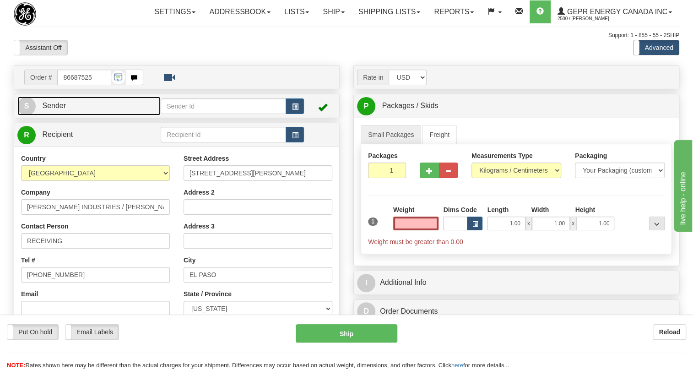
type input "0.00"
click at [63, 109] on span "Sender" at bounding box center [54, 106] width 24 height 8
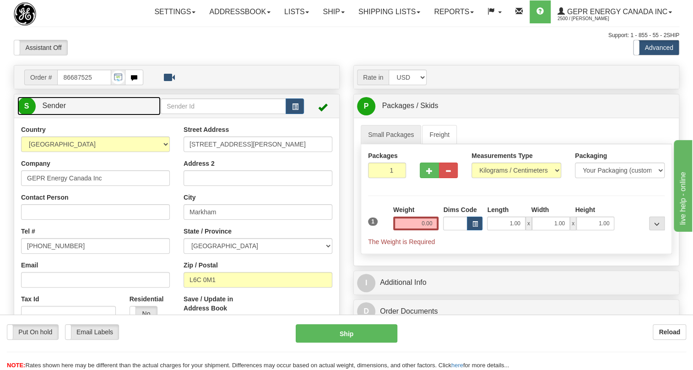
type input "MARKHAM"
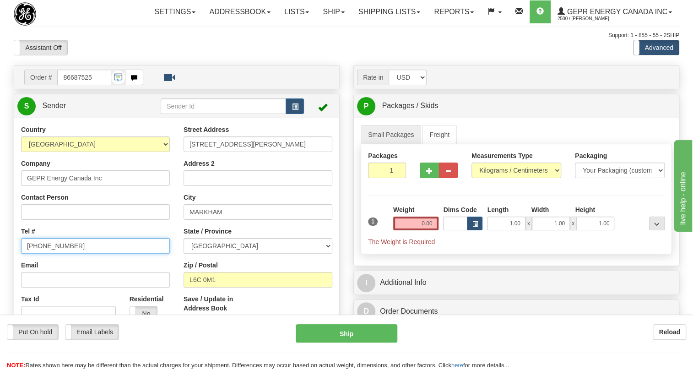
click at [49, 254] on input "[PHONE_NUMBER]" at bounding box center [95, 246] width 149 height 16
click at [52, 254] on input "[PHONE_NUMBER]" at bounding box center [95, 246] width 149 height 16
paste input "[PHONE_NUMBER]"
type input "[PHONE_NUMBER]"
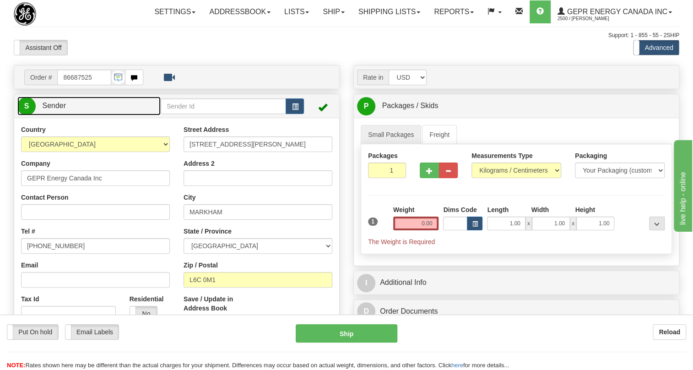
click at [56, 109] on span "Sender" at bounding box center [54, 106] width 24 height 8
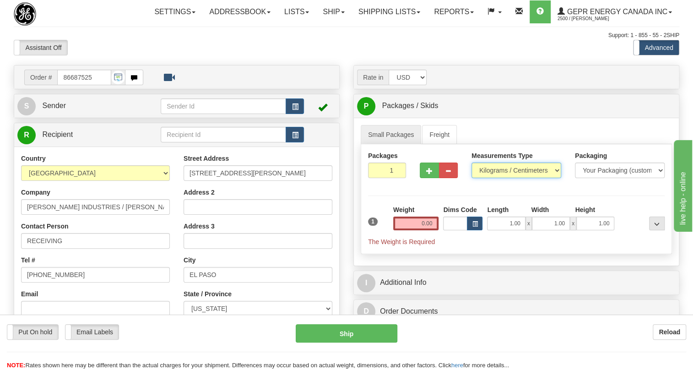
click at [499, 178] on select "Pounds / Inches Kilograms / Centimeters" at bounding box center [516, 170] width 90 height 16
select select "0"
click at [471, 178] on select "Pounds / Inches Kilograms / Centimeters" at bounding box center [516, 170] width 90 height 16
click at [421, 230] on input "0.00" at bounding box center [416, 223] width 46 height 14
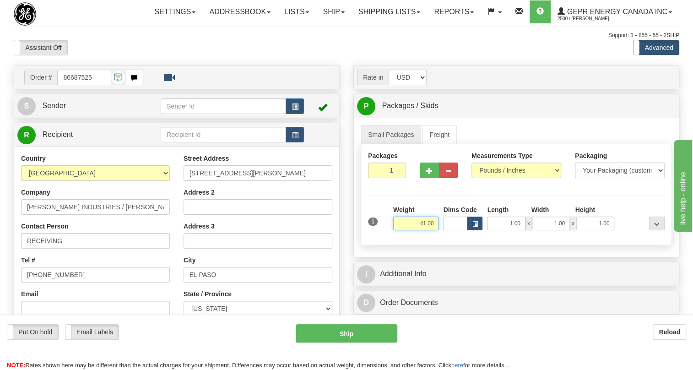
type input "41.00"
click at [390, 178] on input "1" at bounding box center [387, 170] width 38 height 16
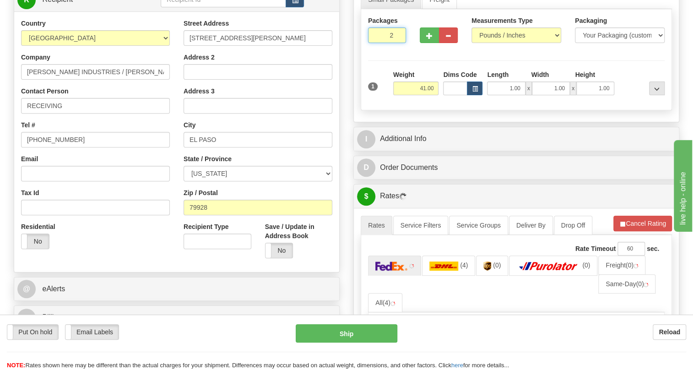
scroll to position [166, 0]
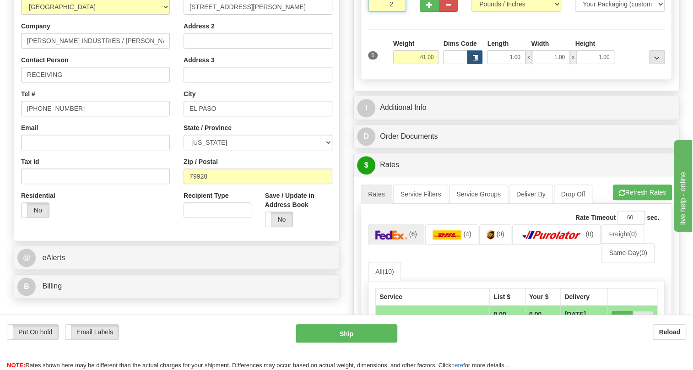
type input "2"
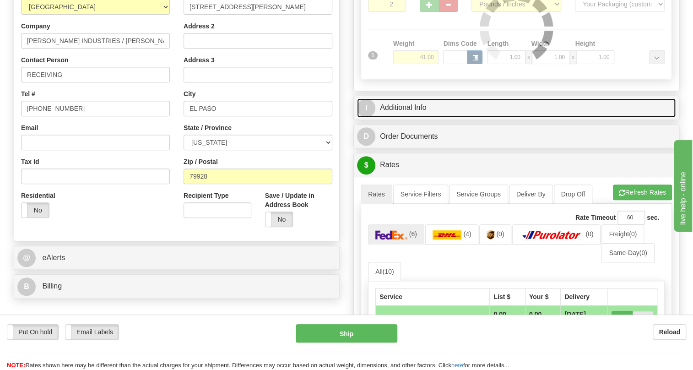
click at [426, 117] on link "I Additional Info" at bounding box center [516, 107] width 319 height 19
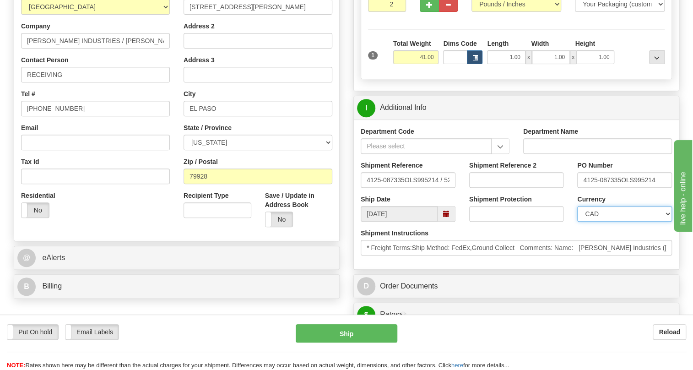
click at [604, 221] on select "CAD USD EUR ZAR RON ANG ARN AUD AUS AWG BBD BFR BGN BHD BMD BND BRC BRL CHP CKZ…" at bounding box center [624, 214] width 95 height 16
select select "1"
click at [577, 221] on select "CAD USD EUR ZAR RON ANG ARN AUD AUS AWG BBD BFR BGN BHD BMD BND BRC BRL CHP CKZ…" at bounding box center [624, 214] width 95 height 16
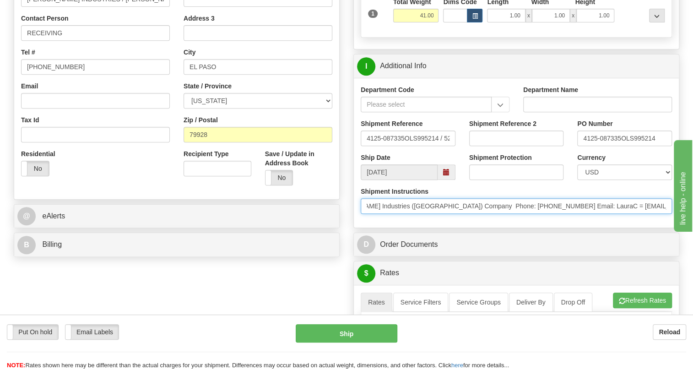
scroll to position [0, 177]
drag, startPoint x: 576, startPoint y: 228, endPoint x: 595, endPoint y: 242, distance: 23.5
click at [595, 227] on div "Department Code Department Name Shipment Reference 4125-087335OLS995214 / 52601…" at bounding box center [516, 153] width 325 height 150
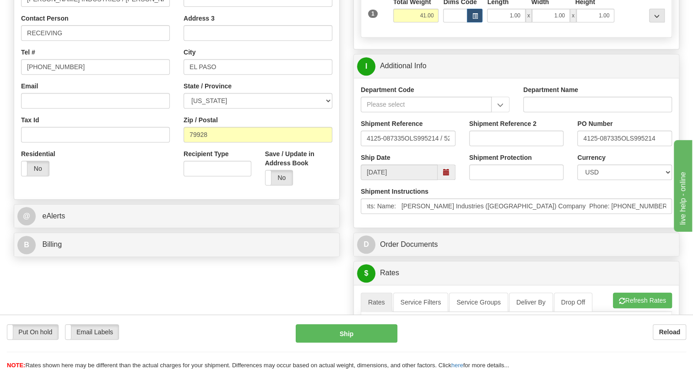
scroll to position [0, 0]
click at [420, 221] on div "Shipment Instructions * Freight Terms:Ship Method: FedEx,Ground Collect Comment…" at bounding box center [516, 204] width 325 height 34
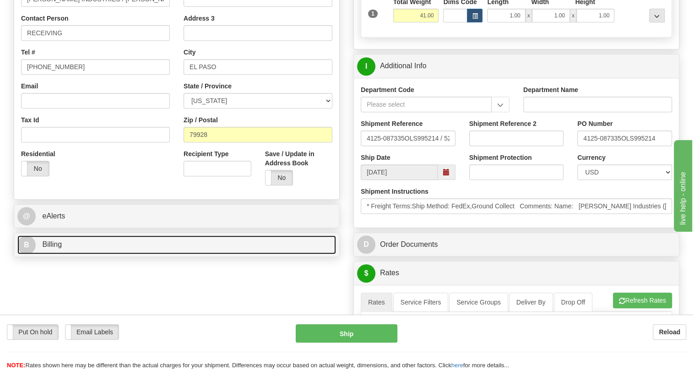
click at [52, 248] on span "Billing" at bounding box center [52, 244] width 20 height 8
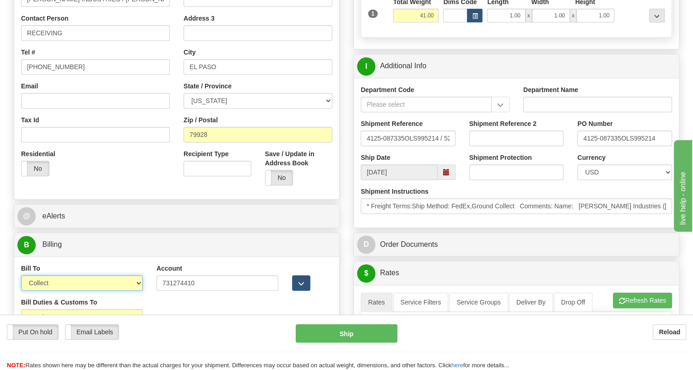
click at [77, 291] on select "Sender Recipient Third Party Collect" at bounding box center [82, 283] width 122 height 16
select select "2"
click at [21, 291] on select "Sender Recipient Third Party Collect" at bounding box center [82, 283] width 122 height 16
drag, startPoint x: 619, startPoint y: 159, endPoint x: 583, endPoint y: 164, distance: 36.0
click at [583, 146] on input "4125-087335OLS995214" at bounding box center [624, 138] width 95 height 16
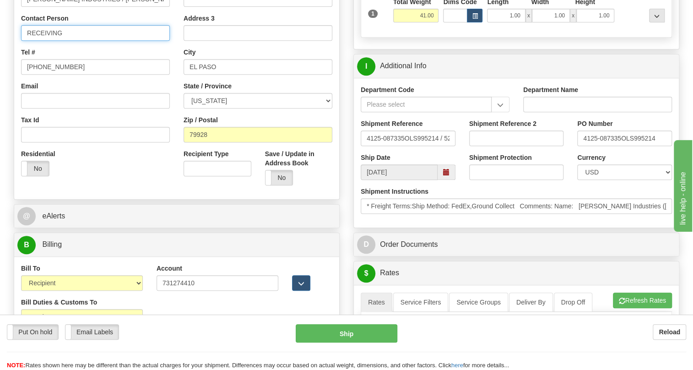
drag, startPoint x: 70, startPoint y: 58, endPoint x: 89, endPoint y: 58, distance: 18.8
click at [70, 41] on input "RECEIVING" at bounding box center [95, 33] width 149 height 16
paste input "4125-087335"
type input "RECEIVING / PO# 4125-087335"
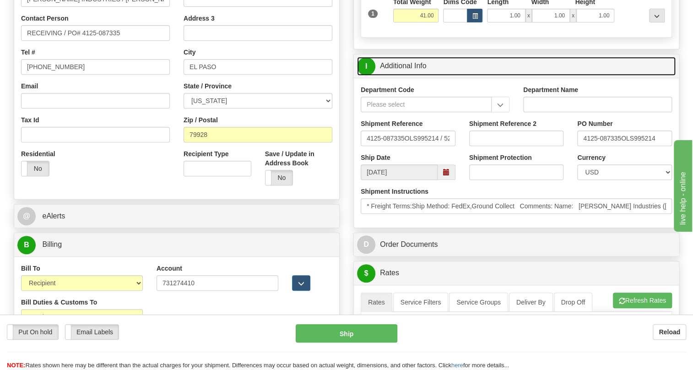
click at [416, 76] on link "I Additional Info" at bounding box center [516, 66] width 319 height 19
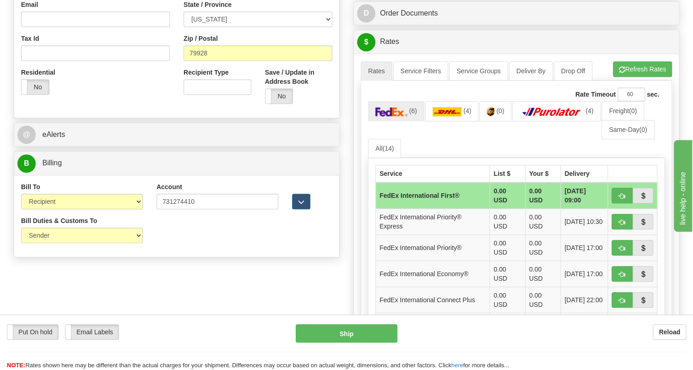
scroll to position [291, 0]
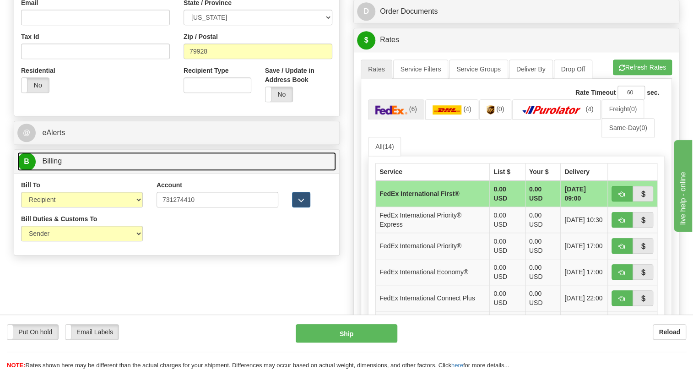
click at [54, 165] on span "Billing" at bounding box center [52, 161] width 20 height 8
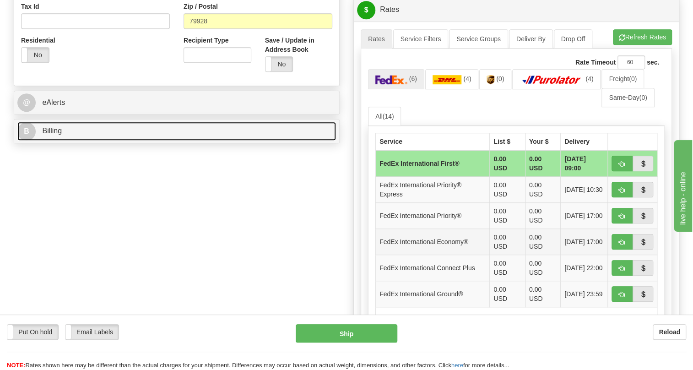
scroll to position [208, 0]
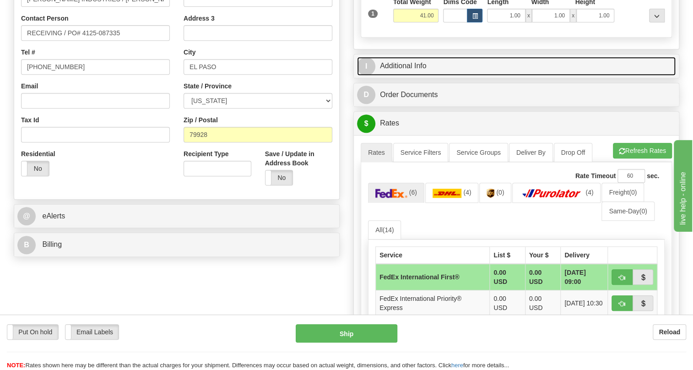
click at [389, 76] on link "I Additional Info" at bounding box center [516, 66] width 319 height 19
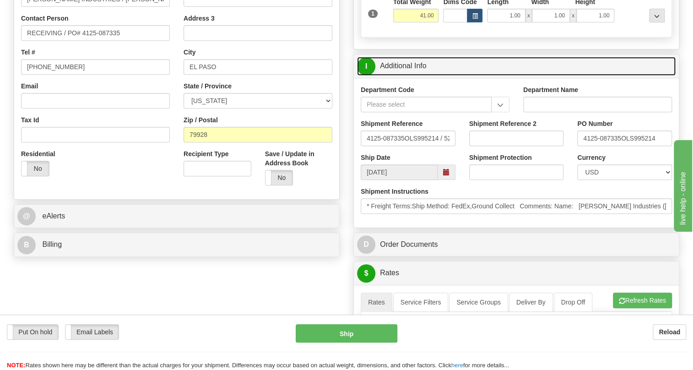
click at [410, 76] on link "I Additional Info" at bounding box center [516, 66] width 319 height 19
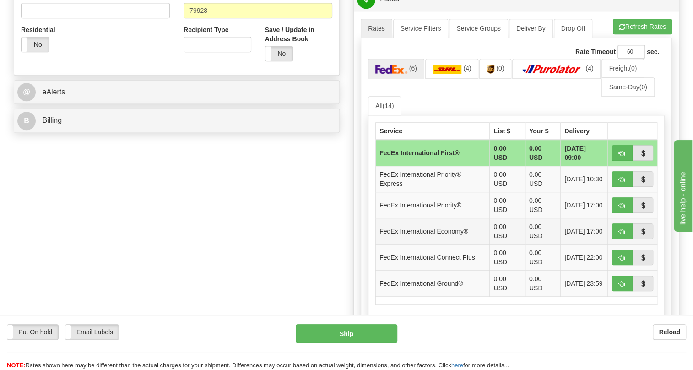
scroll to position [374, 0]
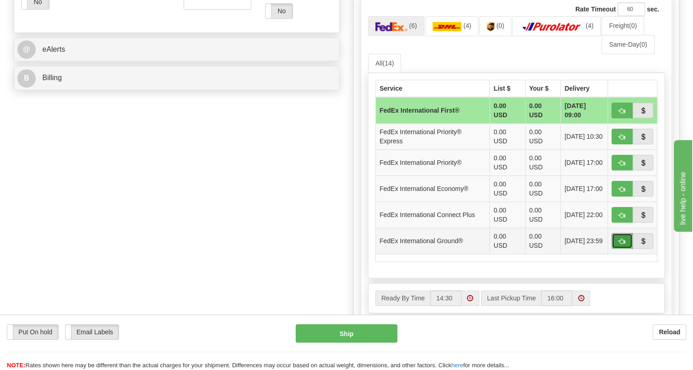
click at [625, 248] on button "button" at bounding box center [621, 241] width 21 height 16
type input "92"
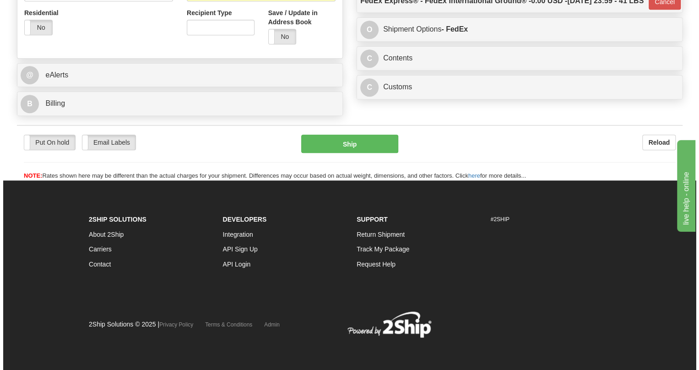
scroll to position [371, 0]
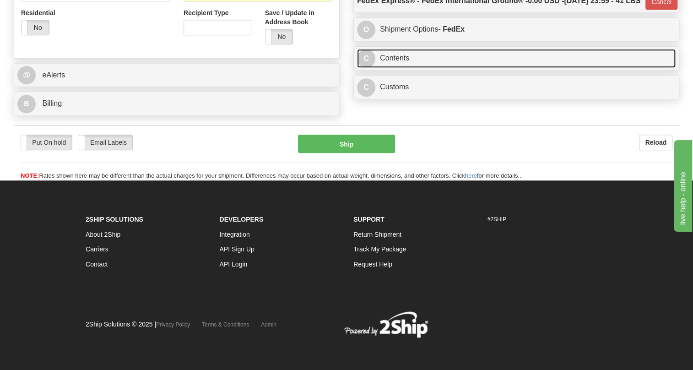
click at [398, 68] on link "C Contents" at bounding box center [516, 58] width 319 height 19
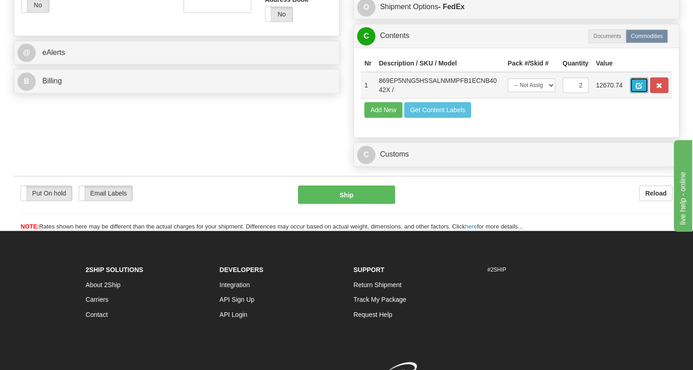
click at [636, 89] on span "button" at bounding box center [639, 86] width 6 height 6
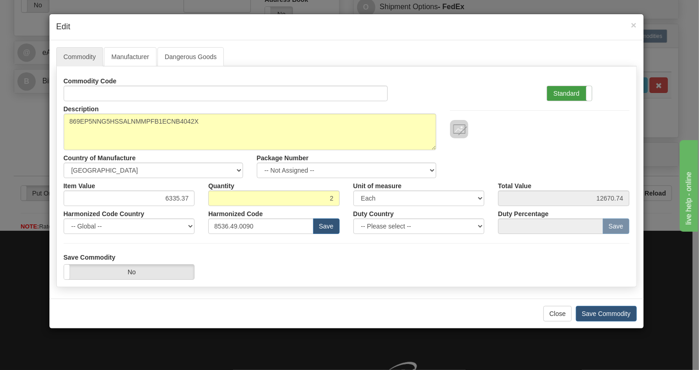
click at [557, 95] on label "Standard" at bounding box center [569, 93] width 45 height 15
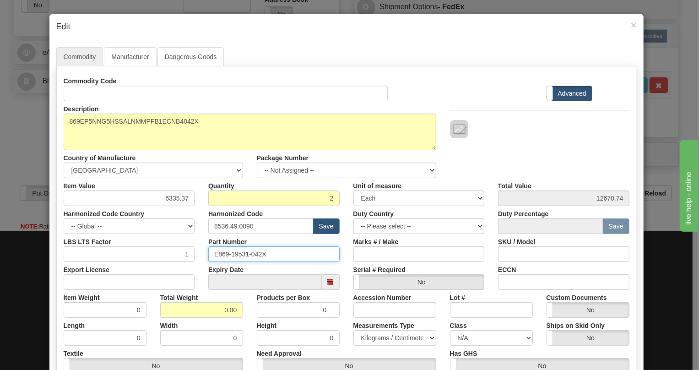
click at [237, 254] on input "E869-19531-042X" at bounding box center [273, 254] width 131 height 16
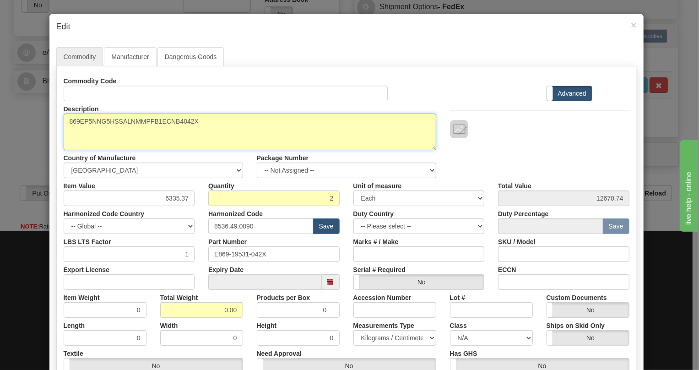
click at [133, 120] on textarea "869EP5NNG5HSSALNMMPFB1ECNB4042X" at bounding box center [250, 131] width 373 height 37
paste textarea "-E-P5-NN-G5-H-S-S-A-L-N-M-M-P-F-B-1E-"
type textarea "869-E-P5-NN-G5-H-S-S-A-L-N-M-M-P-F-B-1E-"
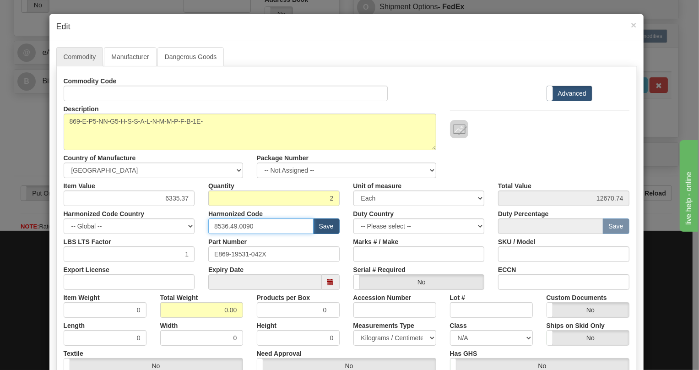
click at [238, 225] on input "8536.49.0090" at bounding box center [260, 226] width 105 height 16
paste input "7.10.916"
type input "8537.10.9160"
click at [151, 184] on div "Item Value 6335.37" at bounding box center [129, 192] width 145 height 28
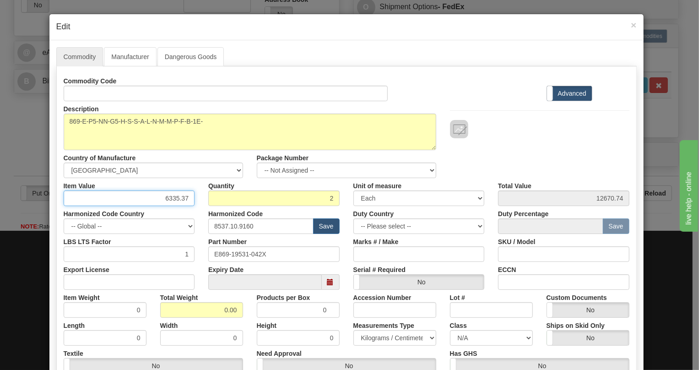
click at [175, 195] on input "6335.37" at bounding box center [129, 198] width 131 height 16
type input "6137.26"
type input "12274.52"
click at [224, 310] on input "0.00" at bounding box center [201, 310] width 83 height 16
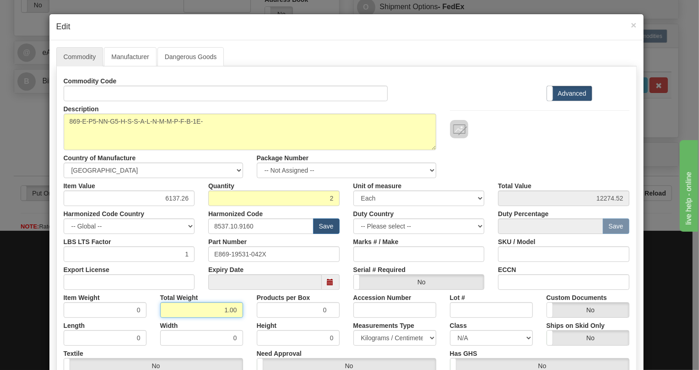
type input "1.00"
type input "0.5000"
click at [384, 339] on select "Pounds / Inches Kilograms / Centimeters" at bounding box center [394, 338] width 83 height 16
select select "0"
click at [353, 330] on select "Pounds / Inches Kilograms / Centimeters" at bounding box center [394, 338] width 83 height 16
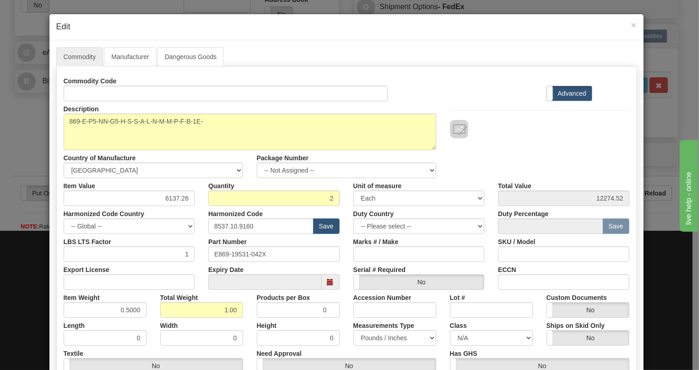
click at [347, 321] on div "Measurements Type Pounds / Inches Kilograms / Centimeters" at bounding box center [394, 332] width 97 height 28
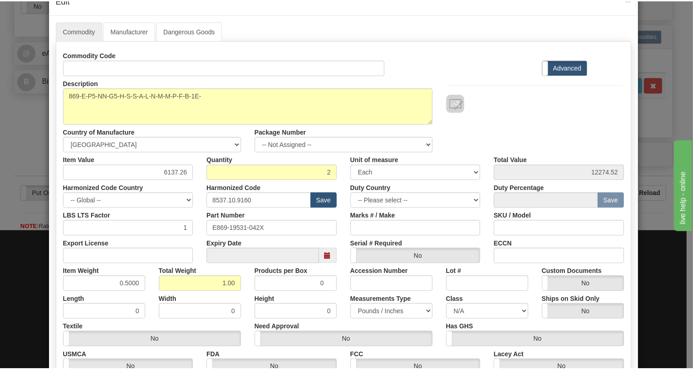
scroll to position [139, 0]
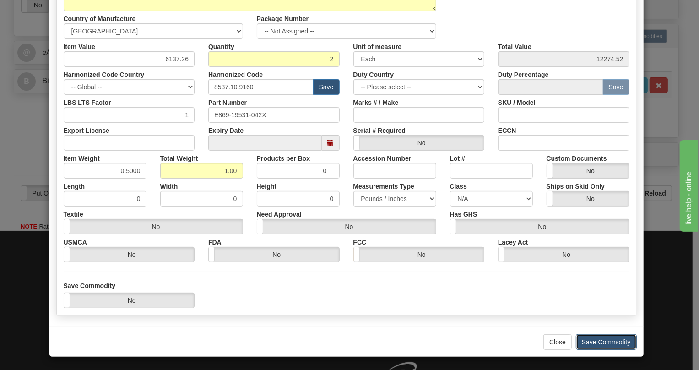
click at [600, 342] on button "Save Commodity" at bounding box center [606, 342] width 61 height 16
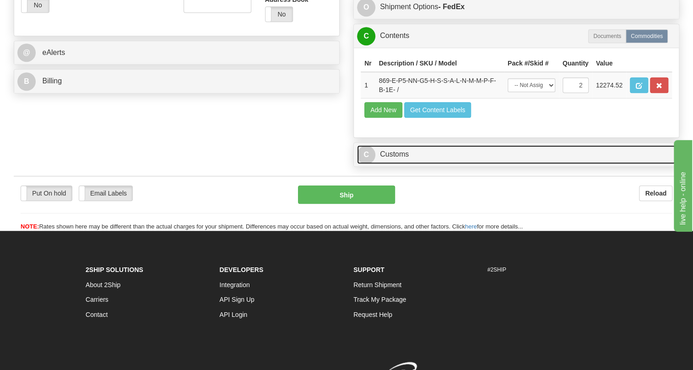
click at [394, 164] on link "C Customs" at bounding box center [516, 154] width 319 height 19
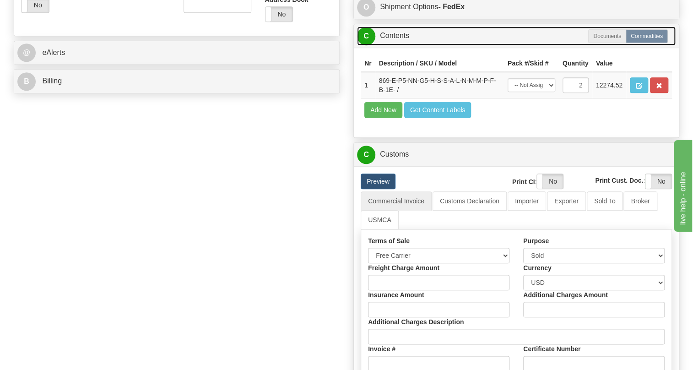
click at [400, 45] on link "C Contents" at bounding box center [516, 36] width 319 height 19
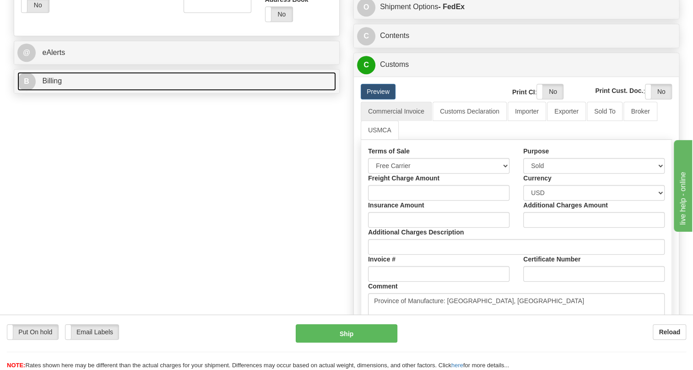
click at [54, 85] on span "Billing" at bounding box center [52, 81] width 20 height 8
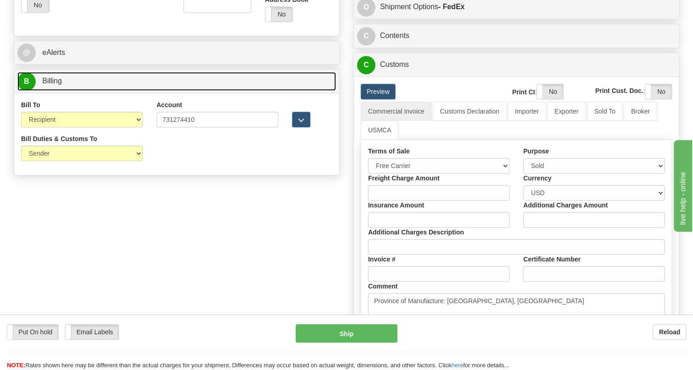
click at [53, 85] on span "Billing" at bounding box center [52, 81] width 20 height 8
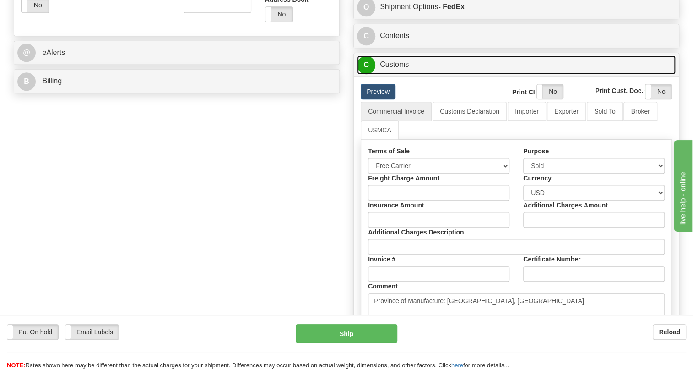
click at [400, 74] on link "C Customs" at bounding box center [516, 64] width 319 height 19
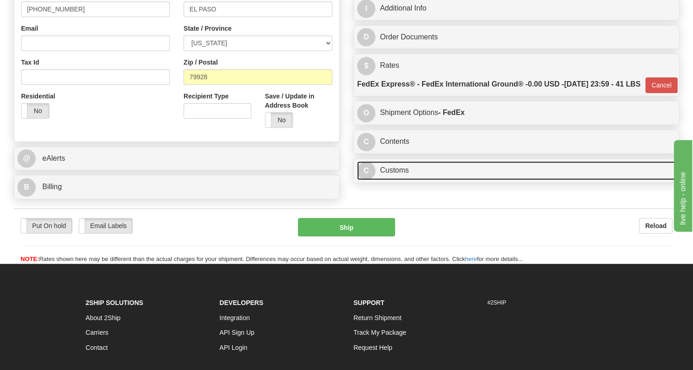
scroll to position [242, 0]
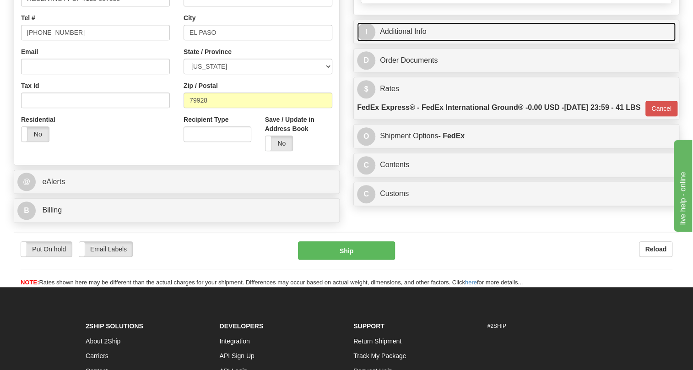
click at [408, 41] on link "I Additional Info" at bounding box center [516, 31] width 319 height 19
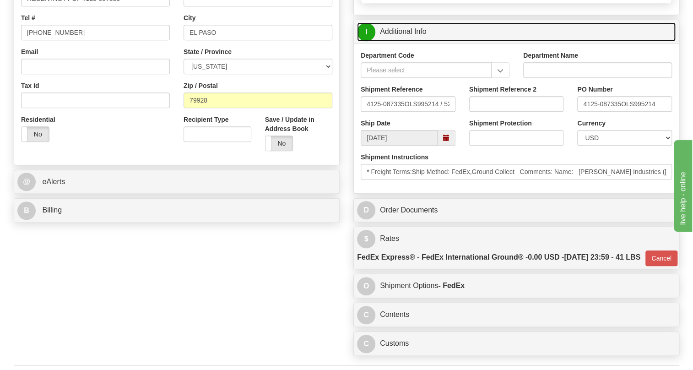
click at [410, 41] on link "I Additional Info" at bounding box center [516, 31] width 319 height 19
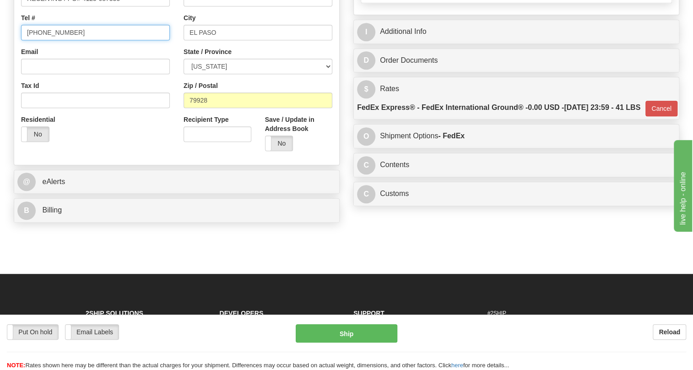
click at [54, 40] on input "(779)7960565" at bounding box center [95, 33] width 149 height 16
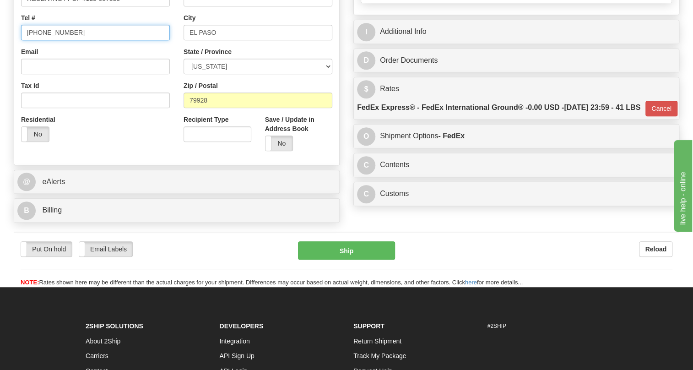
click at [54, 40] on input "(779)7960565" at bounding box center [95, 33] width 149 height 16
type input "111-111-1111"
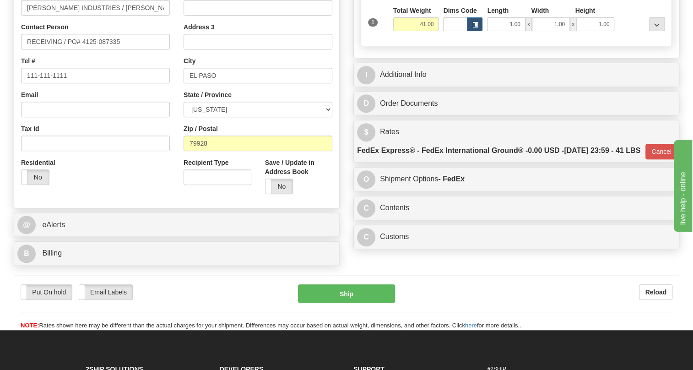
scroll to position [200, 0]
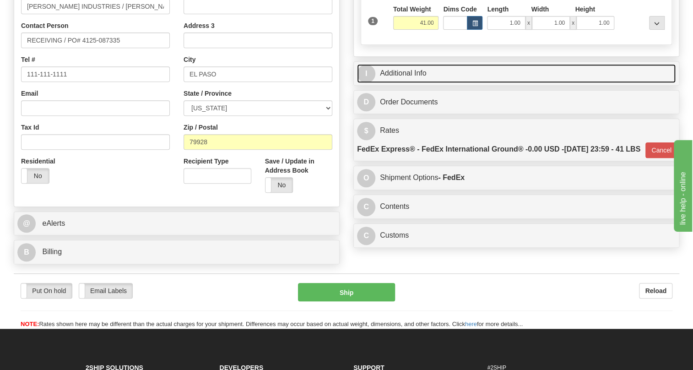
click at [415, 83] on link "I Additional Info" at bounding box center [516, 73] width 319 height 19
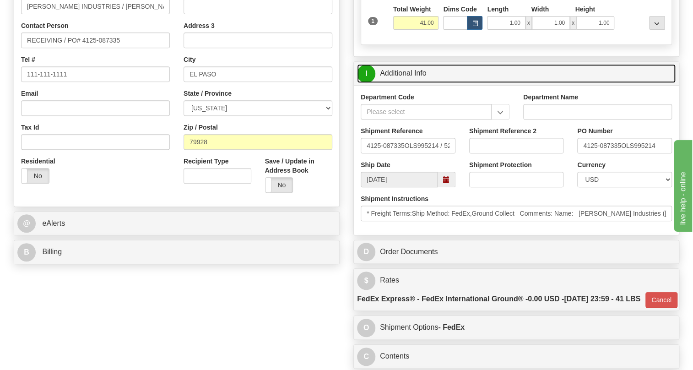
click at [415, 83] on link "I Additional Info" at bounding box center [516, 73] width 319 height 19
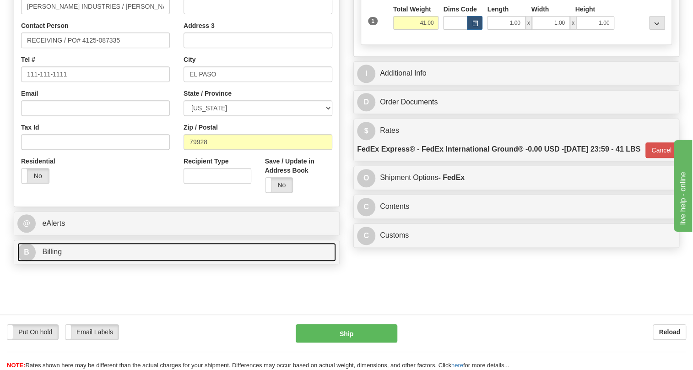
click at [58, 255] on span "Billing" at bounding box center [52, 252] width 20 height 8
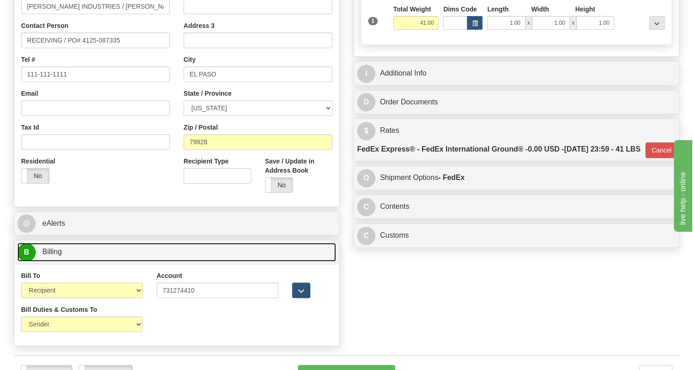
click at [54, 255] on span "Billing" at bounding box center [52, 252] width 20 height 8
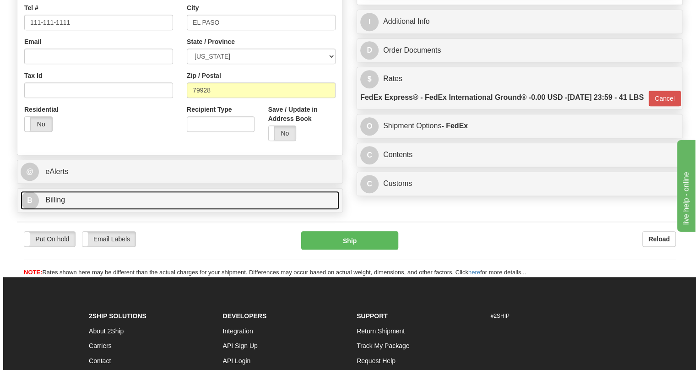
scroll to position [284, 0]
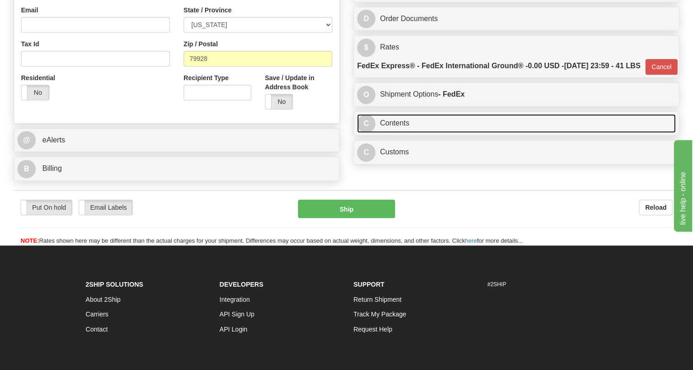
click at [399, 133] on link "C Contents" at bounding box center [516, 123] width 319 height 19
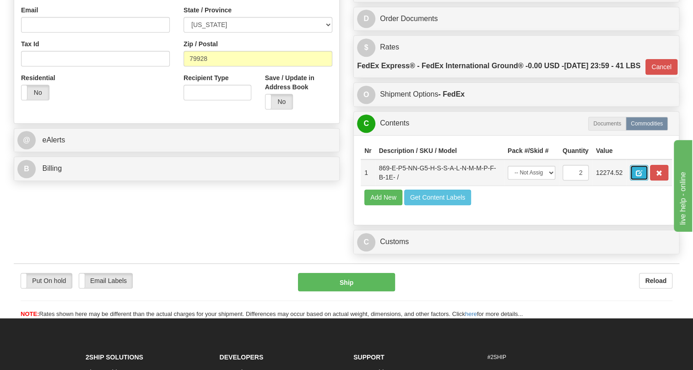
click at [638, 176] on span "button" at bounding box center [639, 173] width 6 height 6
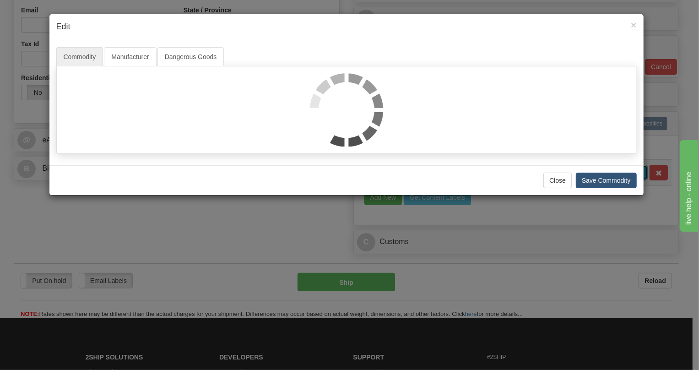
scroll to position [0, 0]
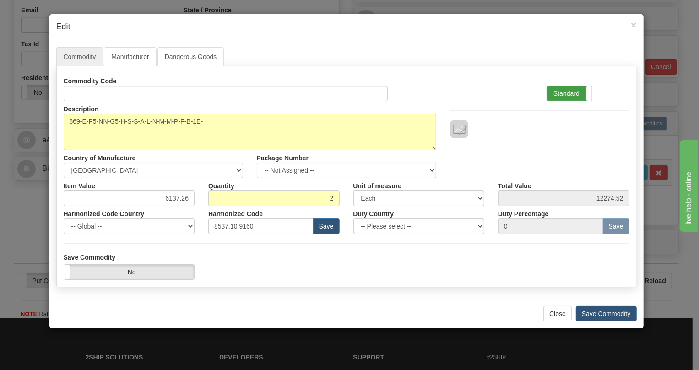
click at [561, 93] on label "Standard" at bounding box center [569, 93] width 45 height 15
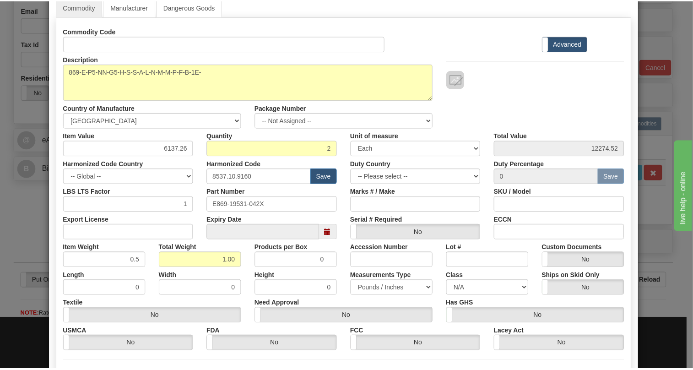
scroll to position [124, 0]
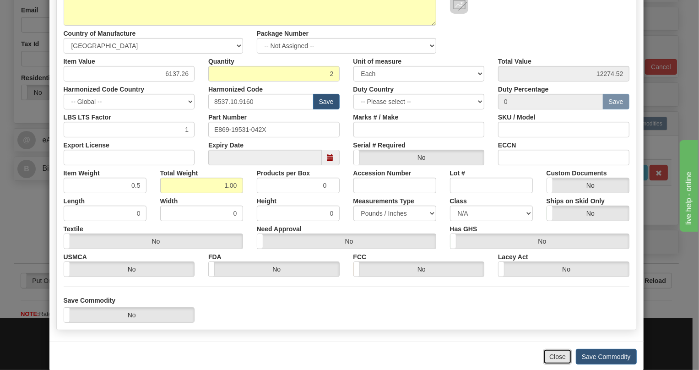
click at [556, 355] on button "Close" at bounding box center [557, 357] width 28 height 16
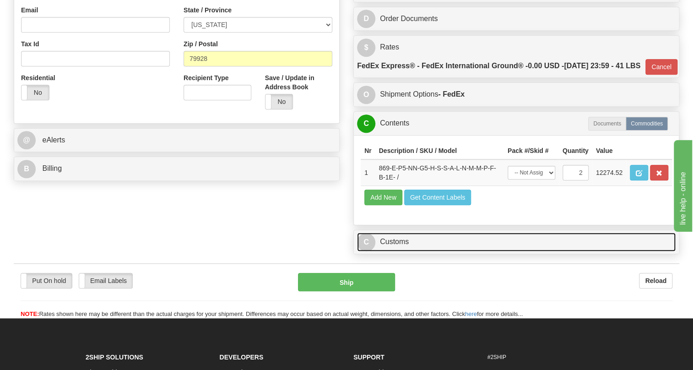
click at [410, 251] on link "C Customs" at bounding box center [516, 241] width 319 height 19
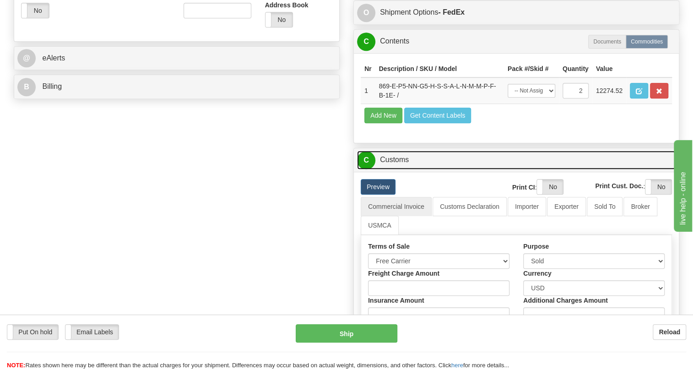
scroll to position [367, 0]
click at [393, 168] on link "C Customs" at bounding box center [516, 159] width 319 height 19
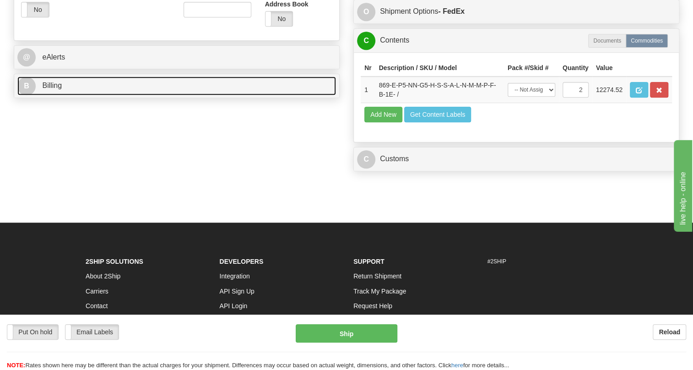
click at [50, 89] on span "Billing" at bounding box center [52, 85] width 20 height 8
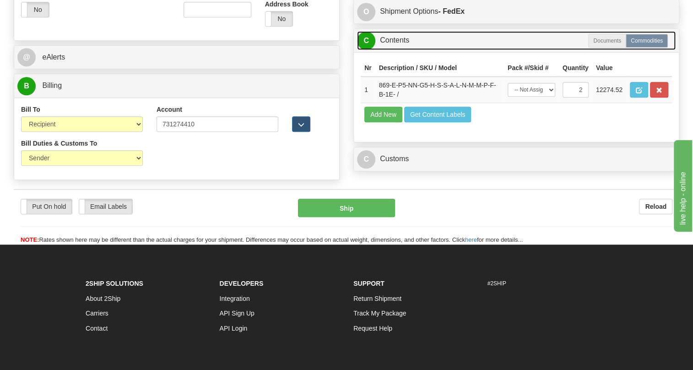
click at [406, 50] on link "C Contents" at bounding box center [516, 40] width 319 height 19
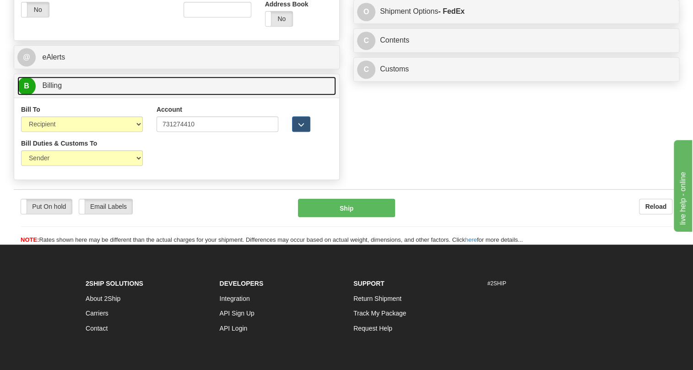
click at [61, 89] on span "Billing" at bounding box center [52, 85] width 20 height 8
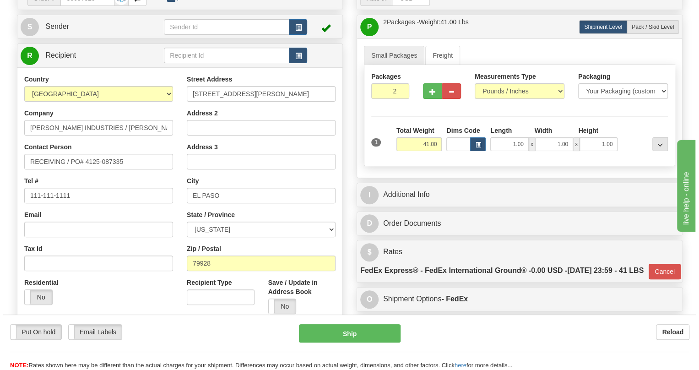
scroll to position [76, 0]
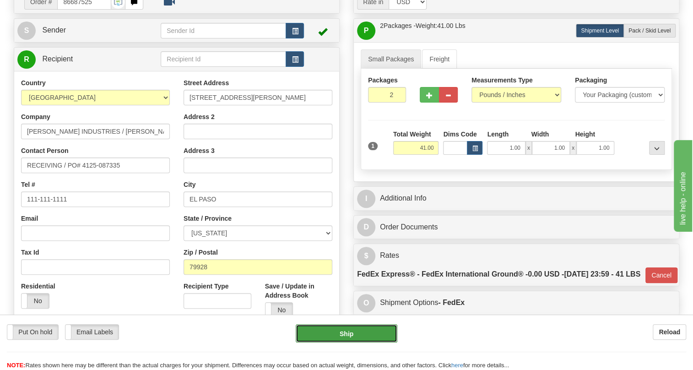
click at [340, 330] on button "Ship" at bounding box center [347, 333] width 102 height 18
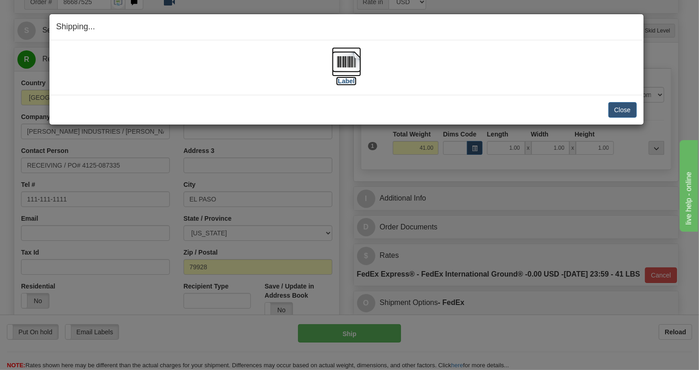
click at [353, 59] on img at bounding box center [346, 61] width 29 height 29
click at [621, 110] on button "Close" at bounding box center [622, 110] width 28 height 16
